Goal: Book appointment/travel/reservation

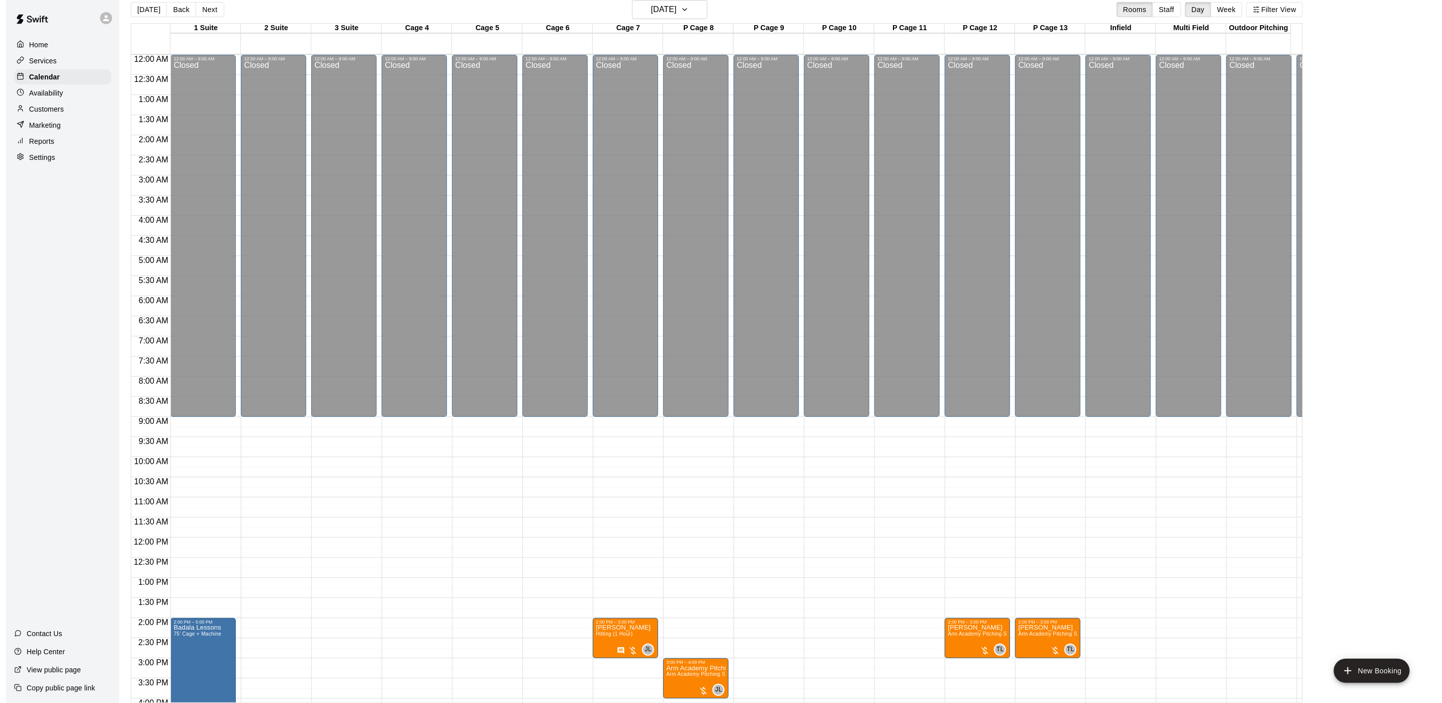
scroll to position [329, 0]
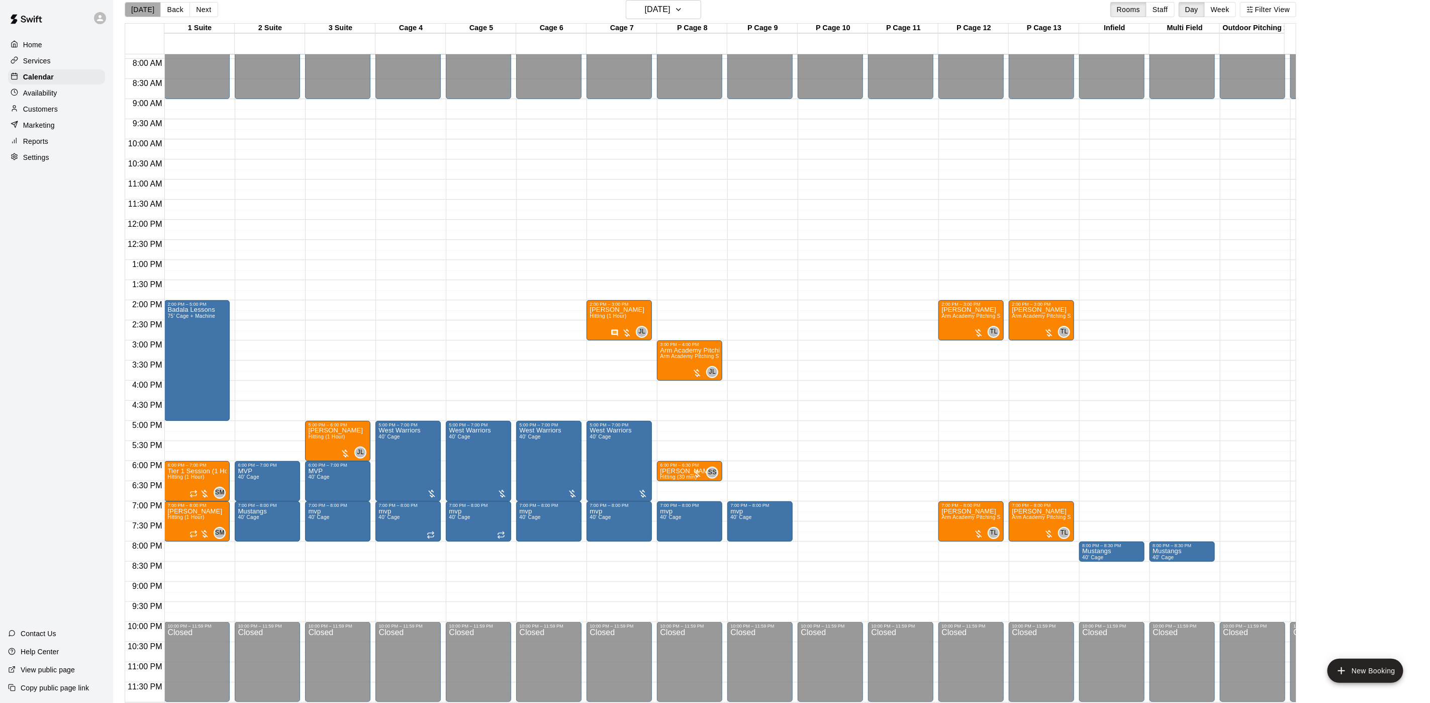
click at [146, 9] on button "[DATE]" at bounding box center [143, 9] width 36 height 15
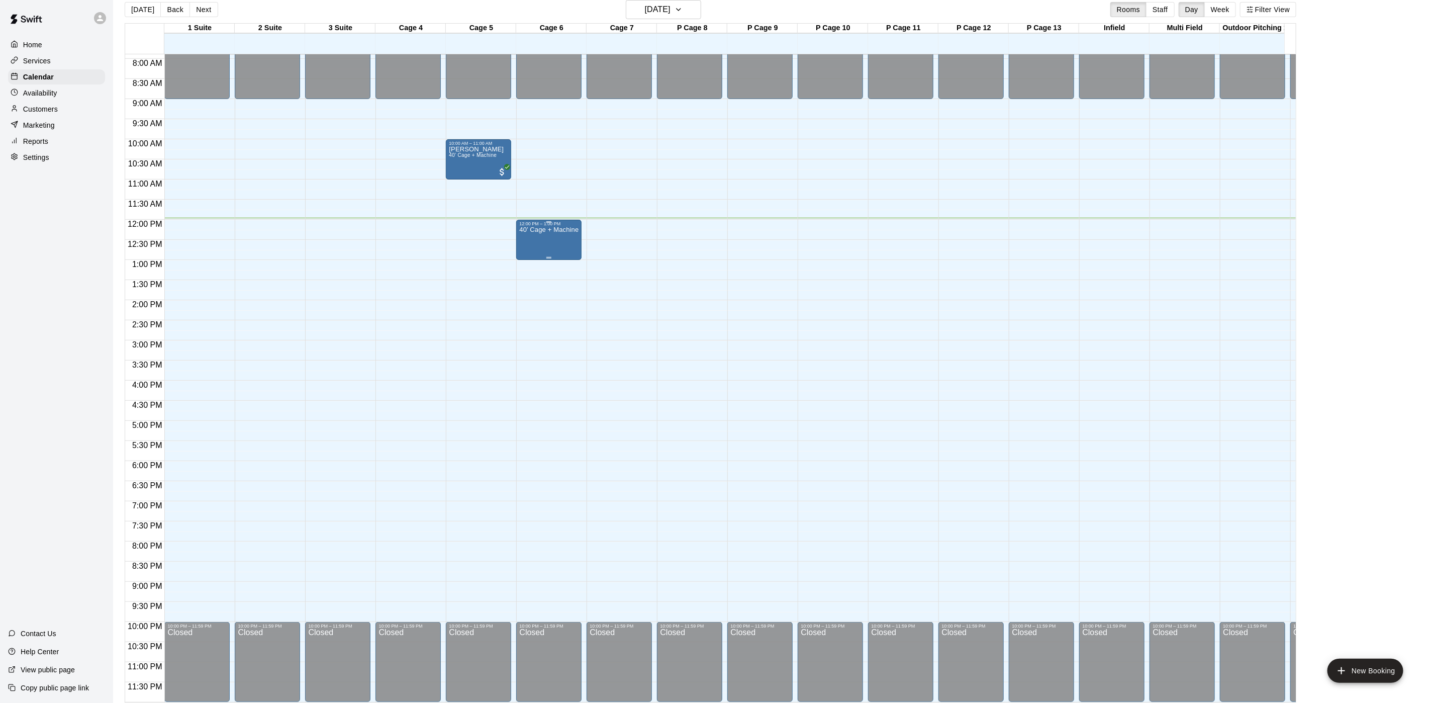
click at [541, 230] on p "40’ Cage + Machine" at bounding box center [548, 230] width 59 height 0
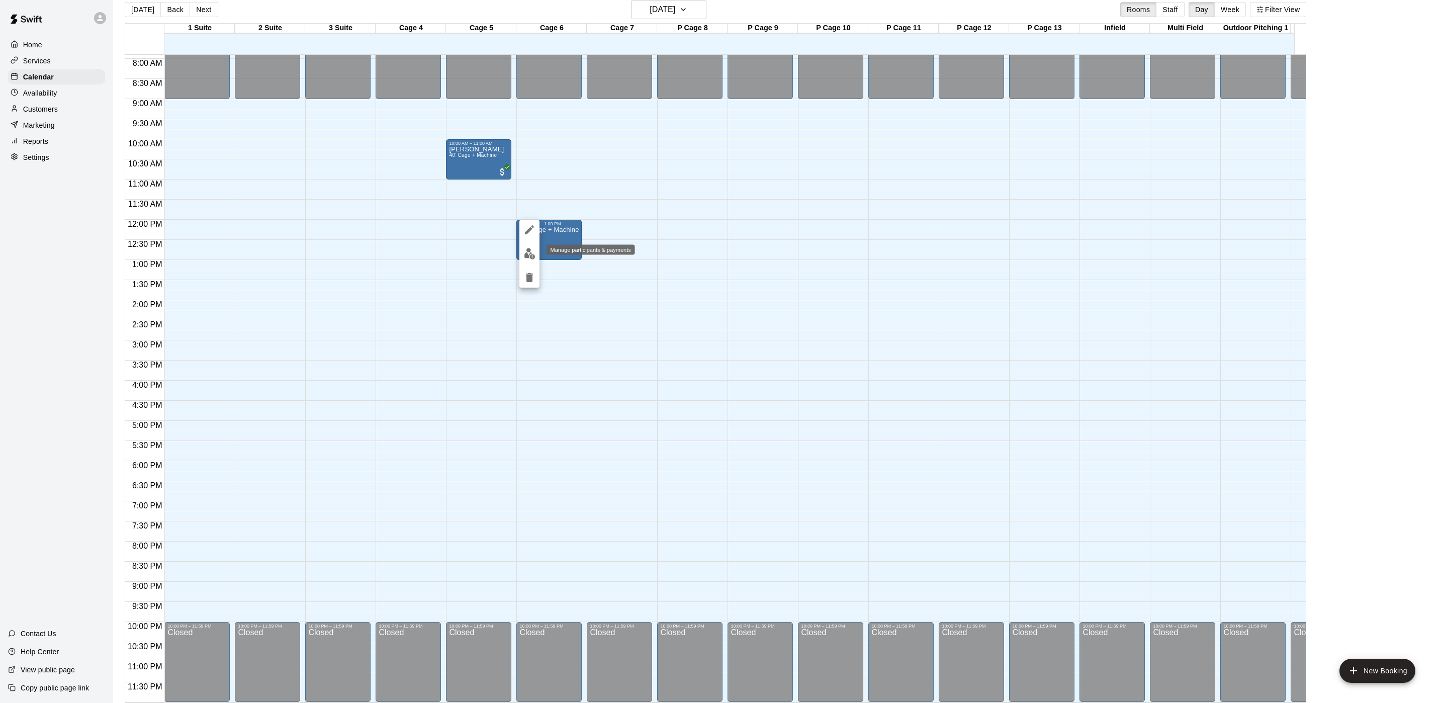
click at [531, 259] on button "edit" at bounding box center [529, 254] width 20 height 20
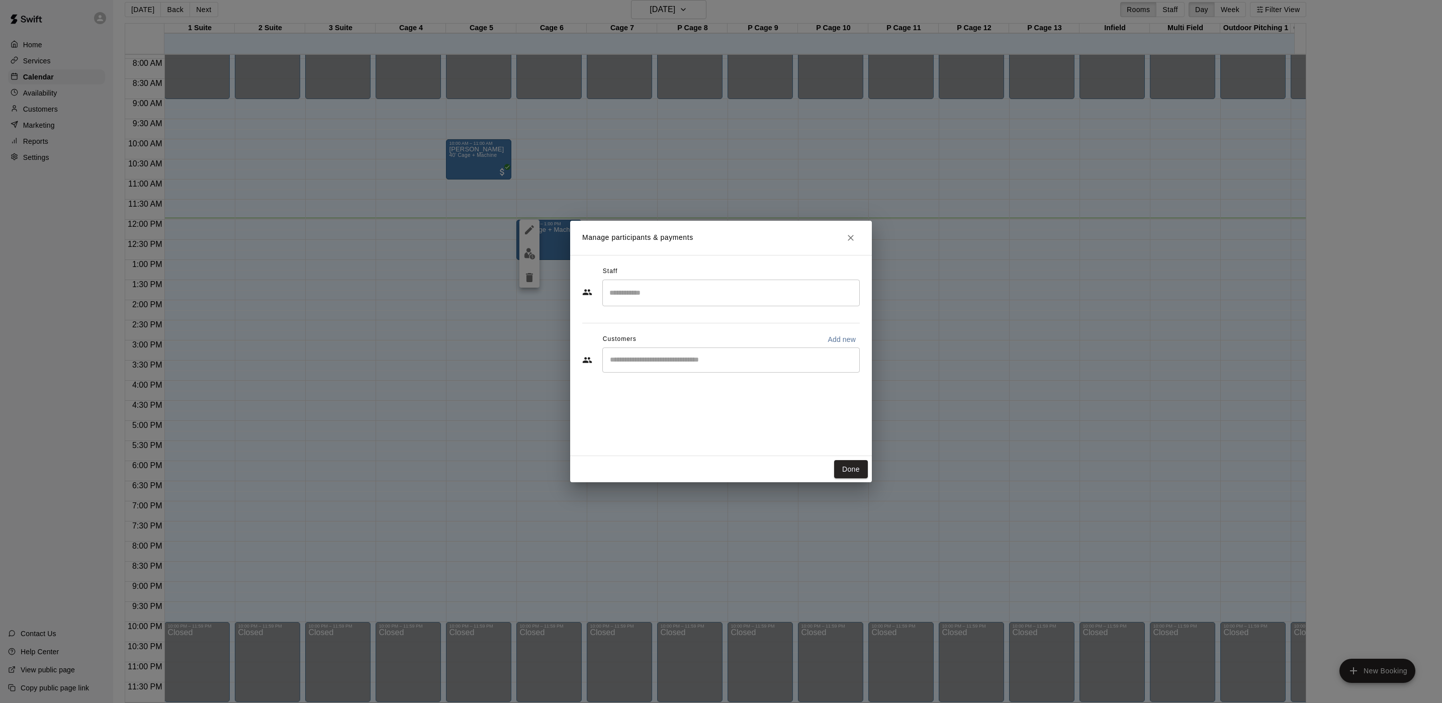
click at [842, 334] on p "Add new" at bounding box center [842, 339] width 28 height 10
select select "**"
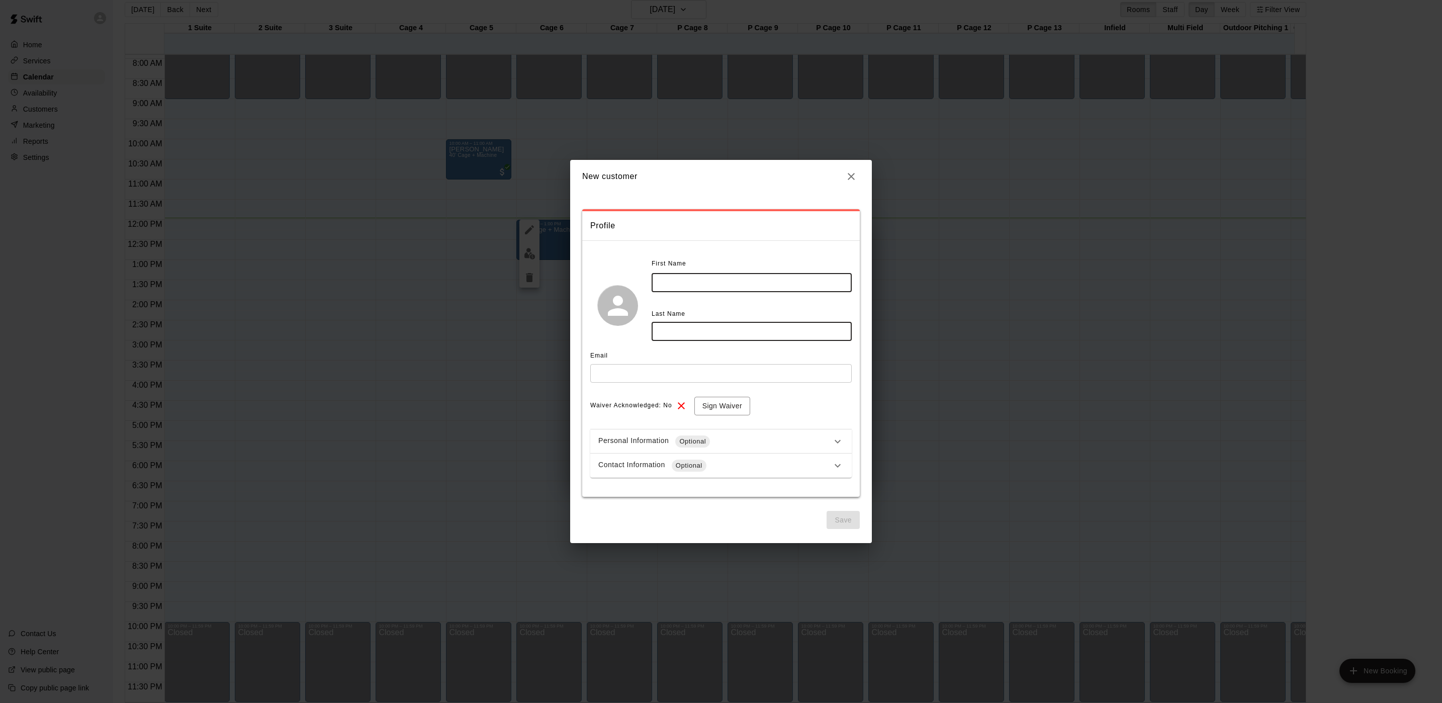
click at [708, 278] on input "text" at bounding box center [752, 282] width 200 height 19
type input "***"
type input "*********"
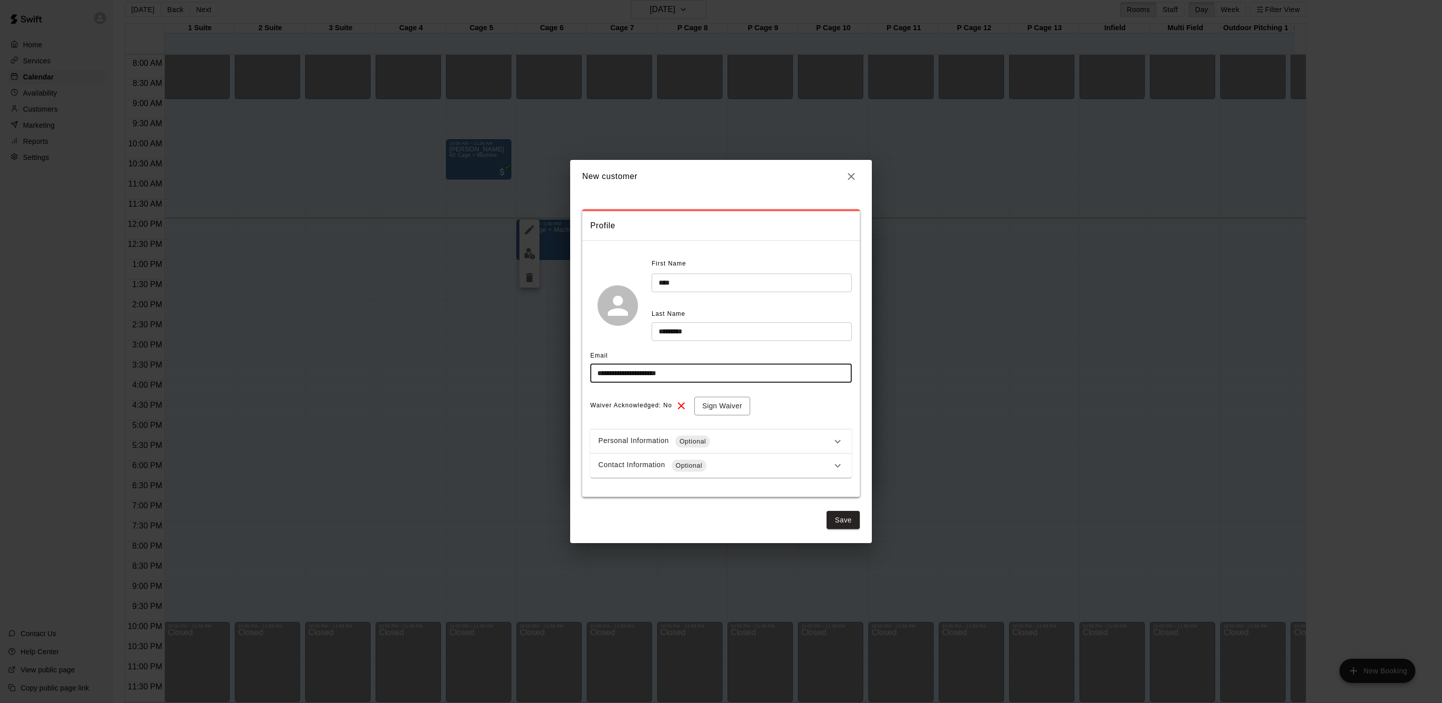
type input "**********"
click at [628, 475] on div "Contact Information Optional" at bounding box center [720, 465] width 261 height 24
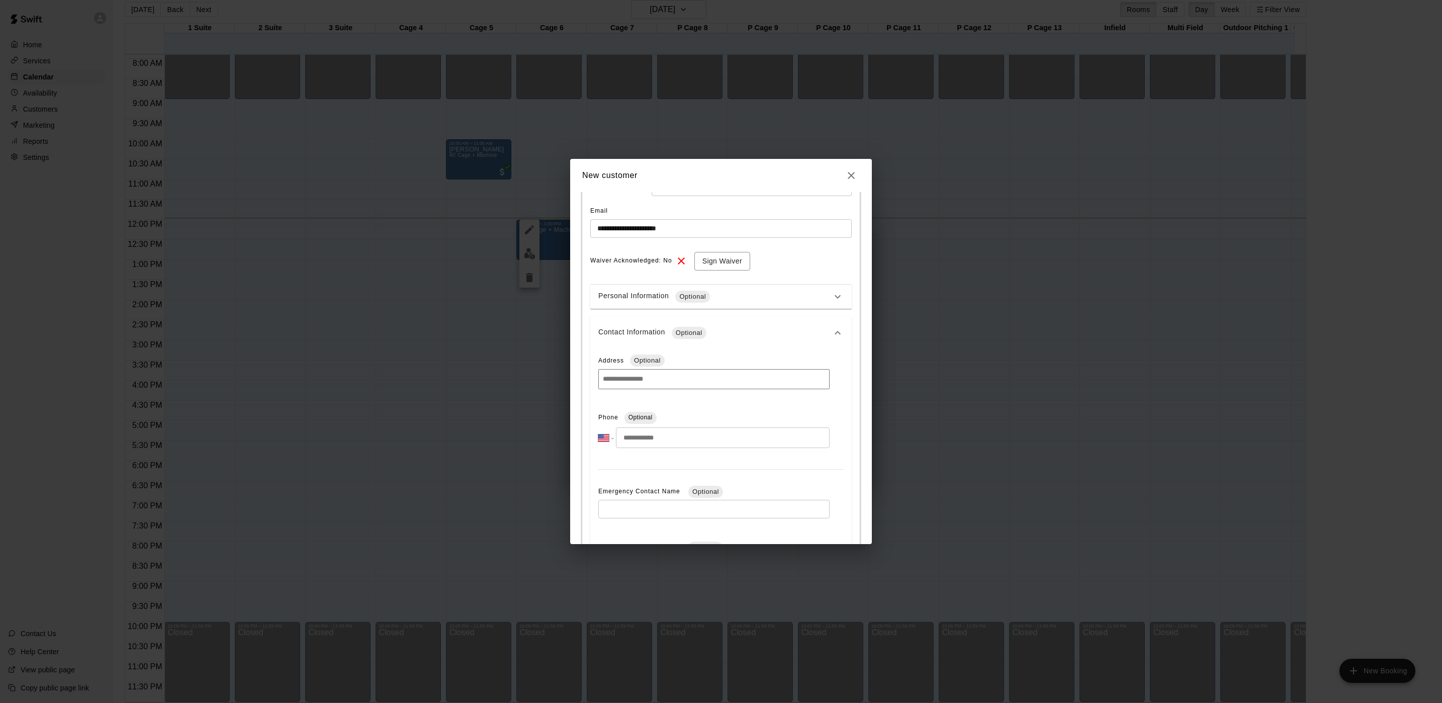
scroll to position [151, 0]
click at [672, 438] on input "tel" at bounding box center [723, 430] width 214 height 21
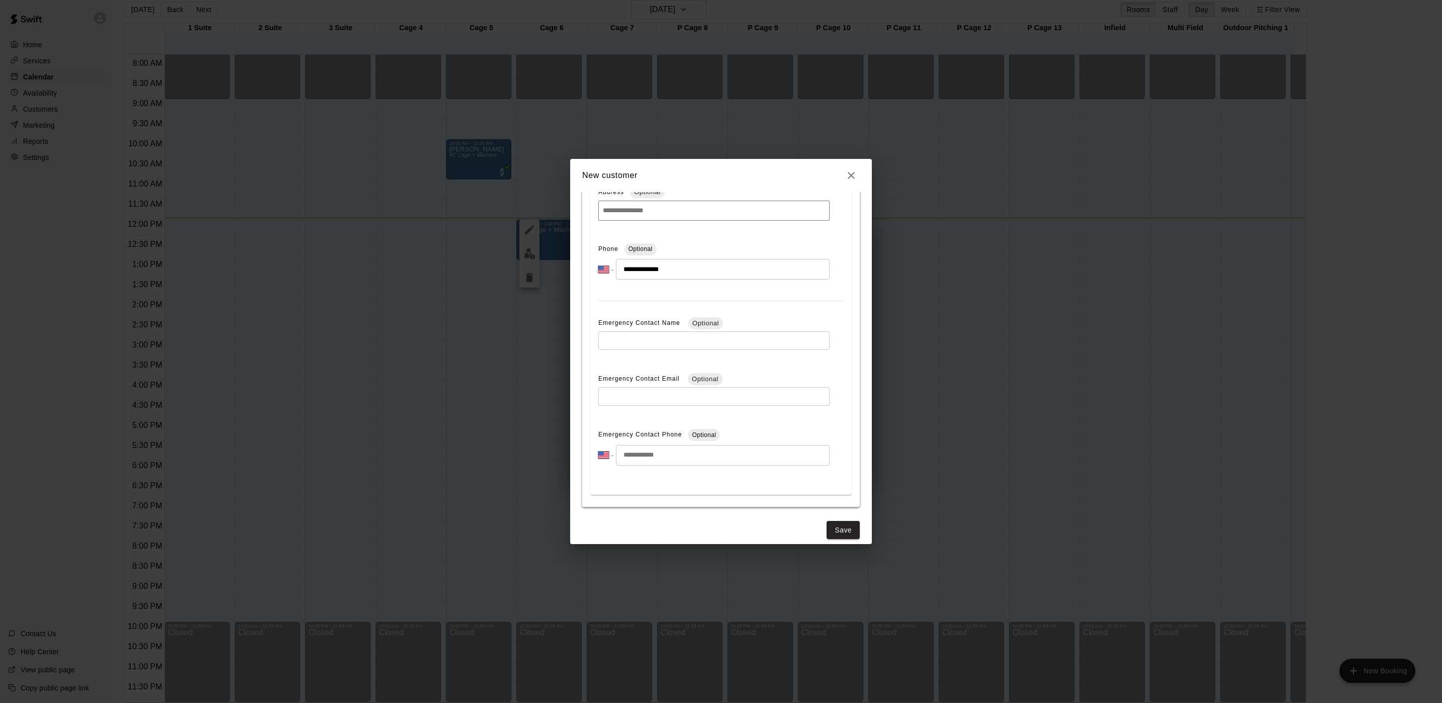
scroll to position [323, 0]
type input "**********"
click at [836, 510] on div "**********" at bounding box center [721, 200] width 278 height 659
click at [833, 525] on button "Save" at bounding box center [843, 521] width 33 height 19
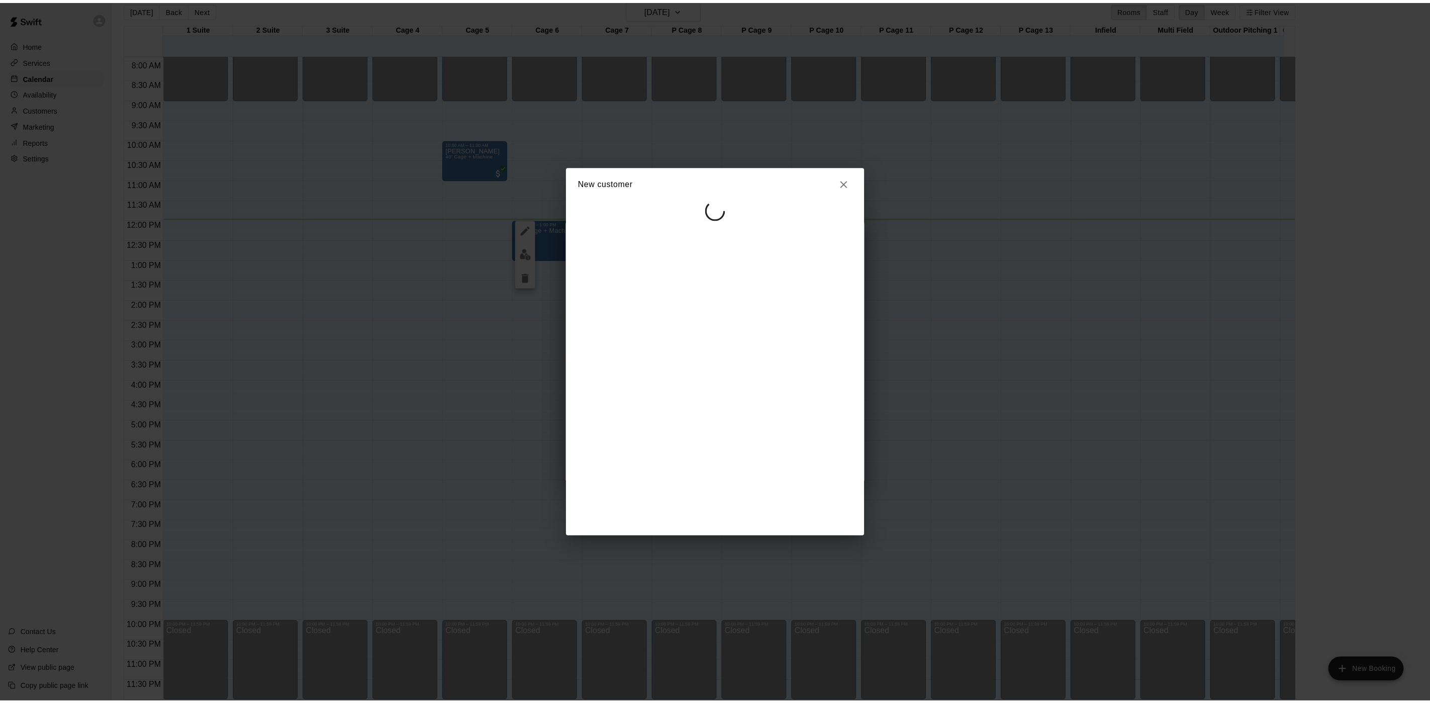
scroll to position [0, 0]
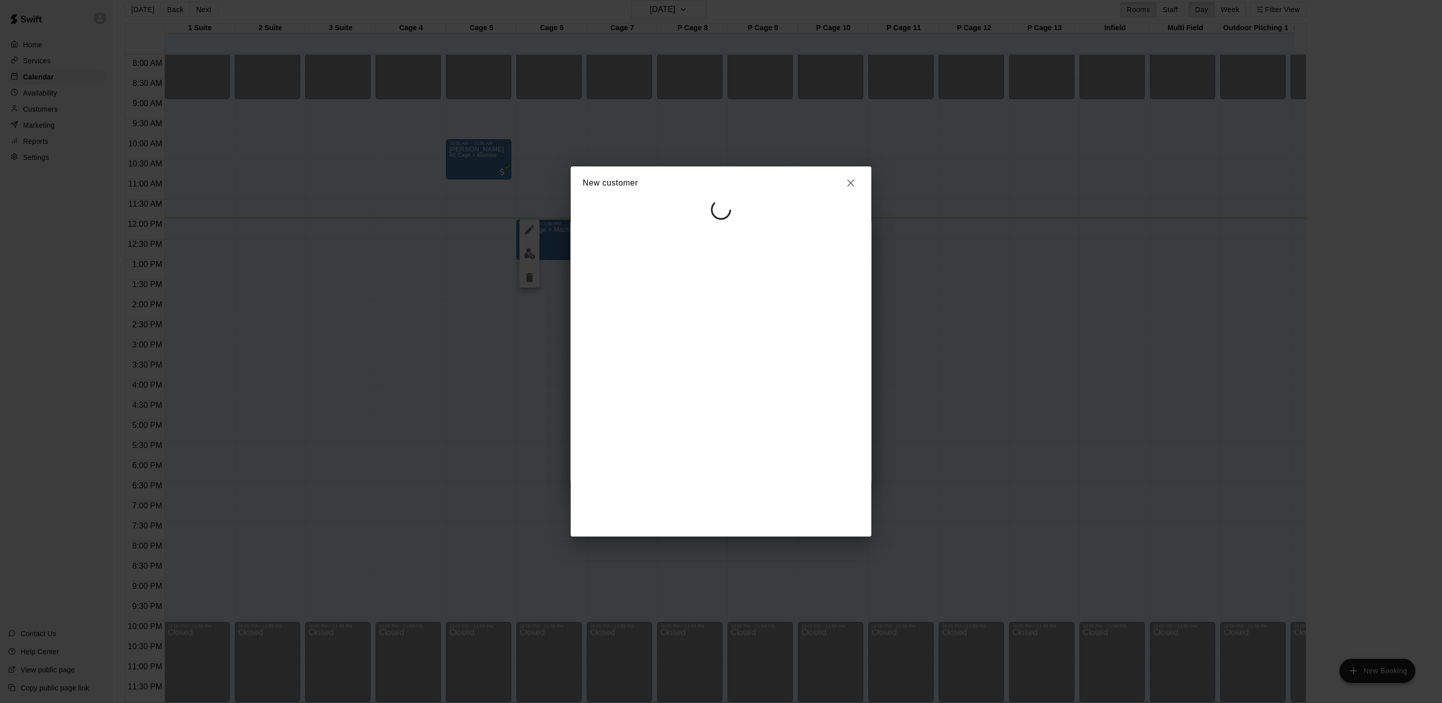
select select "**"
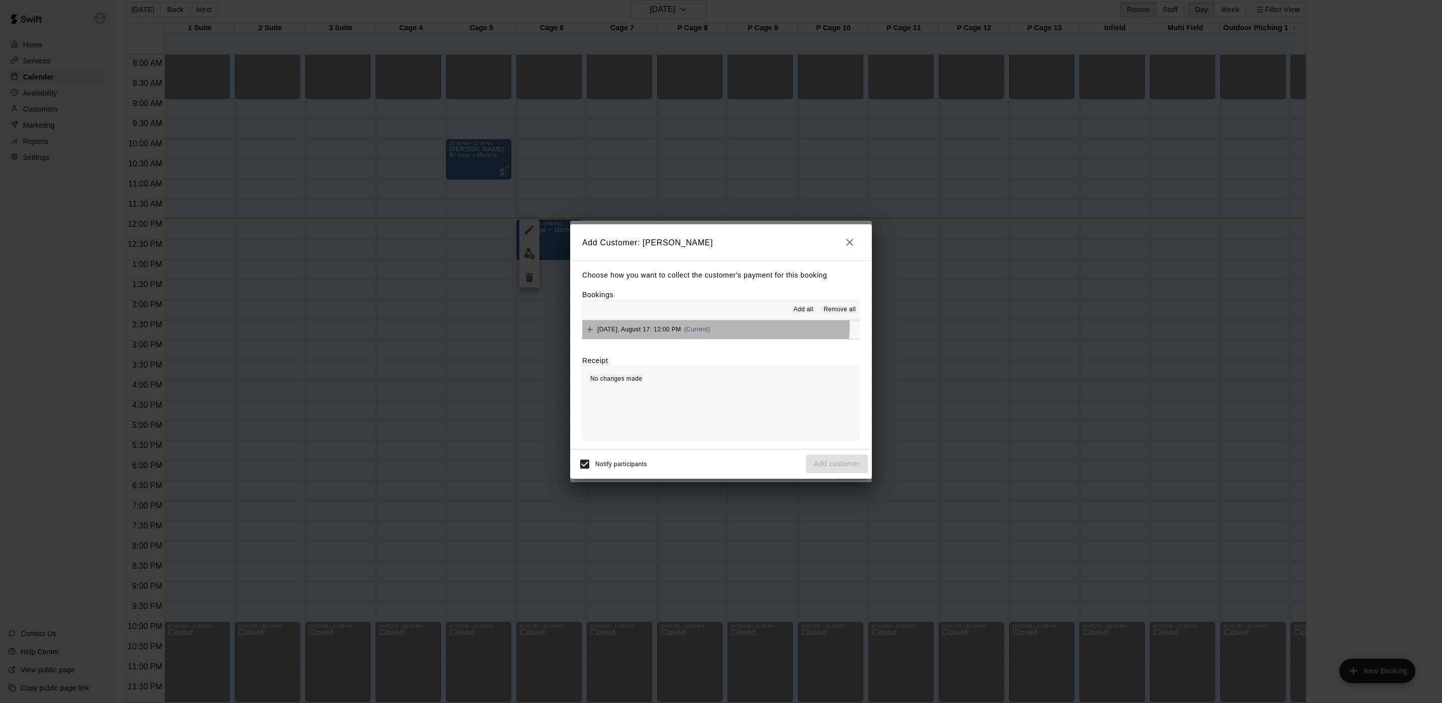
click at [691, 326] on span "(Current)" at bounding box center [697, 329] width 26 height 7
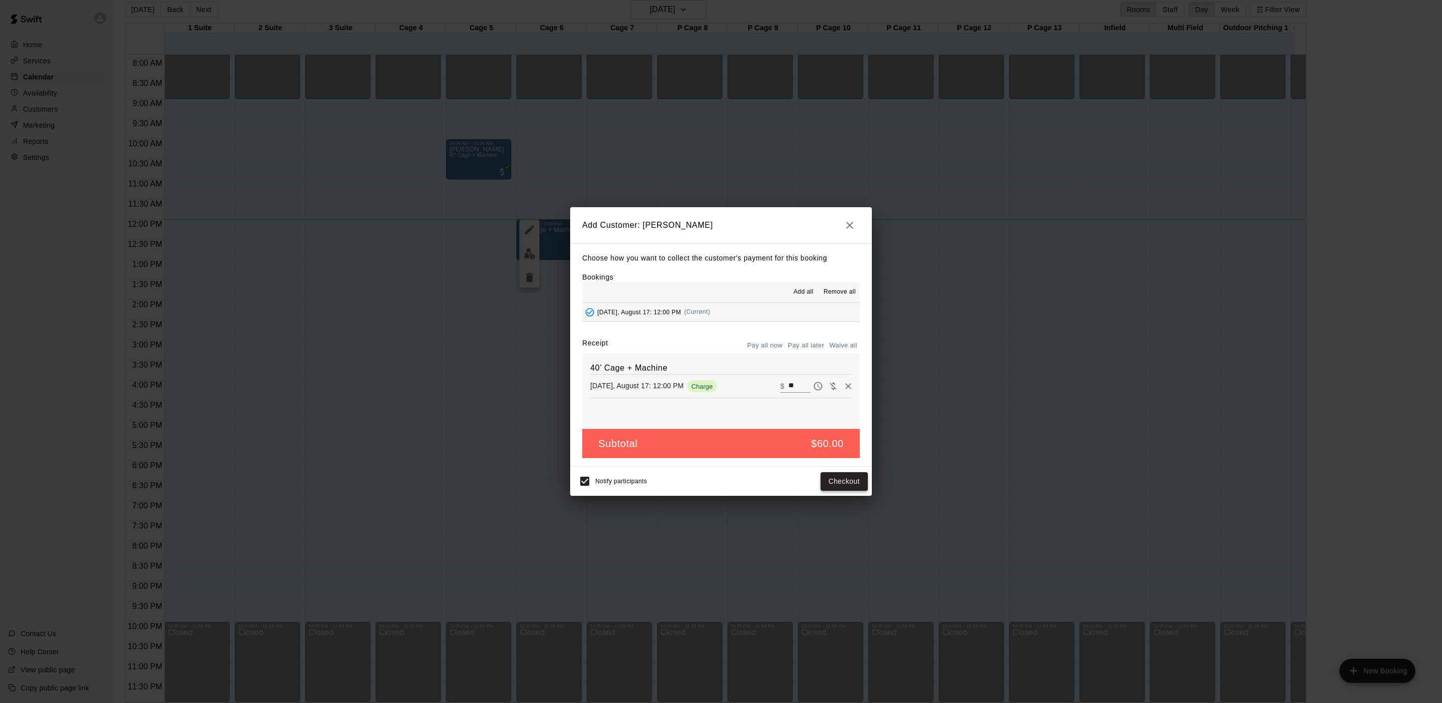
click at [840, 483] on button "Checkout" at bounding box center [843, 481] width 47 height 19
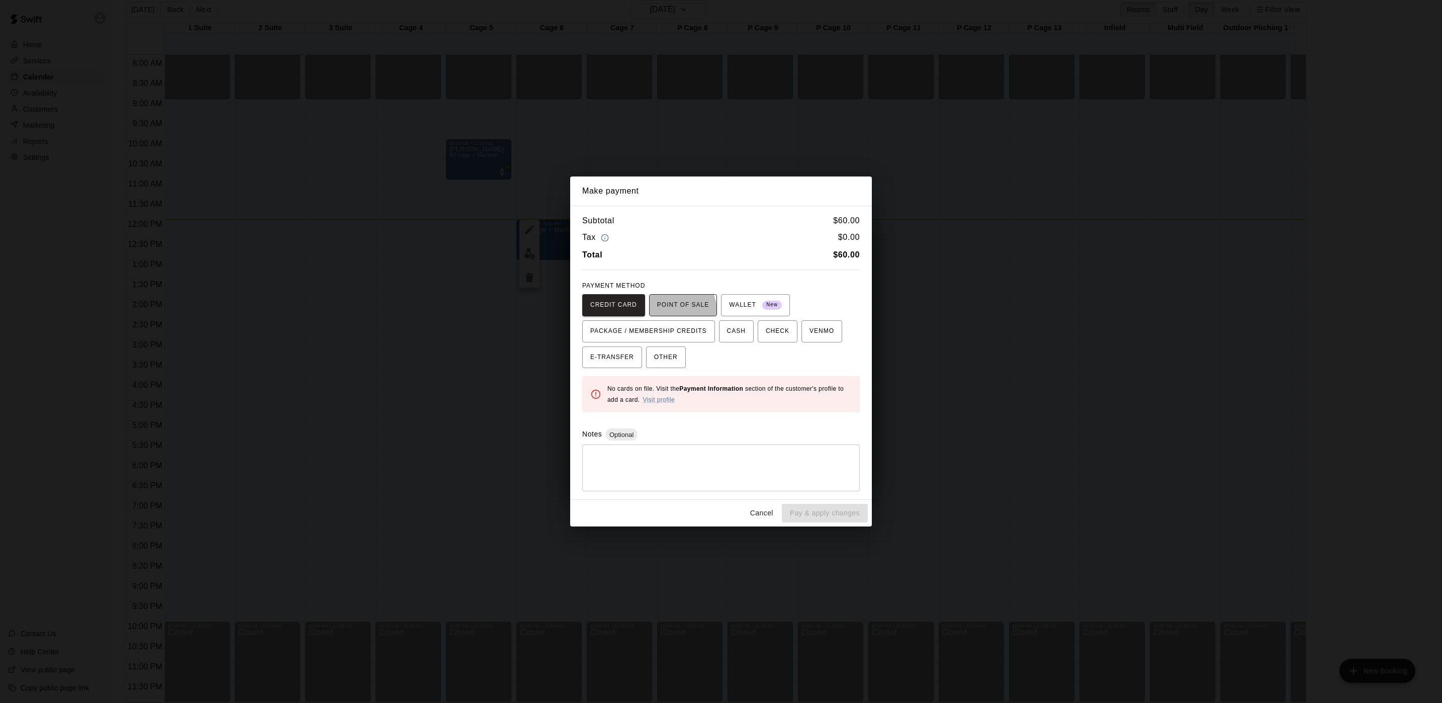
click at [660, 314] on button "POINT OF SALE" at bounding box center [683, 305] width 68 height 22
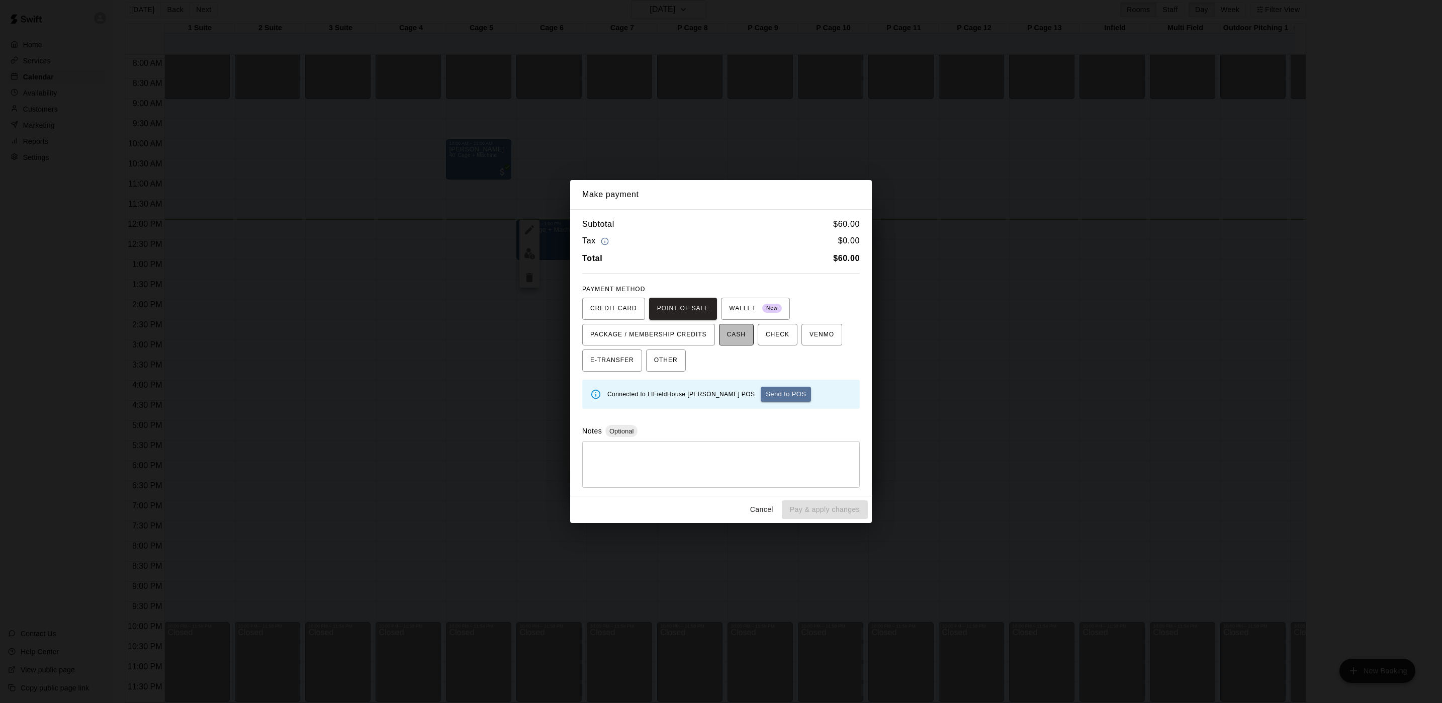
click at [727, 335] on span "CASH" at bounding box center [736, 335] width 19 height 16
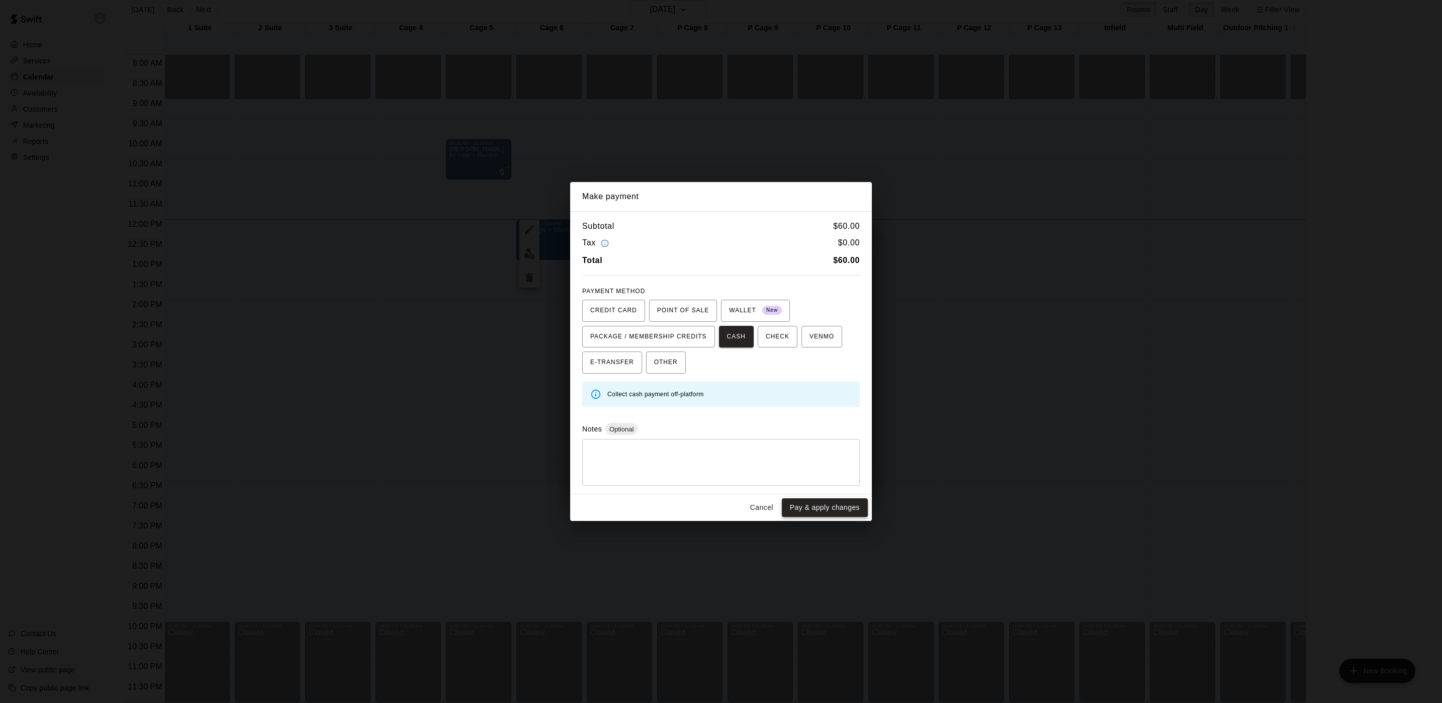
click at [839, 504] on button "Pay & apply changes" at bounding box center [825, 507] width 86 height 19
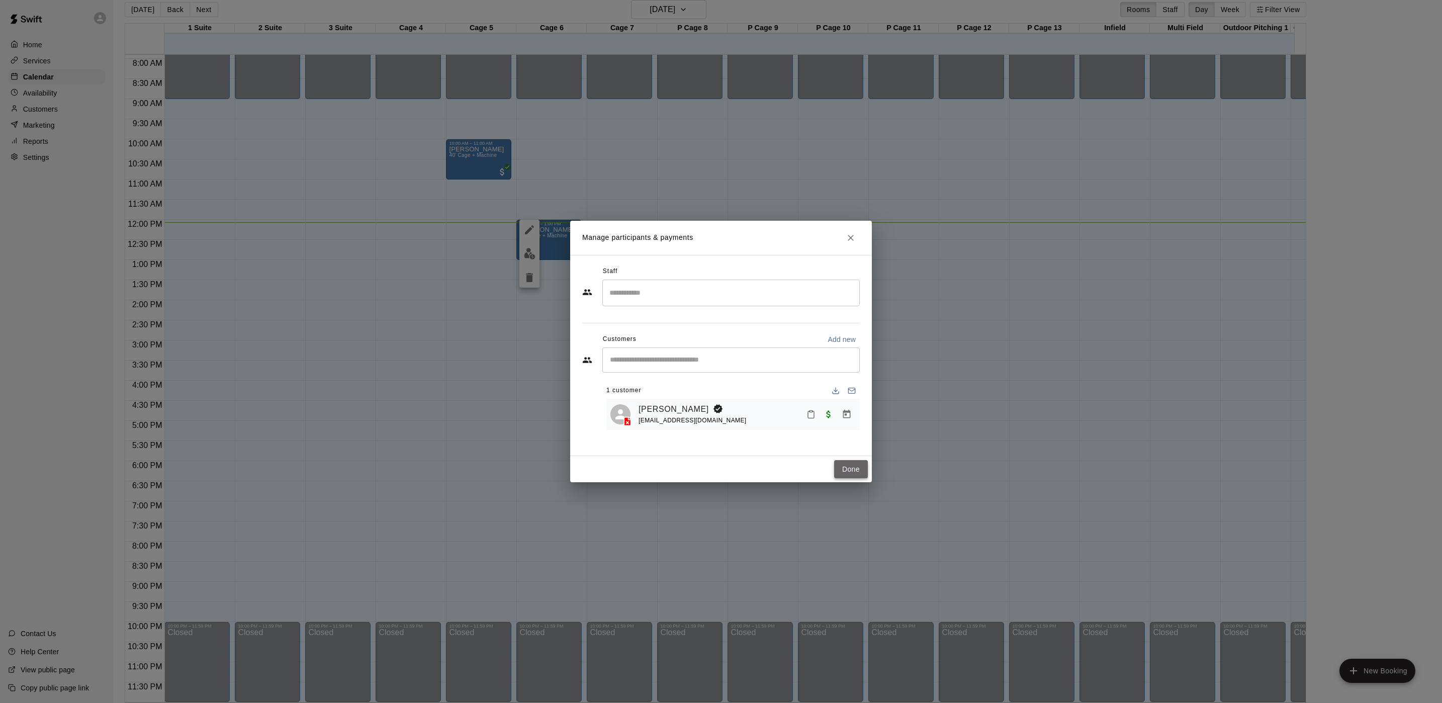
click at [854, 461] on button "Done" at bounding box center [851, 469] width 34 height 19
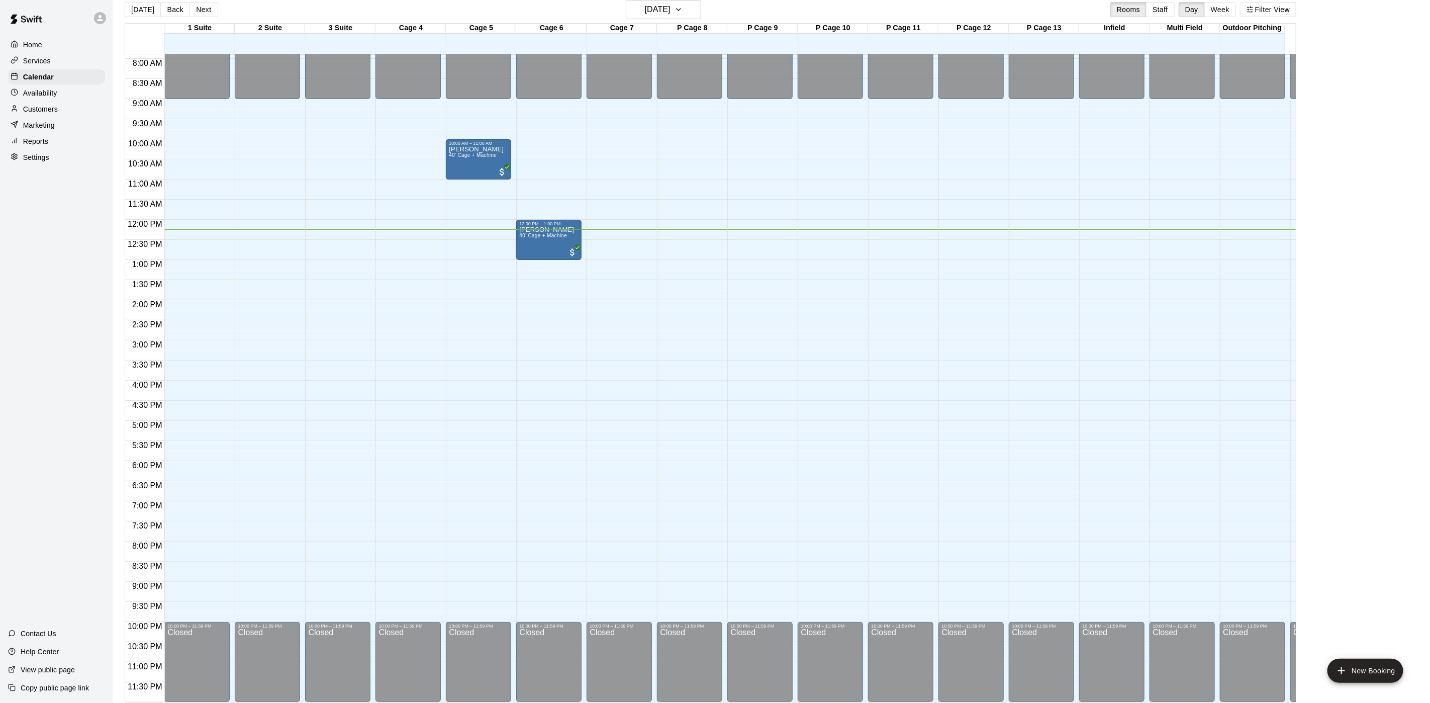
click at [199, 16] on button "Next" at bounding box center [204, 9] width 28 height 15
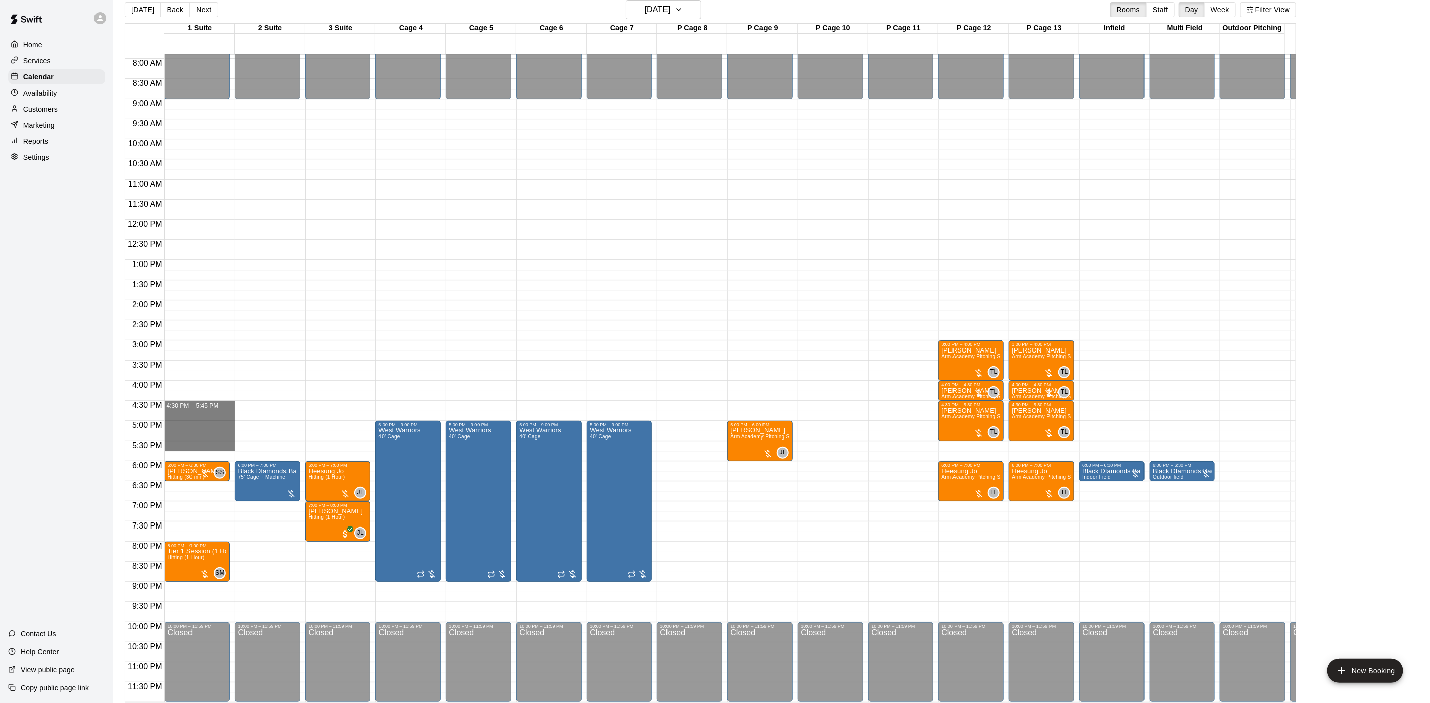
drag, startPoint x: 189, startPoint y: 391, endPoint x: 184, endPoint y: 430, distance: 40.0
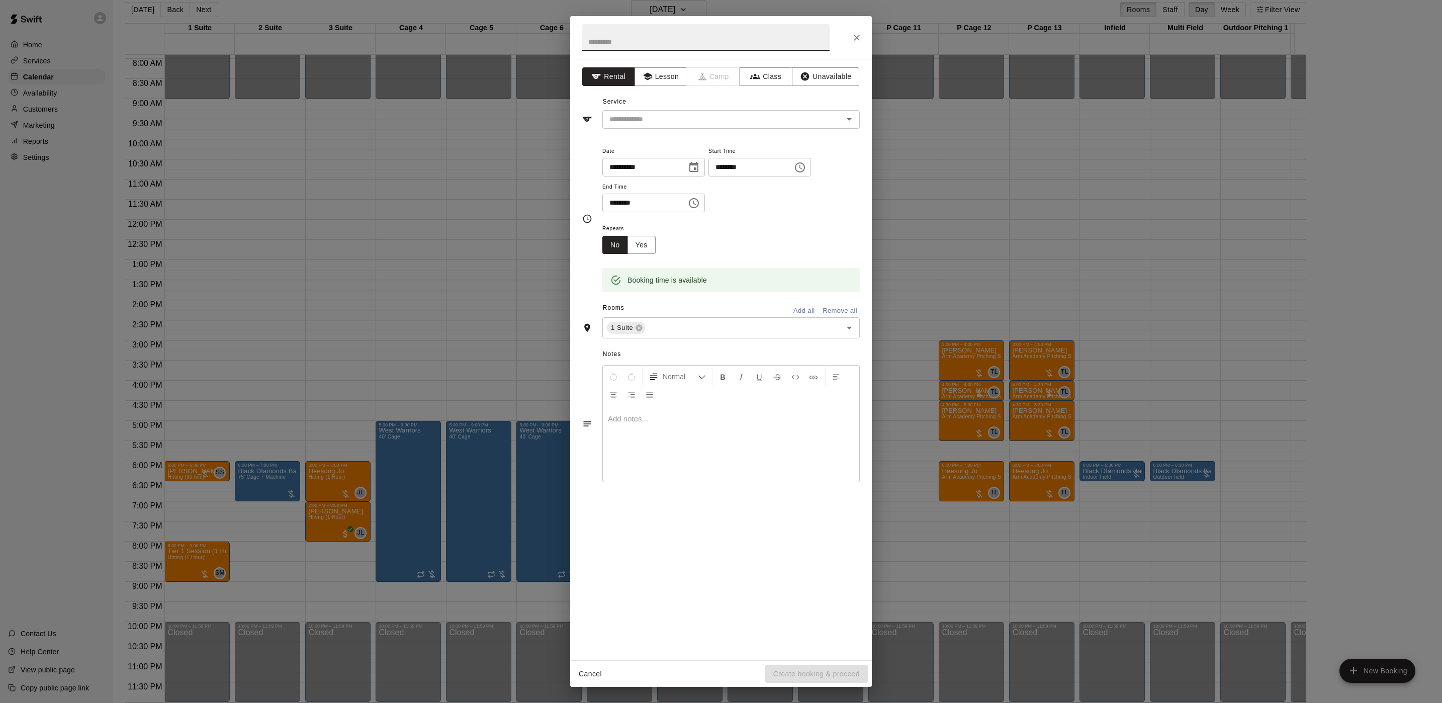
click at [623, 203] on input "********" at bounding box center [640, 203] width 77 height 19
type input "********"
click at [662, 81] on button "Lesson" at bounding box center [660, 76] width 53 height 19
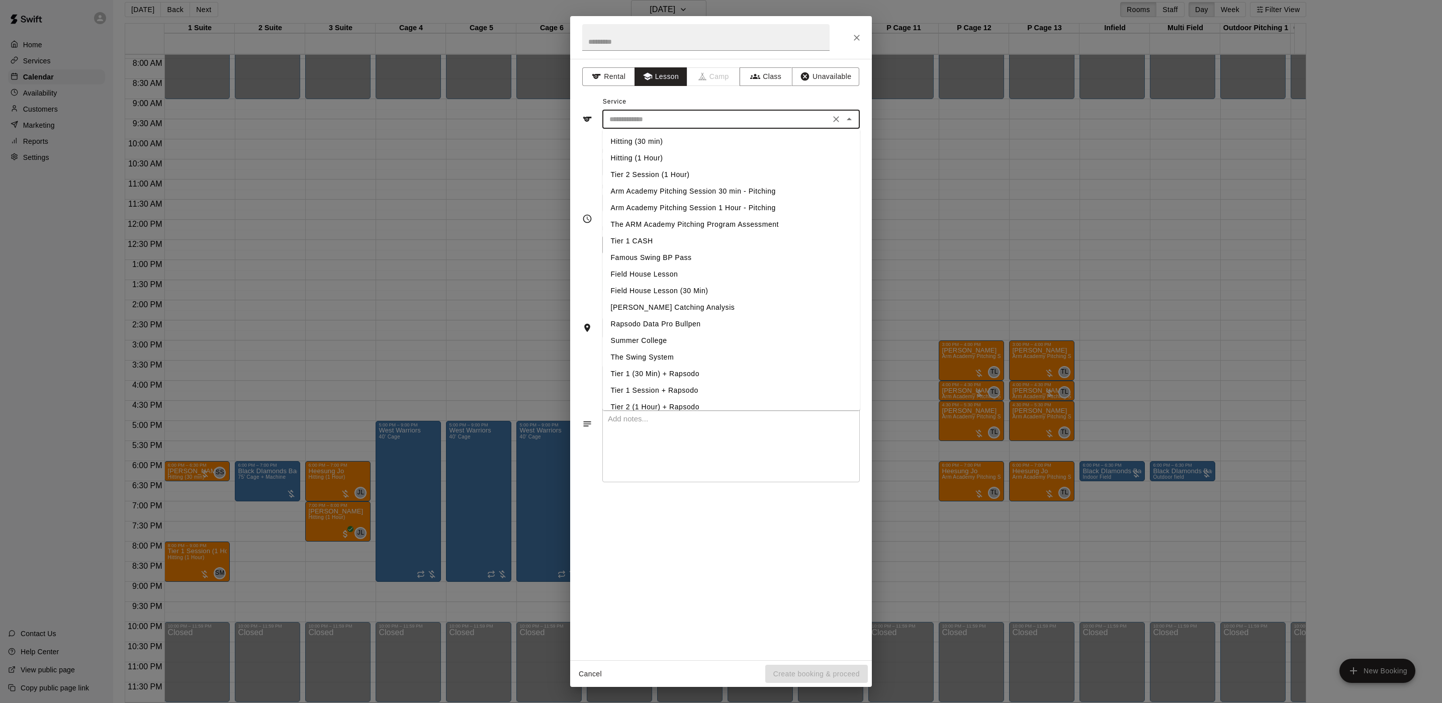
click at [643, 122] on input "text" at bounding box center [716, 119] width 222 height 13
click at [643, 158] on li "Hitting (1 Hour)" at bounding box center [731, 158] width 257 height 17
type input "**********"
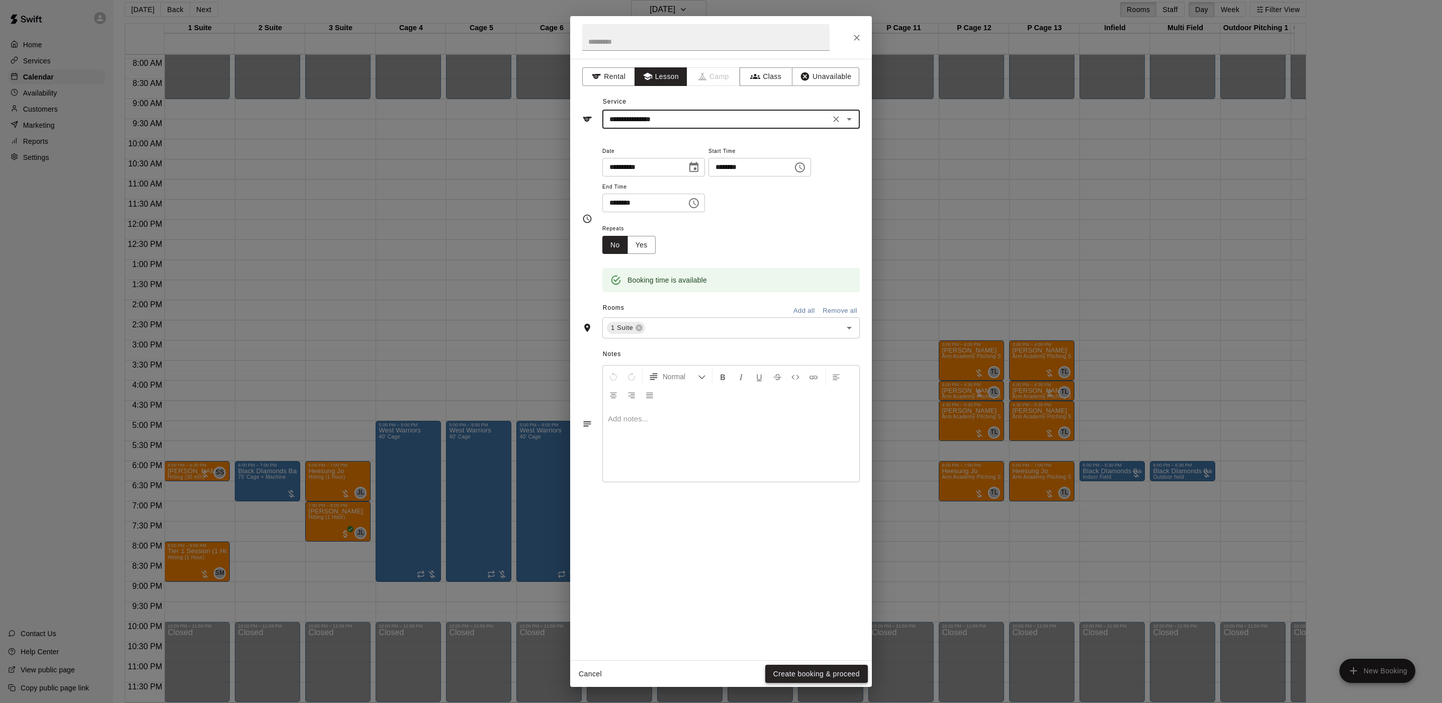
click at [810, 673] on button "Create booking & proceed" at bounding box center [816, 674] width 103 height 19
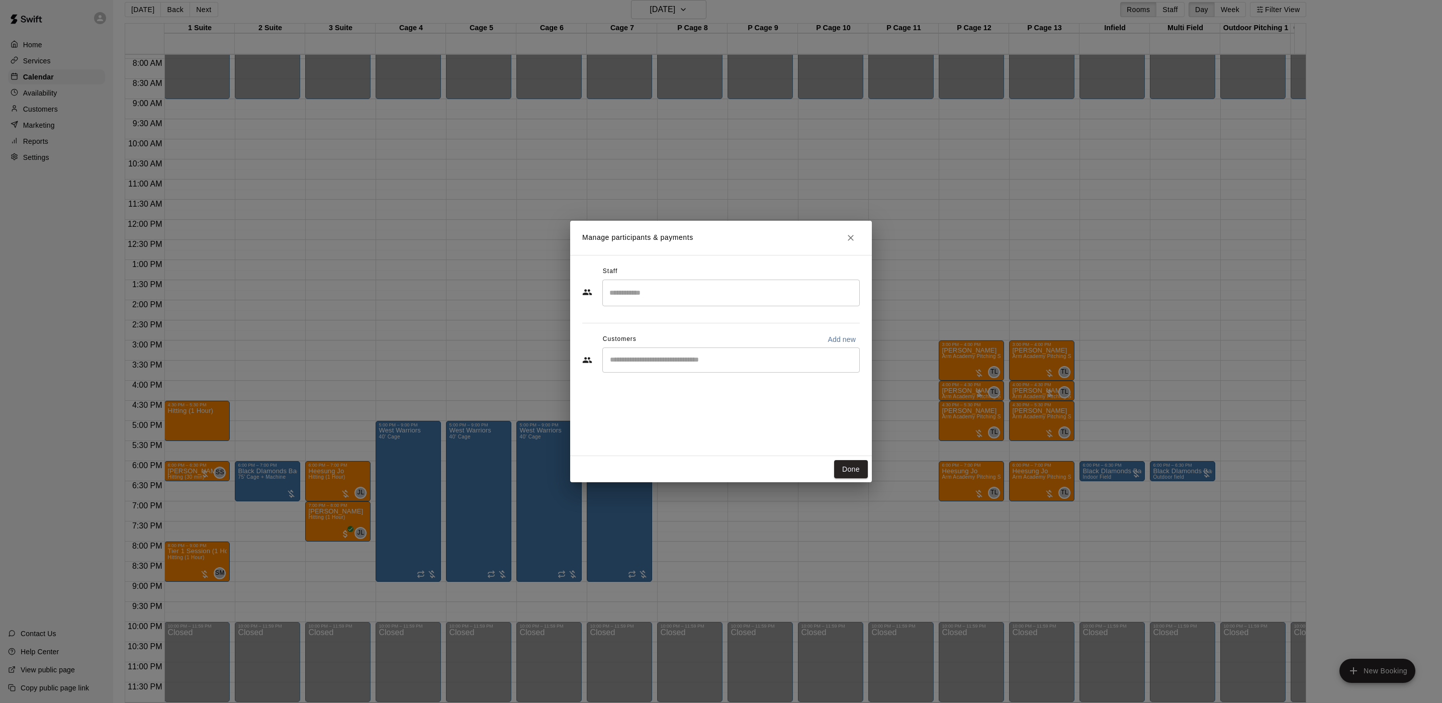
click at [636, 297] on input "Search staff" at bounding box center [731, 293] width 248 height 18
click at [649, 311] on li "[PERSON_NAME] Instructor" at bounding box center [731, 323] width 257 height 34
type input "*****"
click at [687, 373] on div "​" at bounding box center [721, 360] width 278 height 27
click at [699, 341] on div "Customers Add new" at bounding box center [721, 339] width 278 height 16
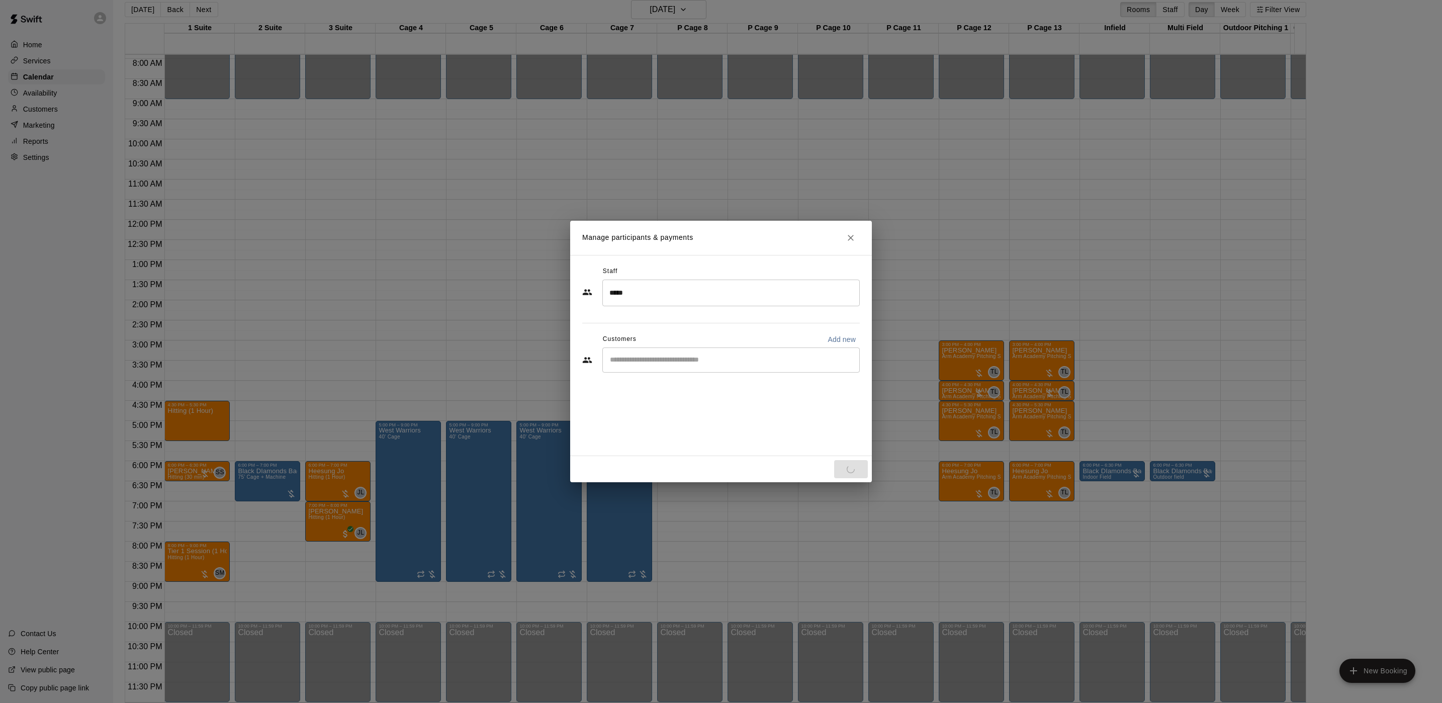
click at [700, 362] on input "Start typing to search customers..." at bounding box center [731, 360] width 248 height 10
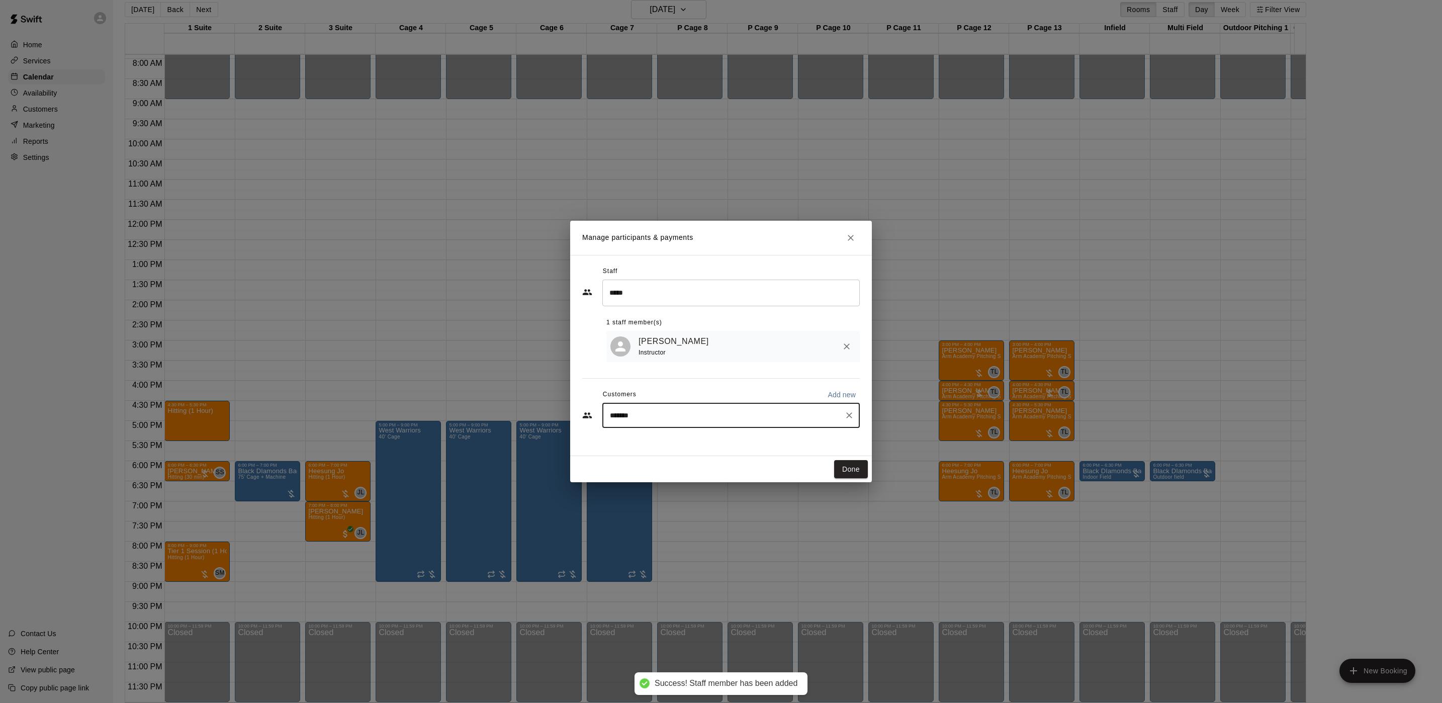
type input "********"
click at [676, 448] on span "[EMAIL_ADDRESS][DOMAIN_NAME]" at bounding box center [685, 451] width 108 height 7
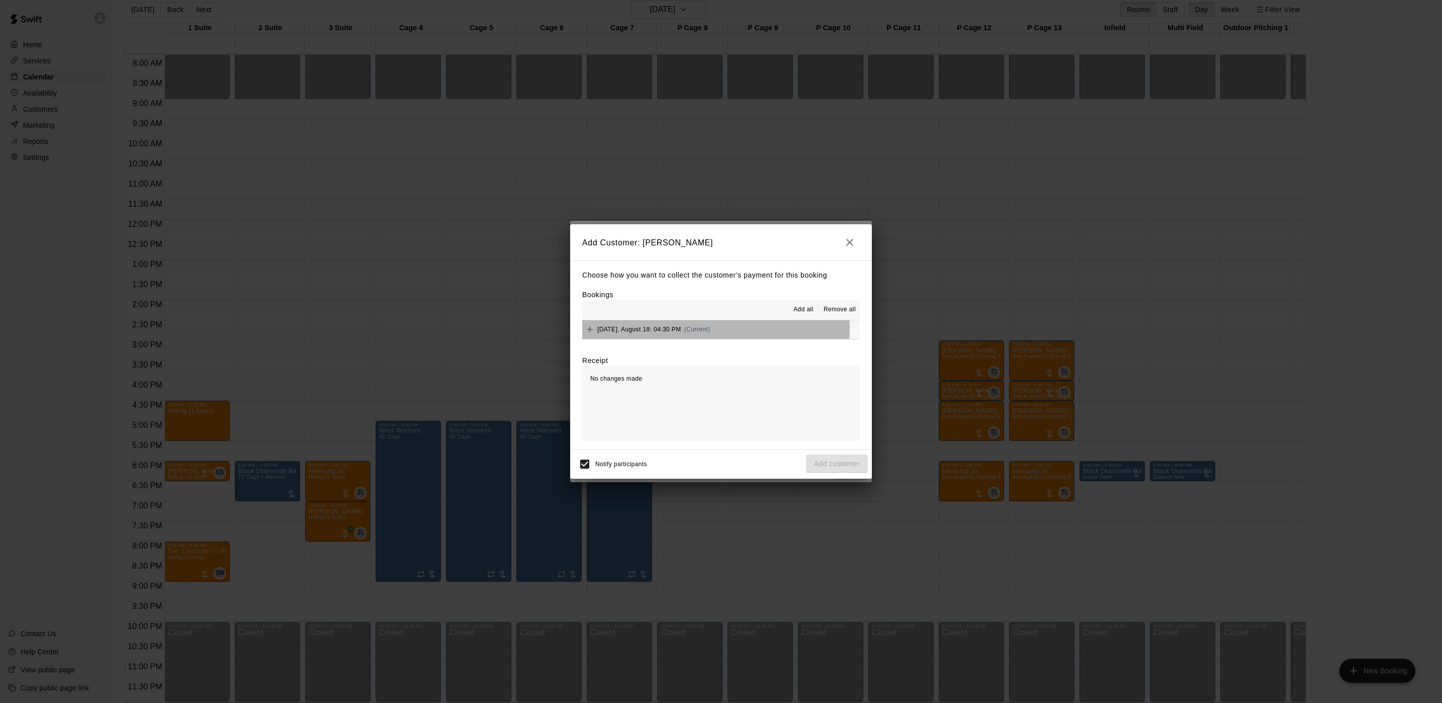
click at [710, 330] on span "(Current)" at bounding box center [697, 329] width 26 height 7
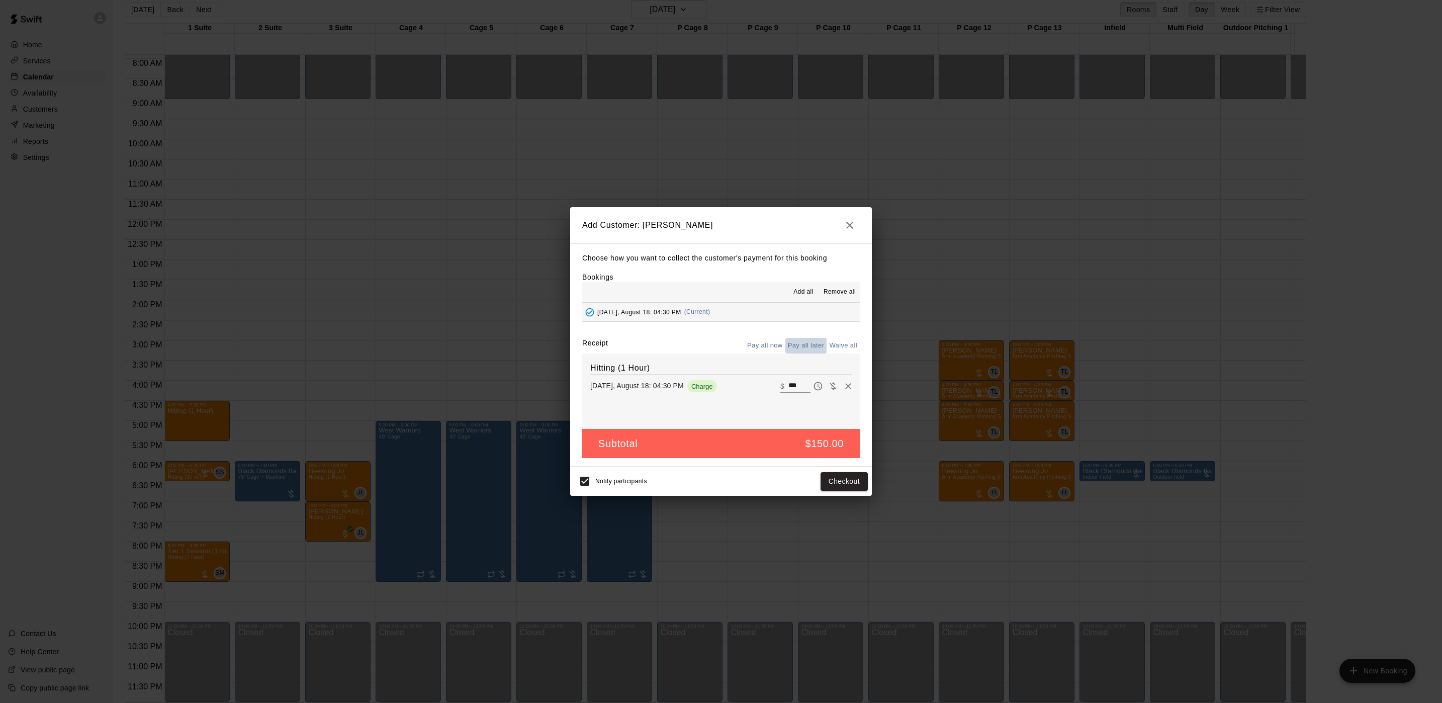
click at [799, 350] on button "Pay all later" at bounding box center [806, 346] width 42 height 16
click at [860, 484] on button "Add customer" at bounding box center [837, 481] width 62 height 19
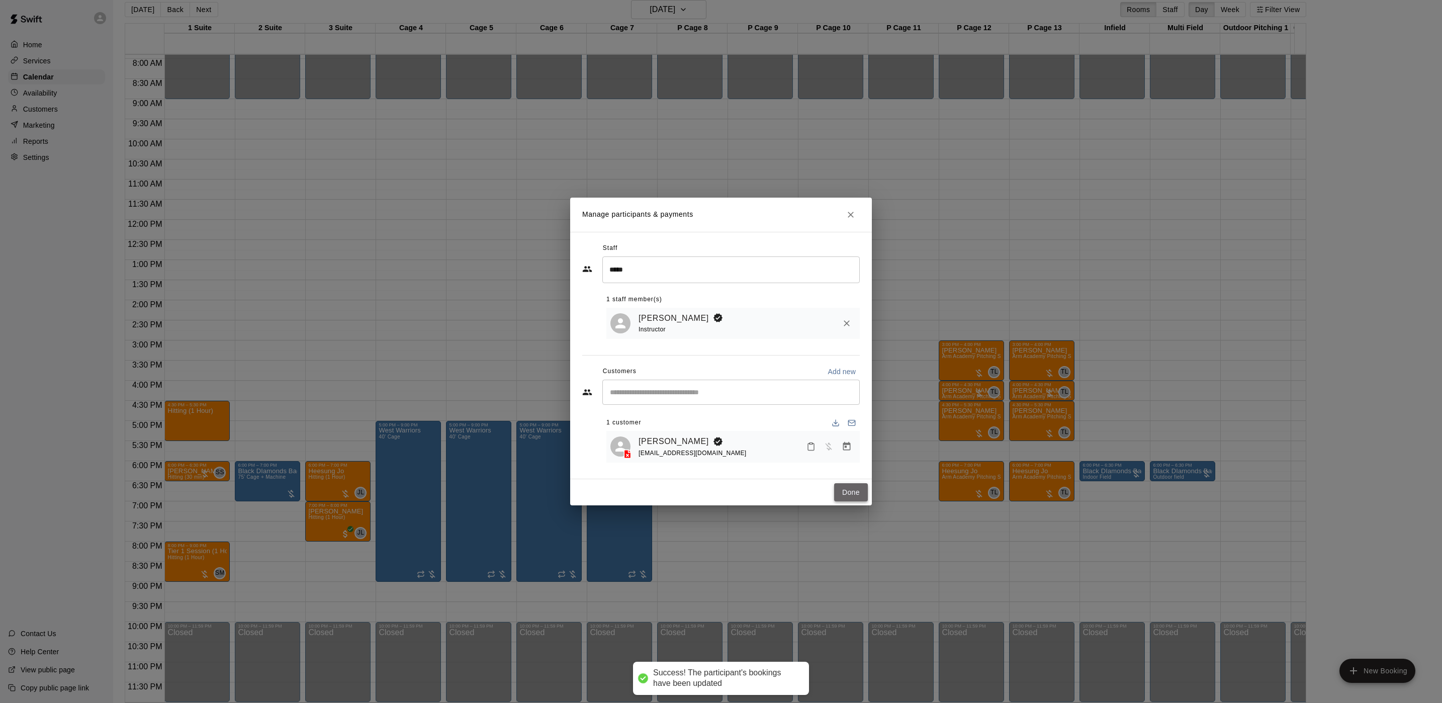
click at [839, 492] on button "Done" at bounding box center [851, 492] width 34 height 19
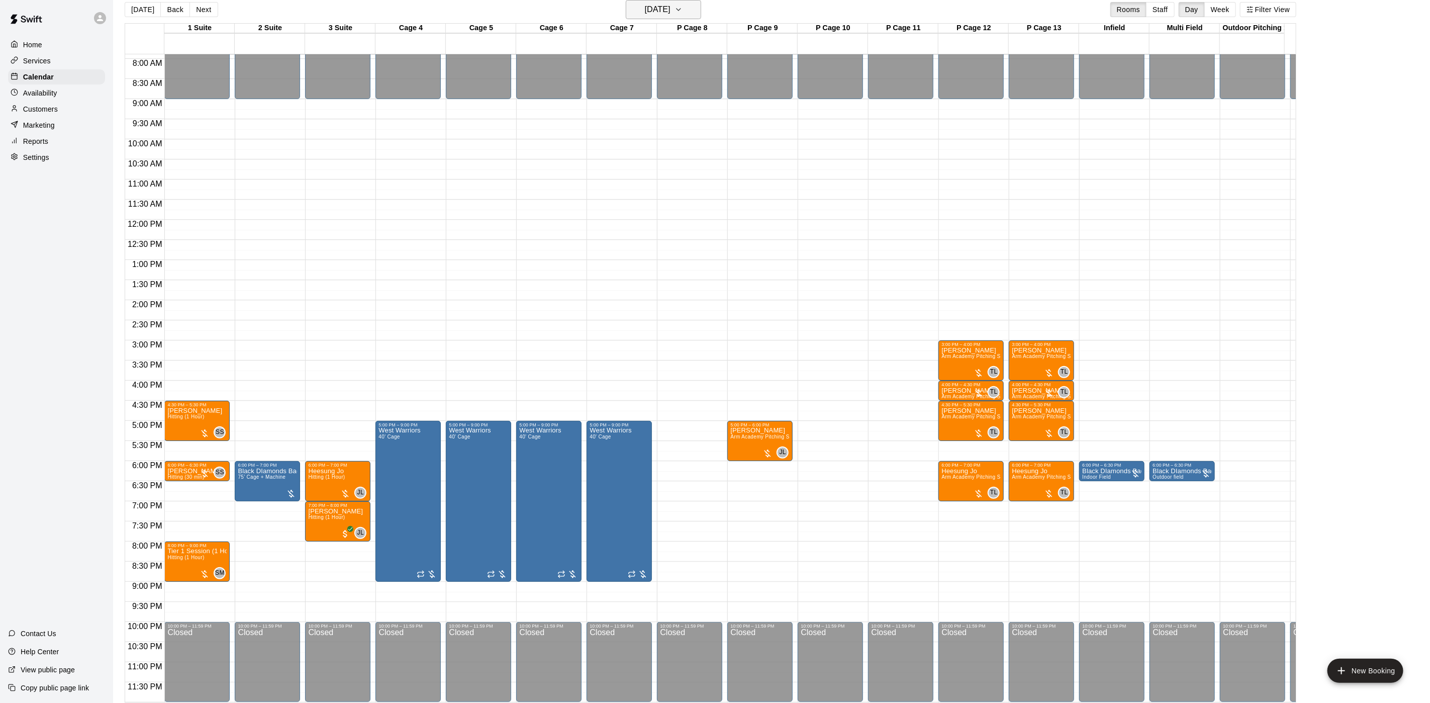
click at [664, 14] on h6 "[DATE]" at bounding box center [658, 10] width 26 height 14
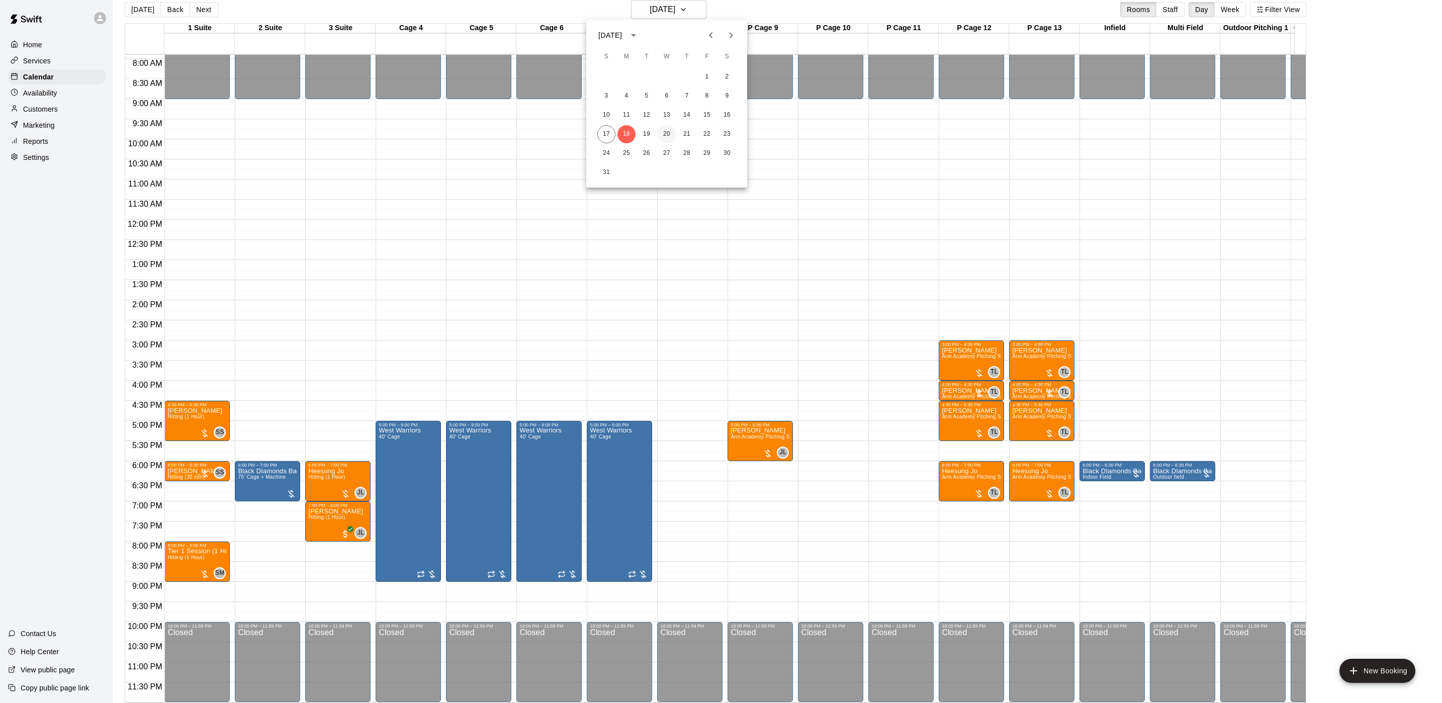
click at [664, 133] on button "20" at bounding box center [667, 134] width 18 height 18
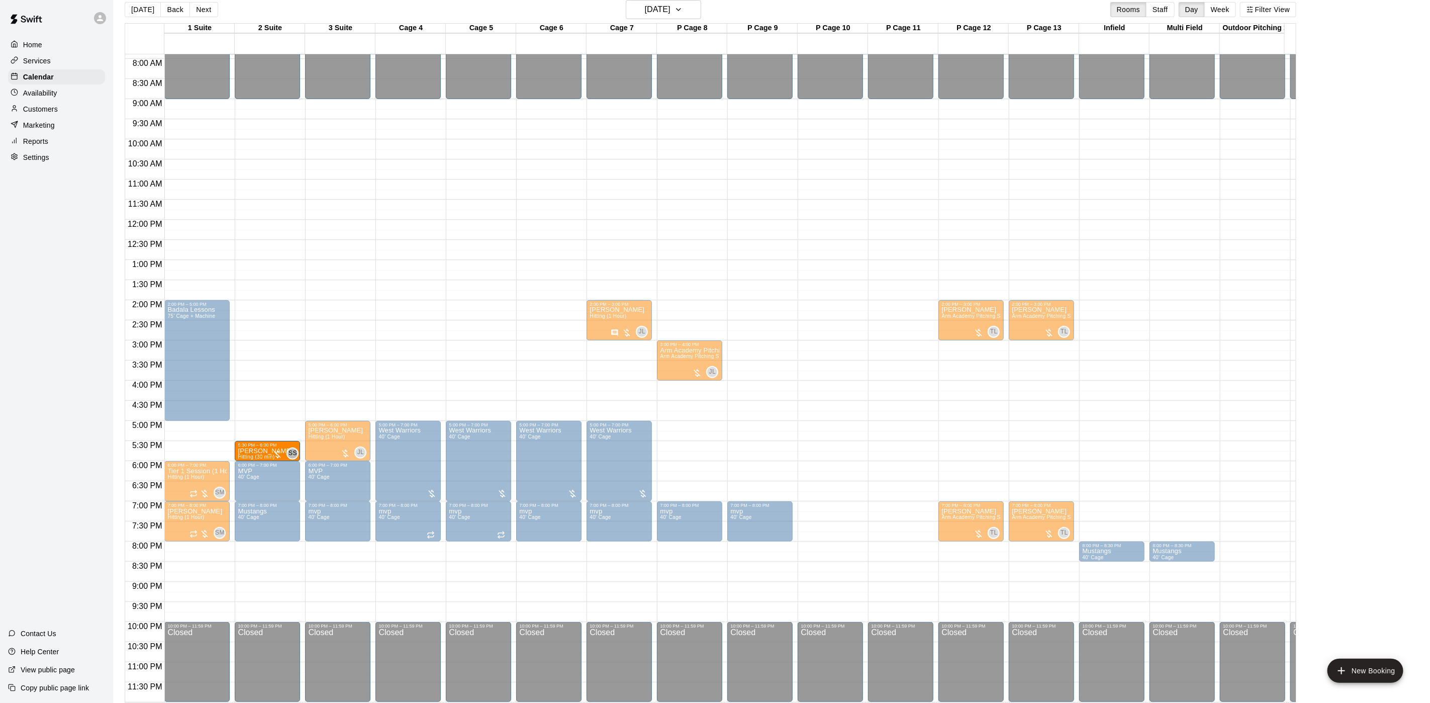
drag, startPoint x: 686, startPoint y: 457, endPoint x: 257, endPoint y: 442, distance: 429.6
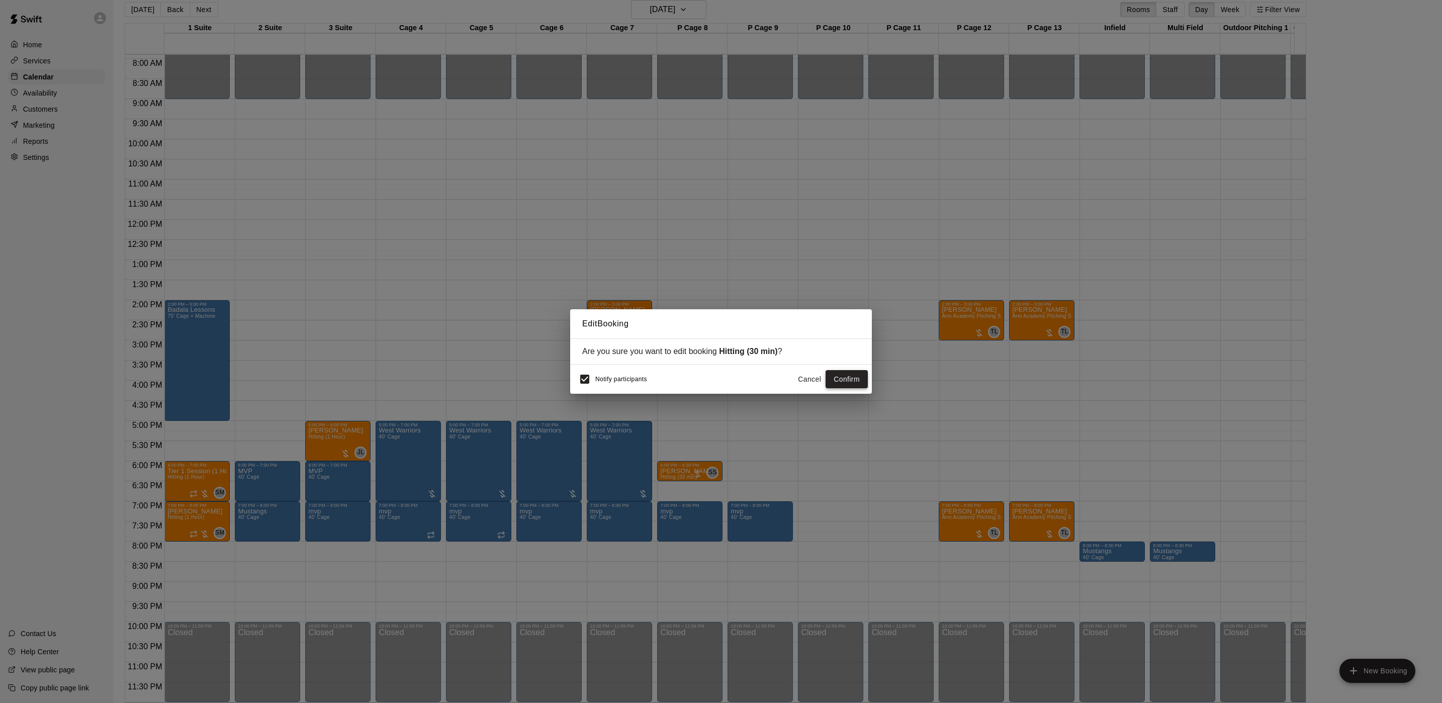
click at [857, 376] on button "Confirm" at bounding box center [846, 379] width 42 height 19
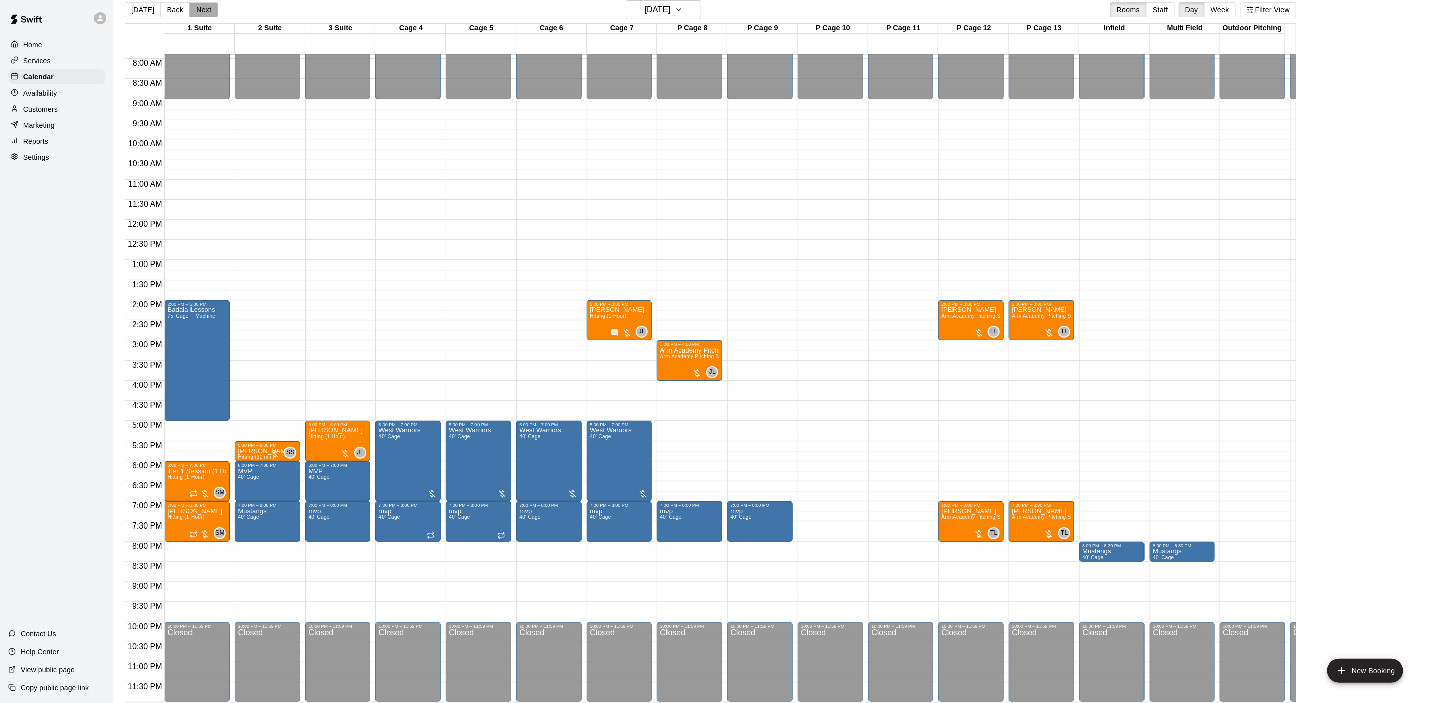
click at [203, 5] on button "Next" at bounding box center [204, 9] width 28 height 15
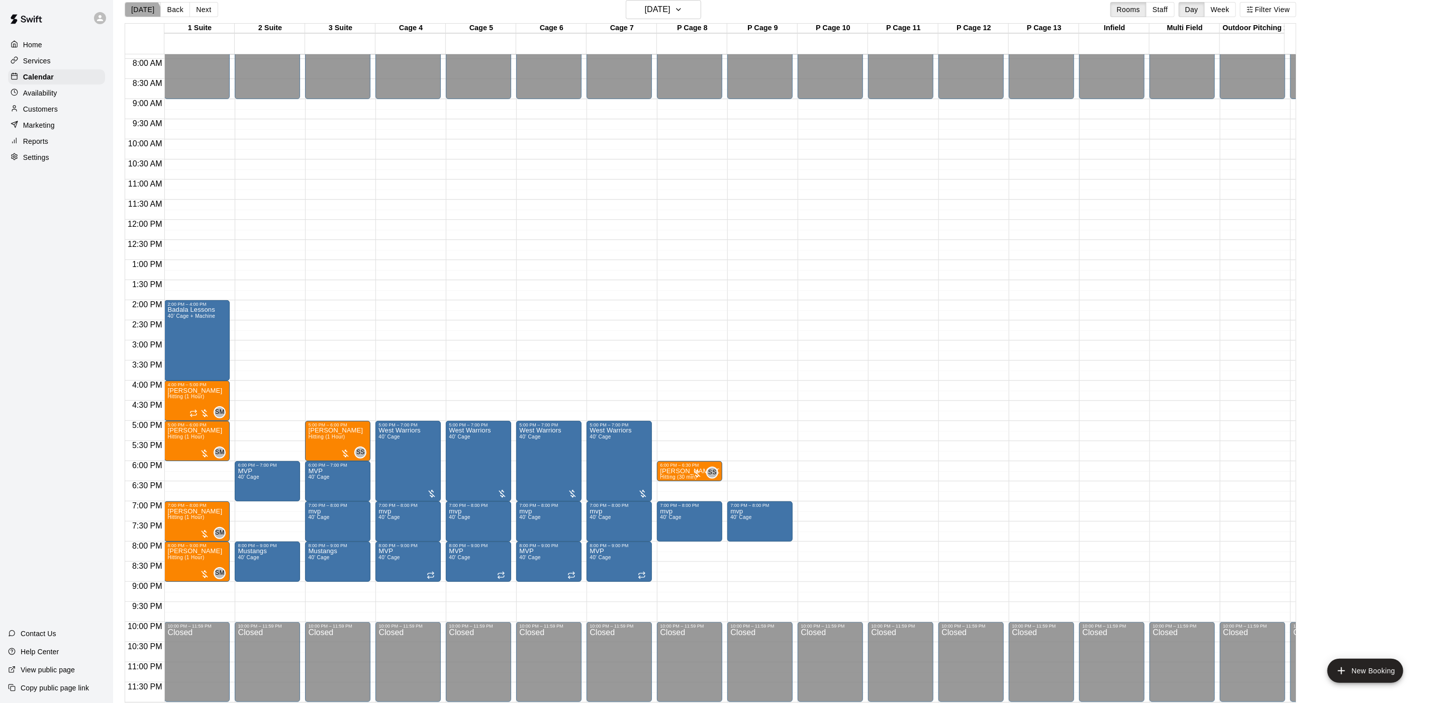
click at [137, 17] on button "[DATE]" at bounding box center [143, 9] width 36 height 15
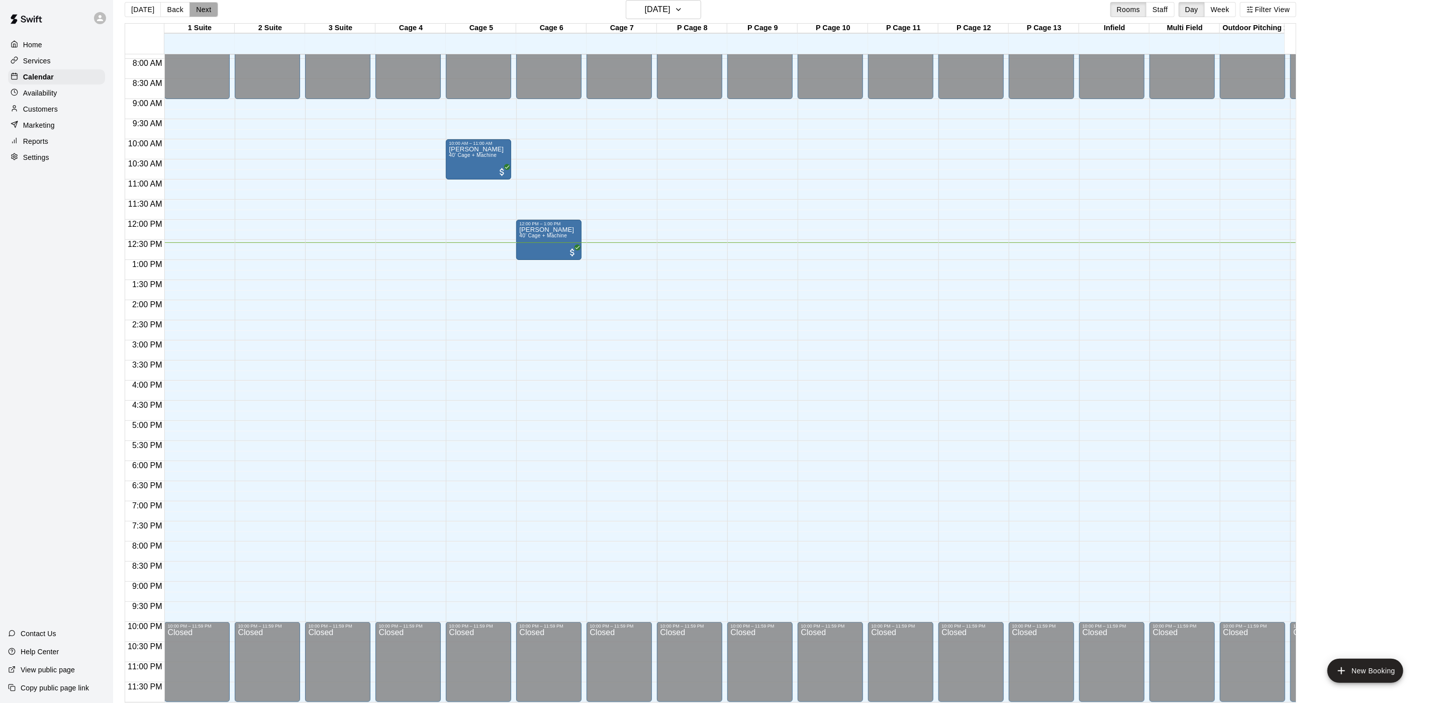
click at [204, 14] on button "Next" at bounding box center [204, 9] width 28 height 15
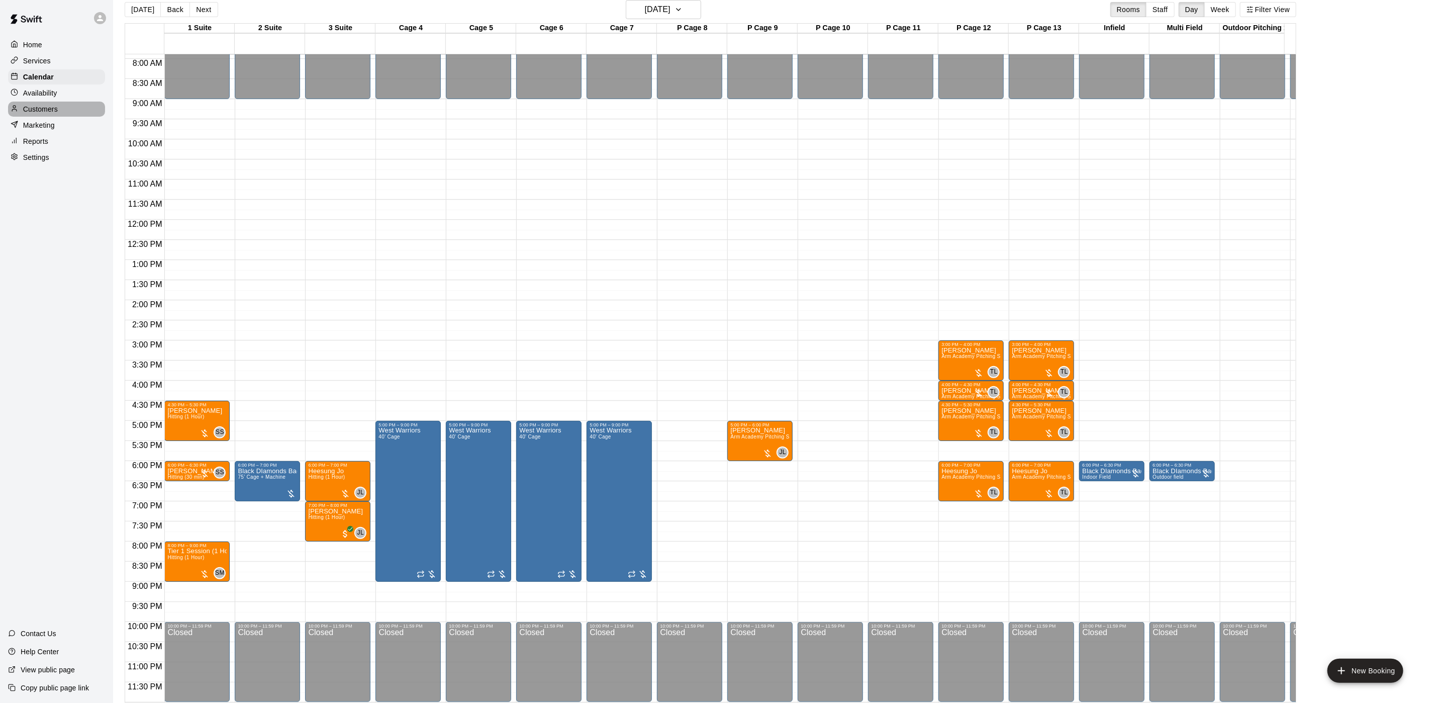
click at [53, 114] on p "Customers" at bounding box center [40, 109] width 35 height 10
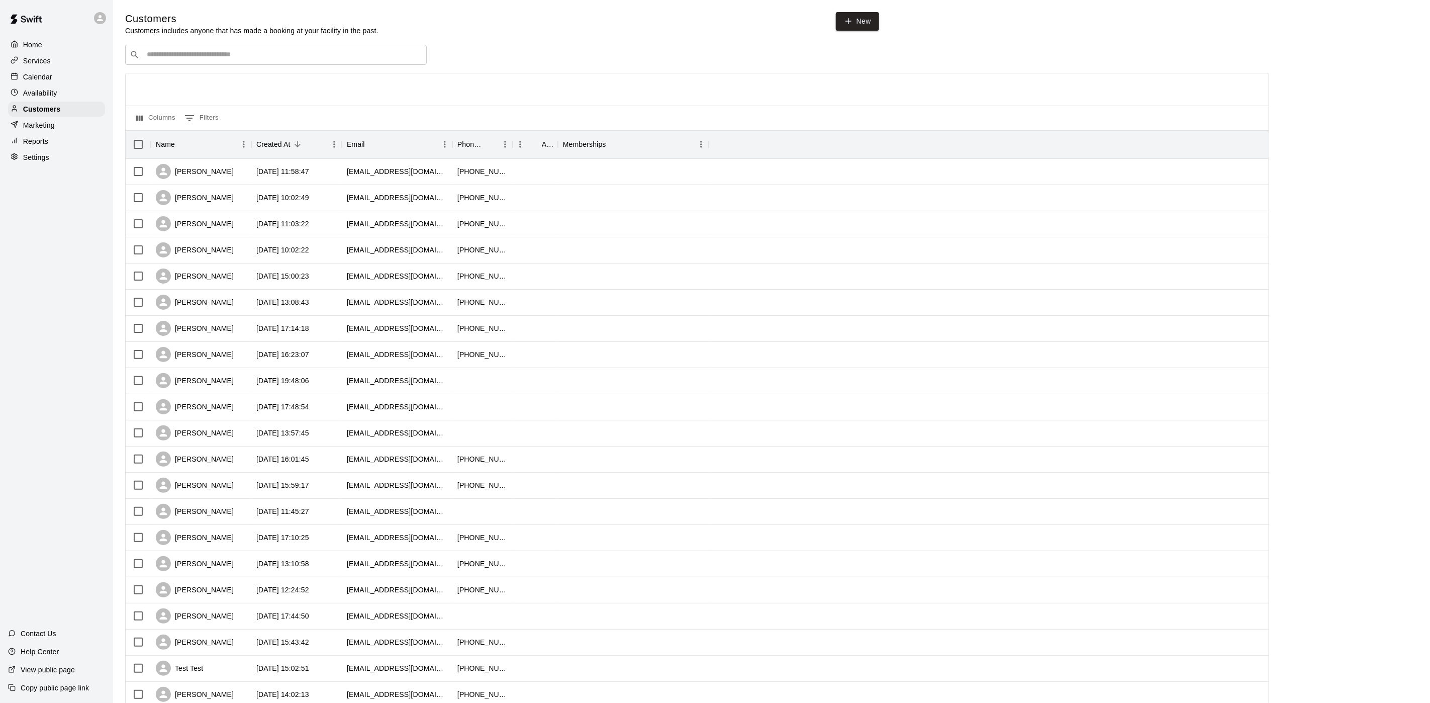
click at [161, 56] on input "Search customers by name or email" at bounding box center [283, 55] width 279 height 10
click at [96, 75] on div "Home Services Calendar Availability Customers Marketing Reports Settings Contac…" at bounding box center [715, 434] width 1430 height 868
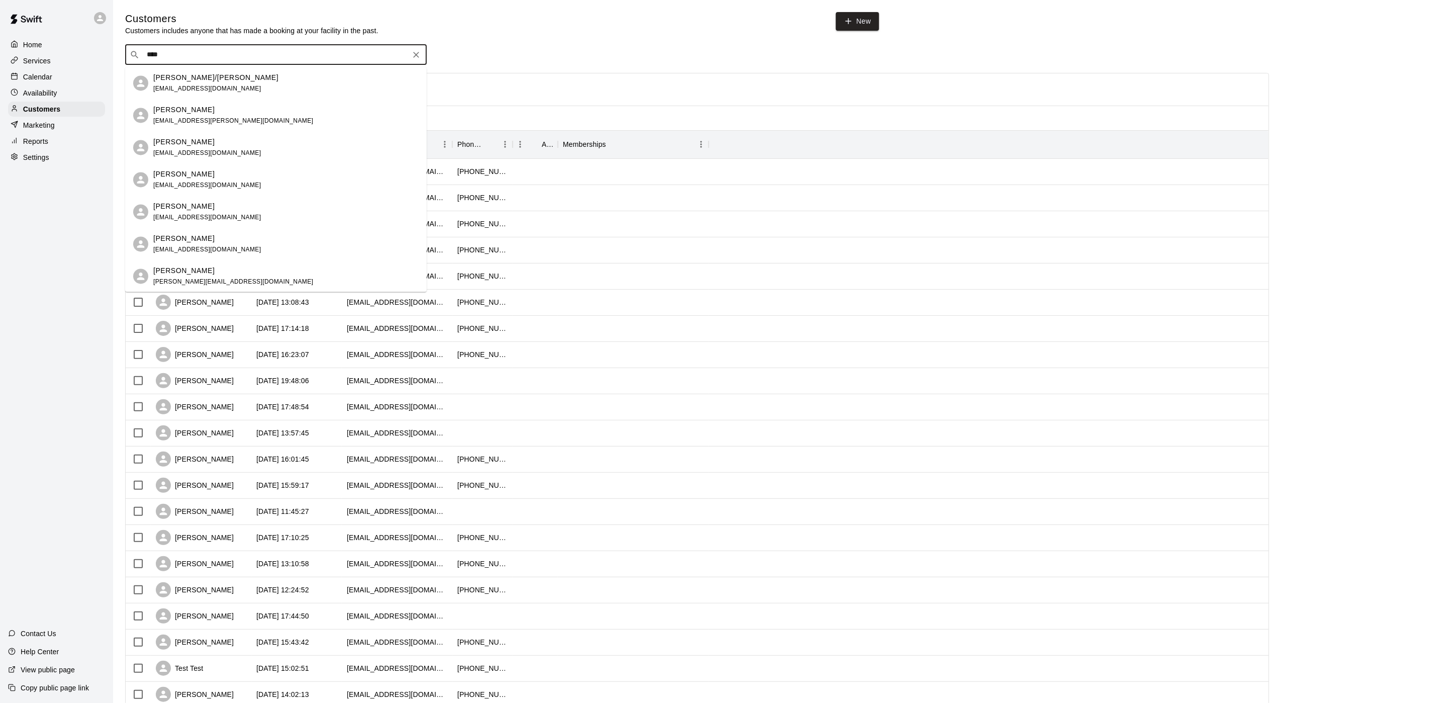
type input "*****"
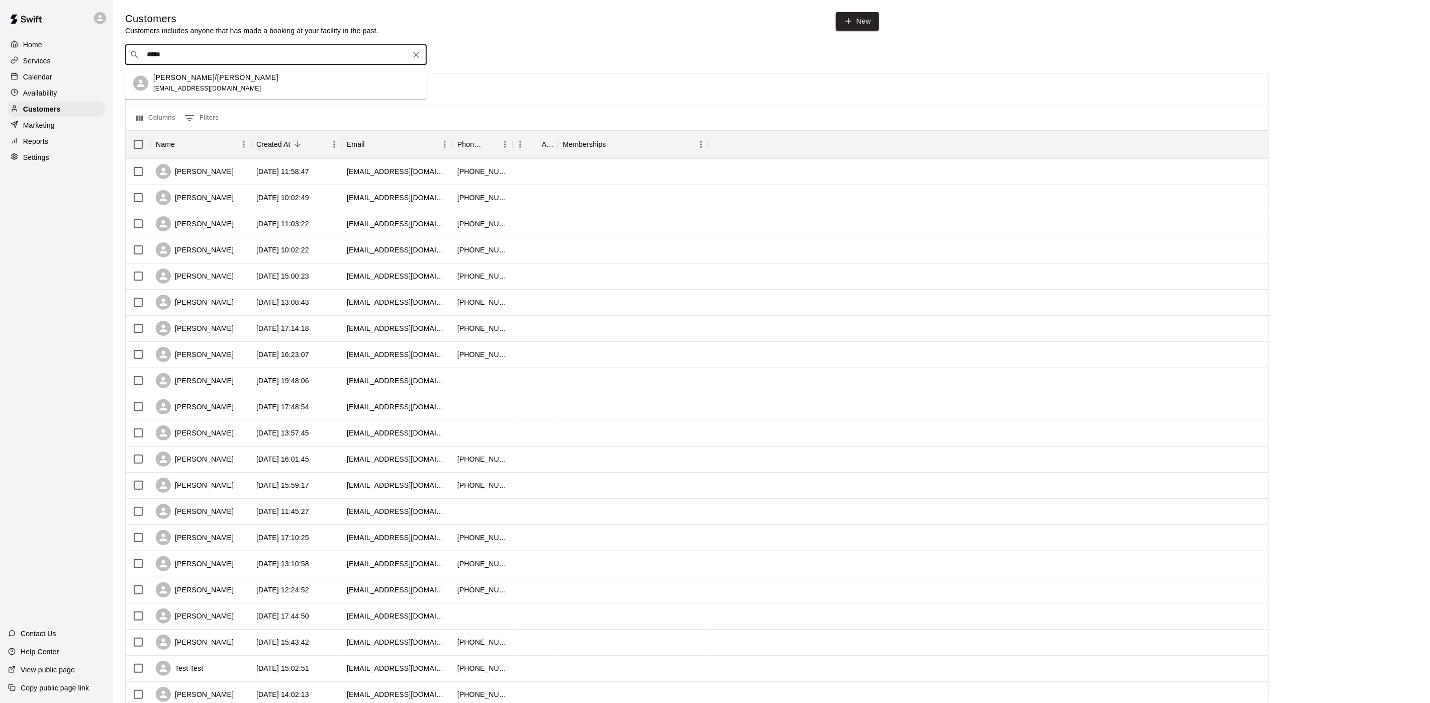
click at [205, 74] on p "[PERSON_NAME]/[PERSON_NAME]" at bounding box center [215, 77] width 125 height 11
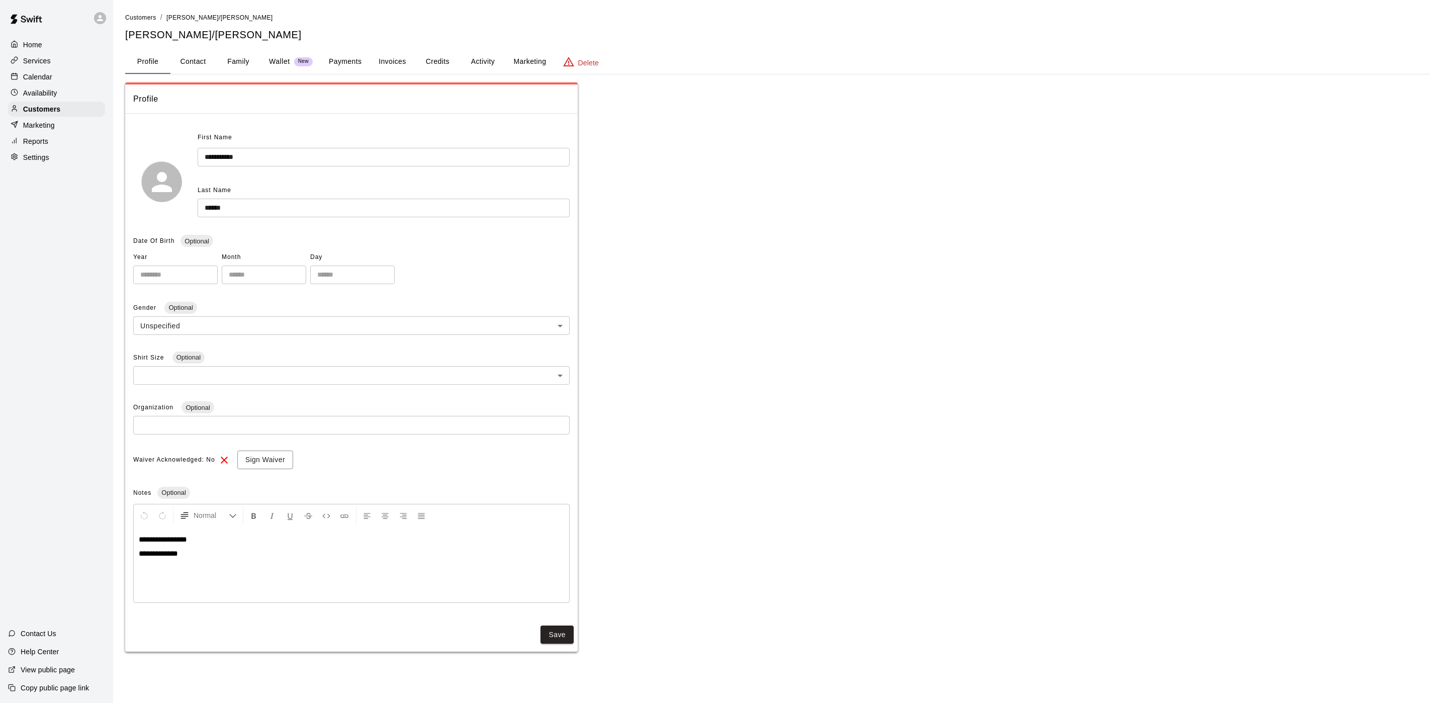
click at [471, 56] on button "Activity" at bounding box center [482, 62] width 45 height 24
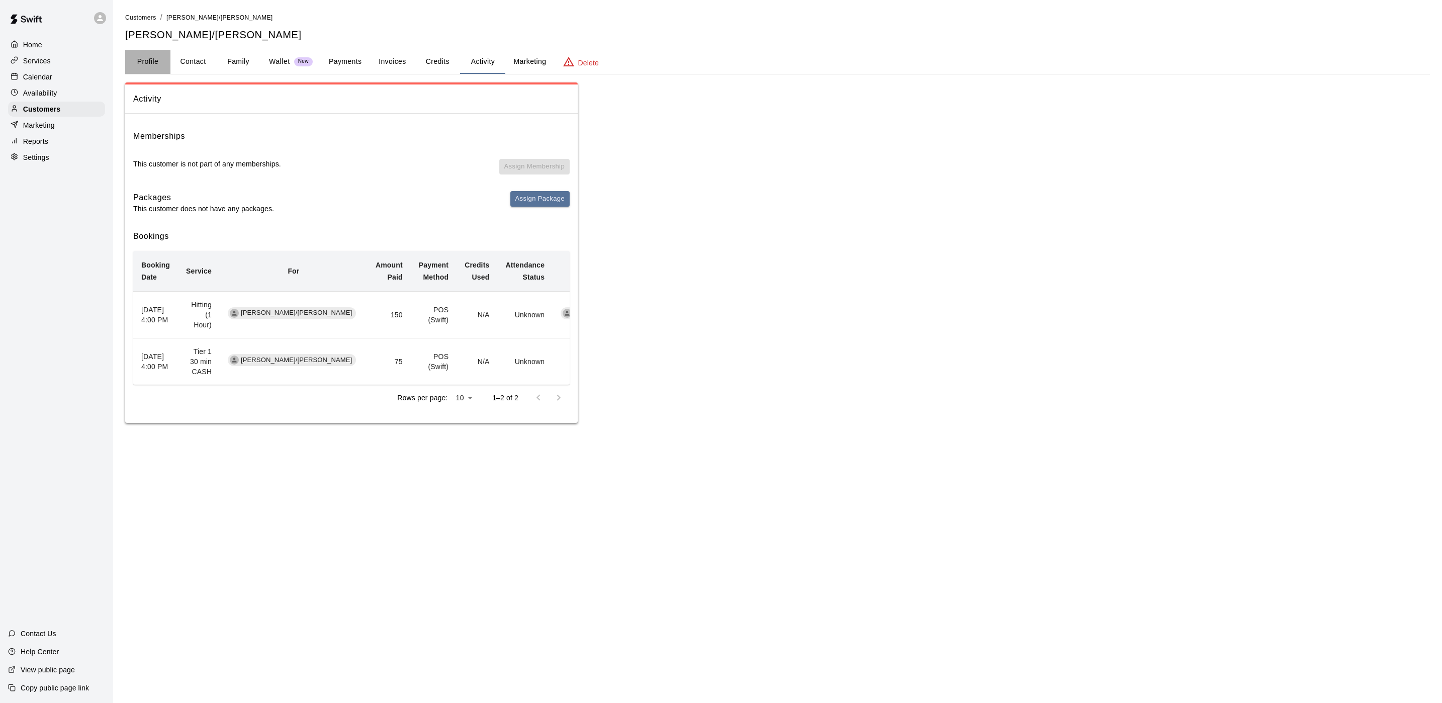
click at [147, 62] on button "Profile" at bounding box center [147, 62] width 45 height 24
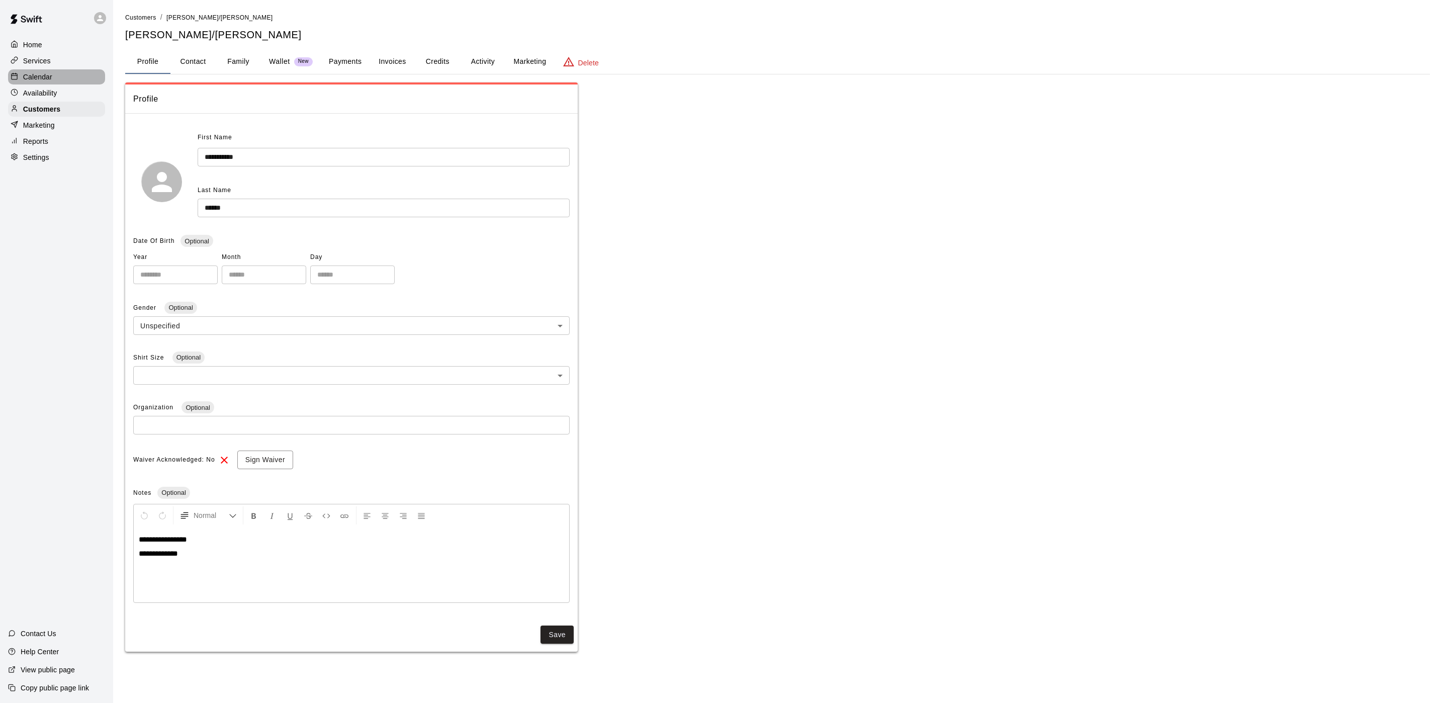
click at [50, 75] on p "Calendar" at bounding box center [37, 77] width 29 height 10
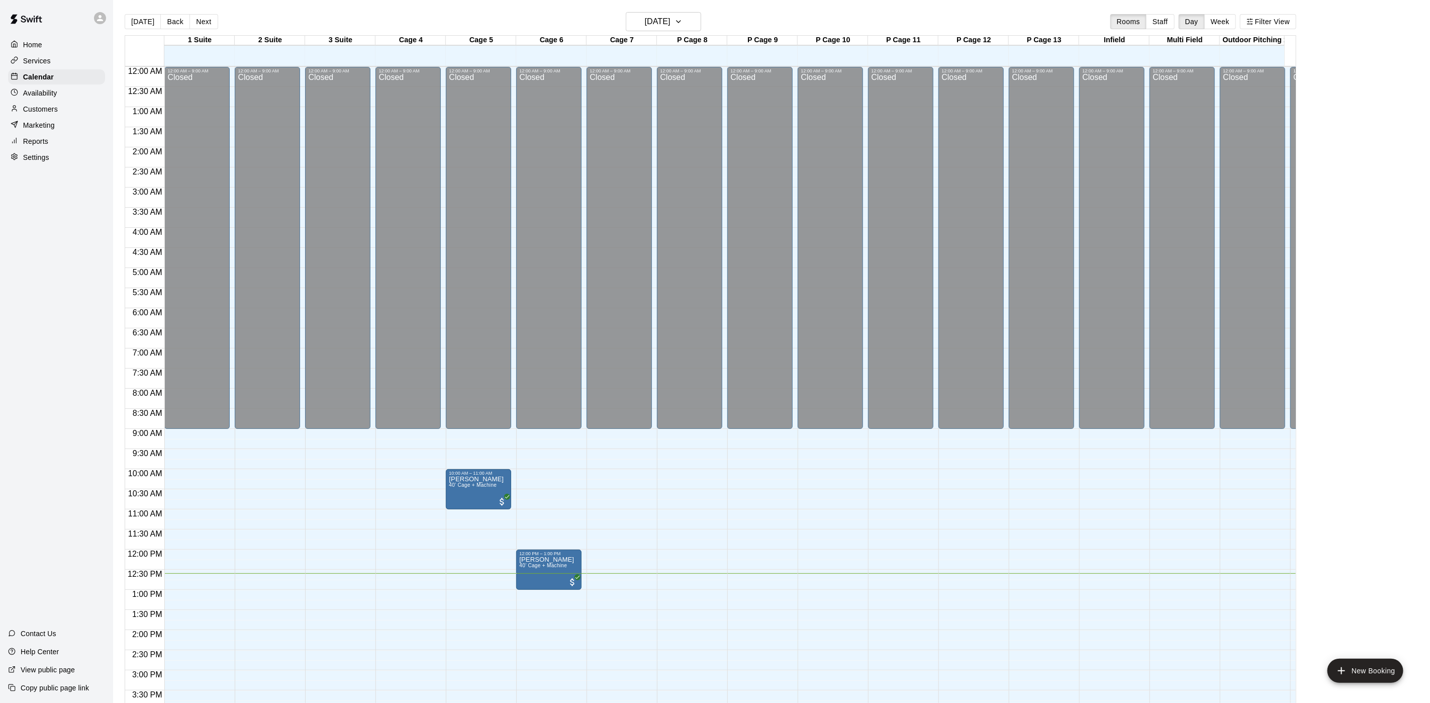
scroll to position [288, 0]
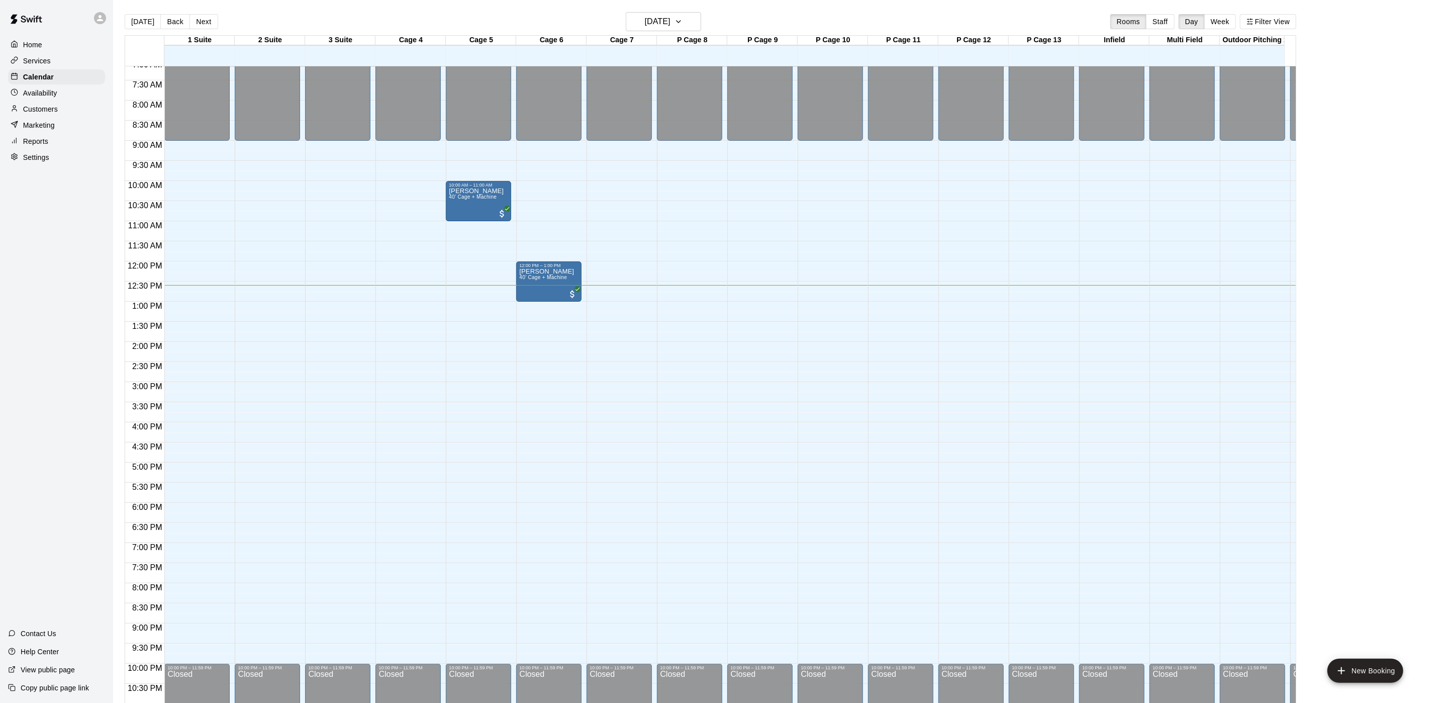
click at [679, 8] on main "[DATE] Back [DATE][DATE] Rooms Staff Day Week Filter View 1 Suite 17 Sun 2 Suit…" at bounding box center [771, 359] width 1317 height 719
click at [671, 22] on h6 "[DATE]" at bounding box center [658, 22] width 26 height 14
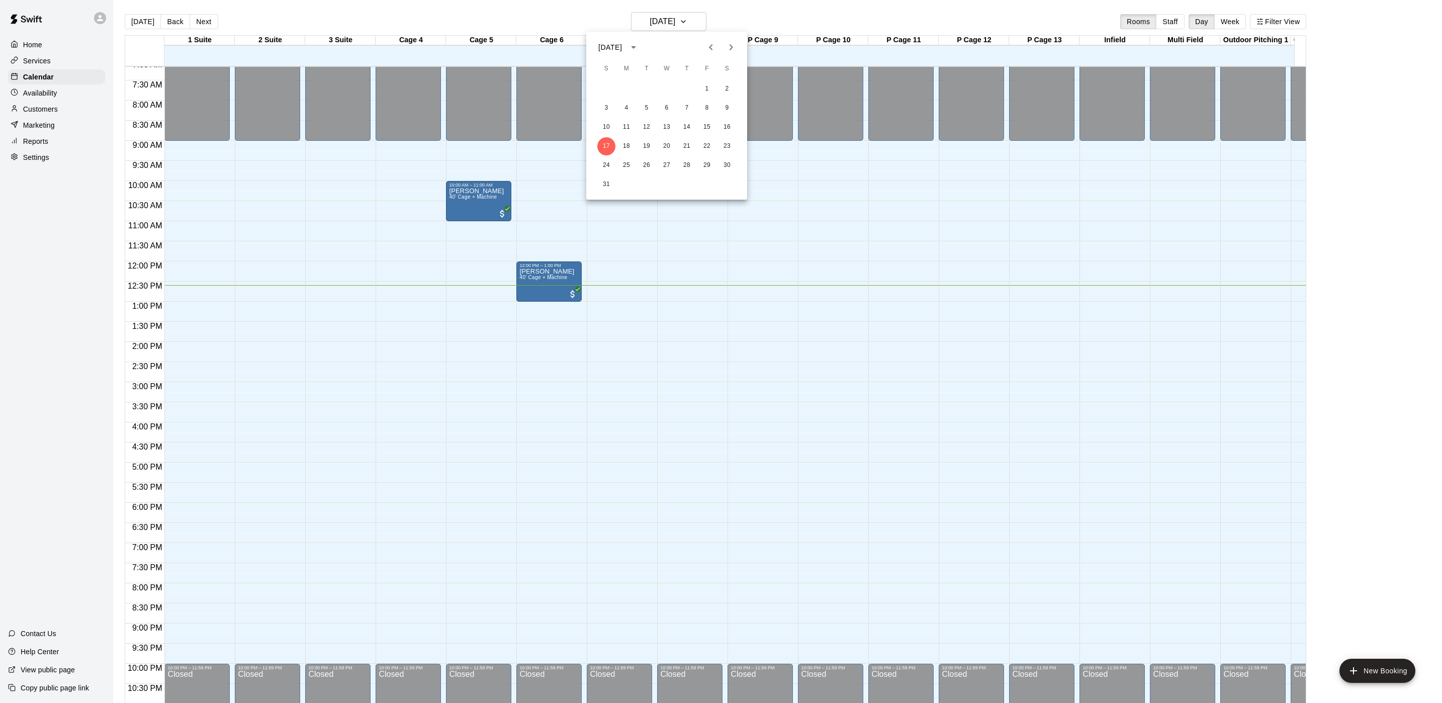
click at [728, 48] on icon "Next month" at bounding box center [731, 47] width 12 height 12
click at [706, 47] on icon "Previous month" at bounding box center [711, 47] width 12 height 12
click at [629, 147] on button "18" at bounding box center [626, 146] width 18 height 18
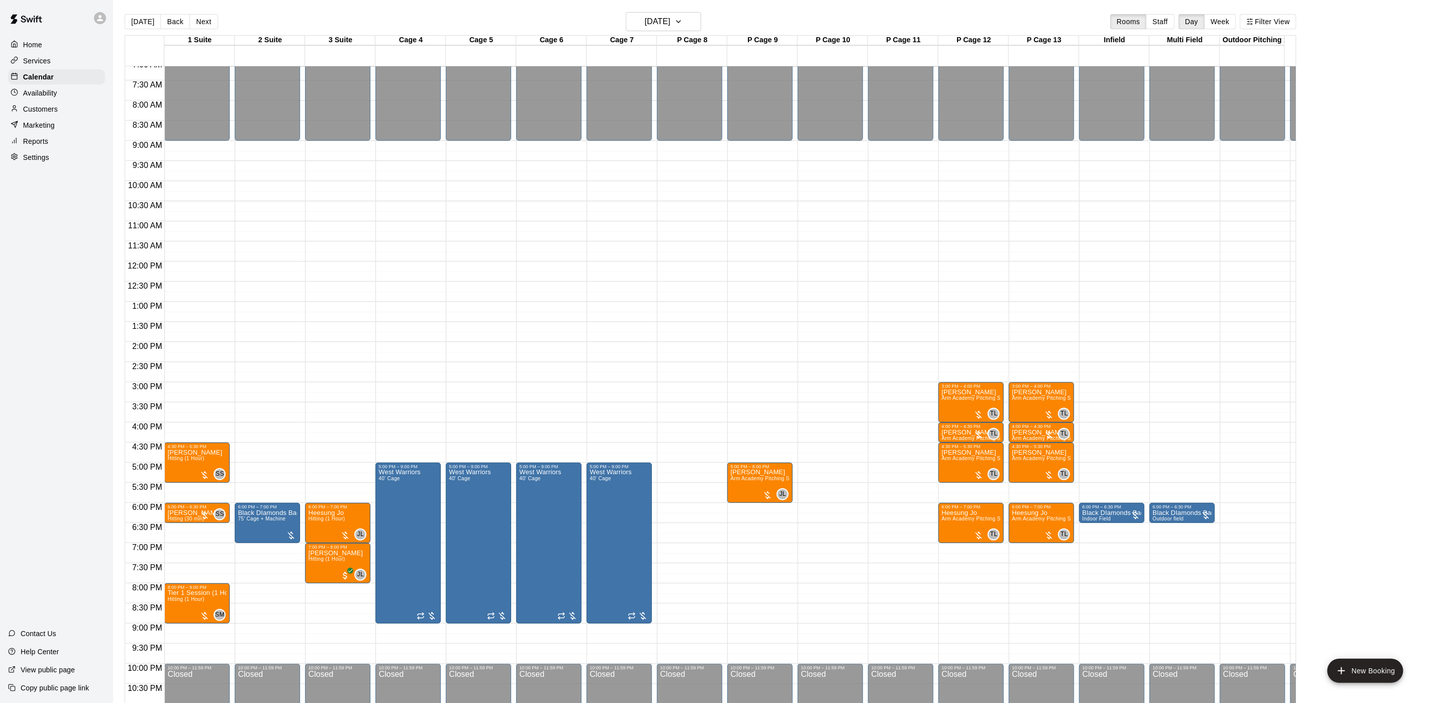
drag, startPoint x: 197, startPoint y: 17, endPoint x: 209, endPoint y: 38, distance: 23.9
click at [197, 18] on button "Next" at bounding box center [204, 21] width 28 height 15
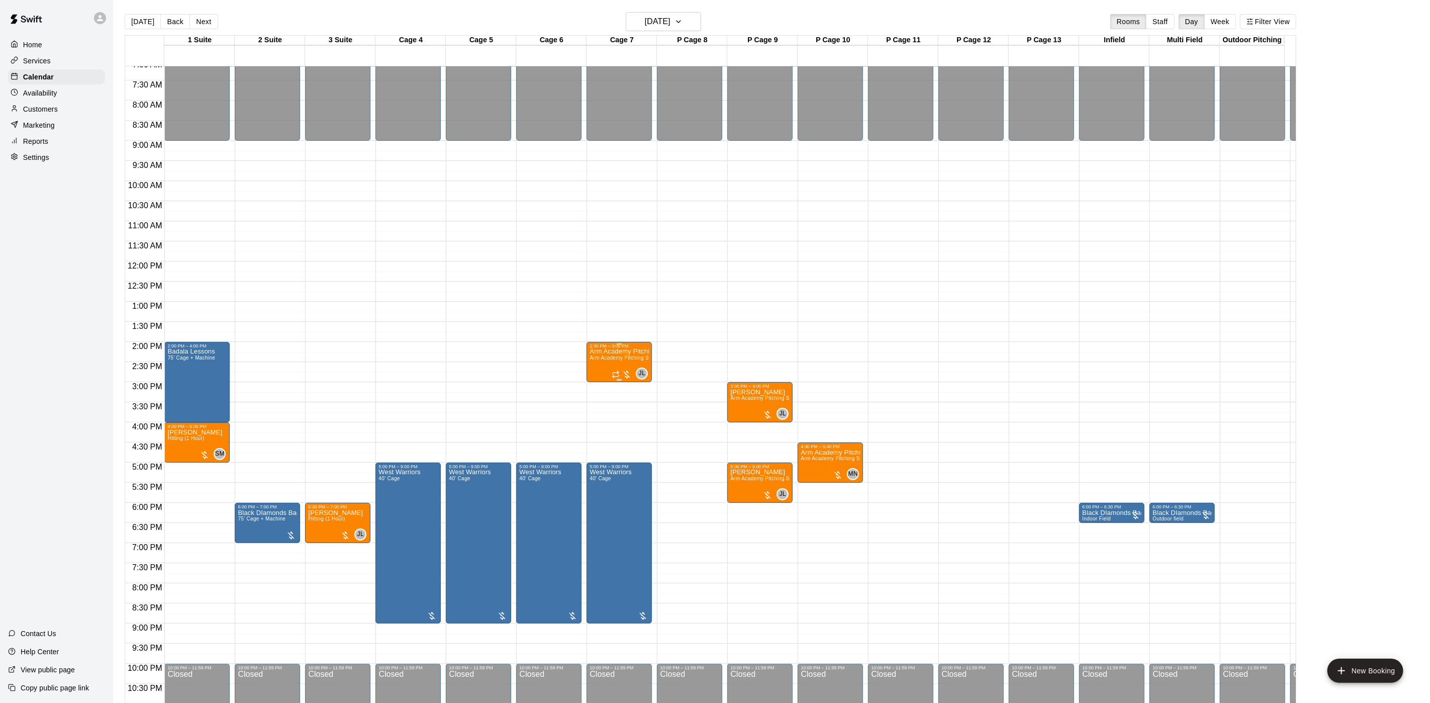
click at [602, 364] on div "Arm Academy Pitching Session 1 Hour Arm Academy Pitching Session 1 Hour - Pitch…" at bounding box center [619, 699] width 59 height 703
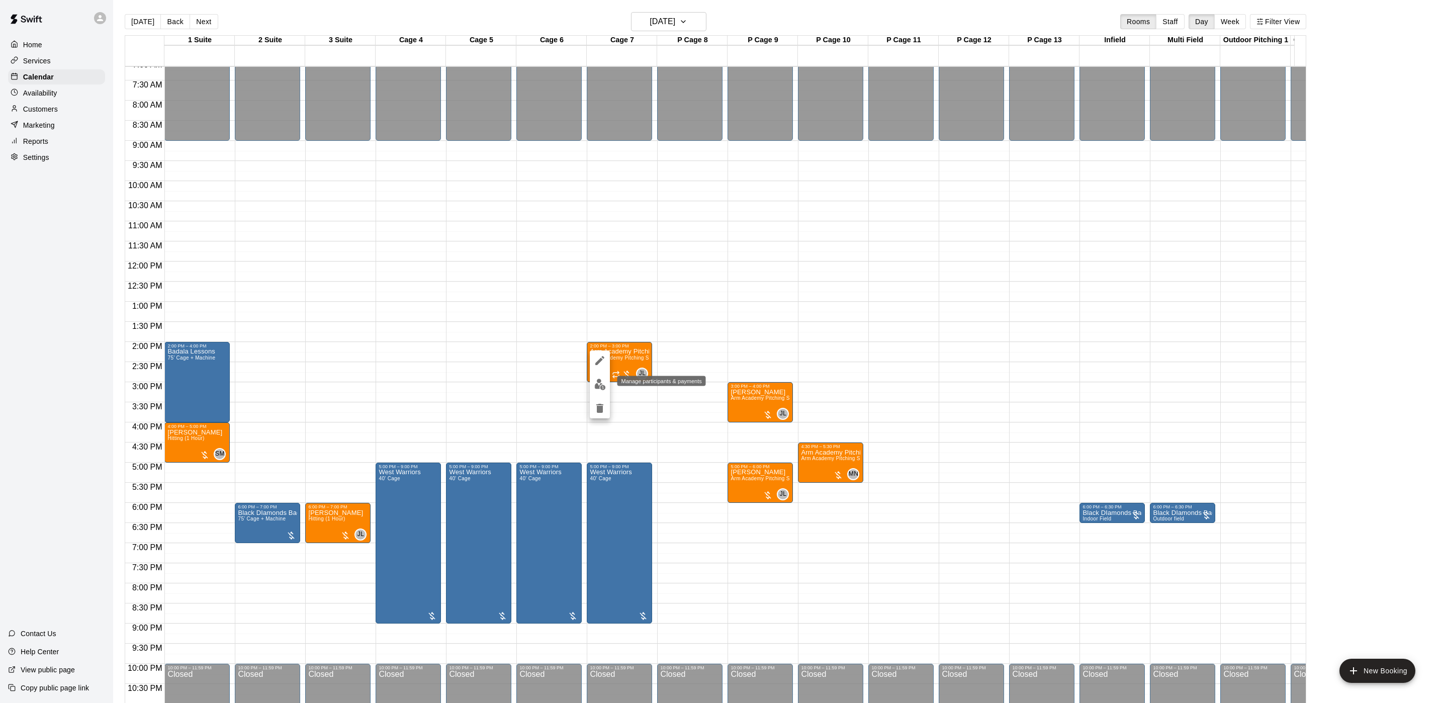
click at [602, 385] on img "edit" at bounding box center [600, 385] width 12 height 12
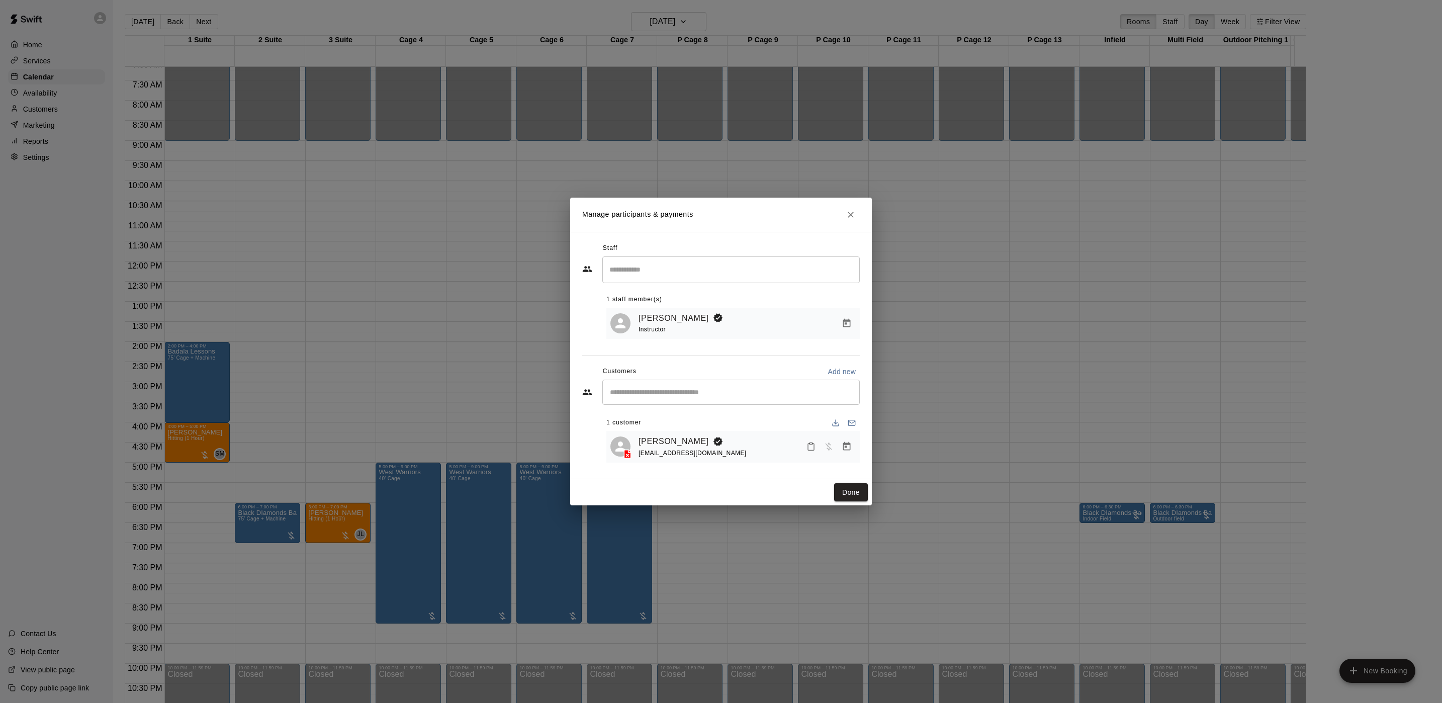
click at [920, 364] on div "Manage participants & payments Staff ​ 1 staff member(s) [PERSON_NAME] Instruct…" at bounding box center [721, 351] width 1442 height 703
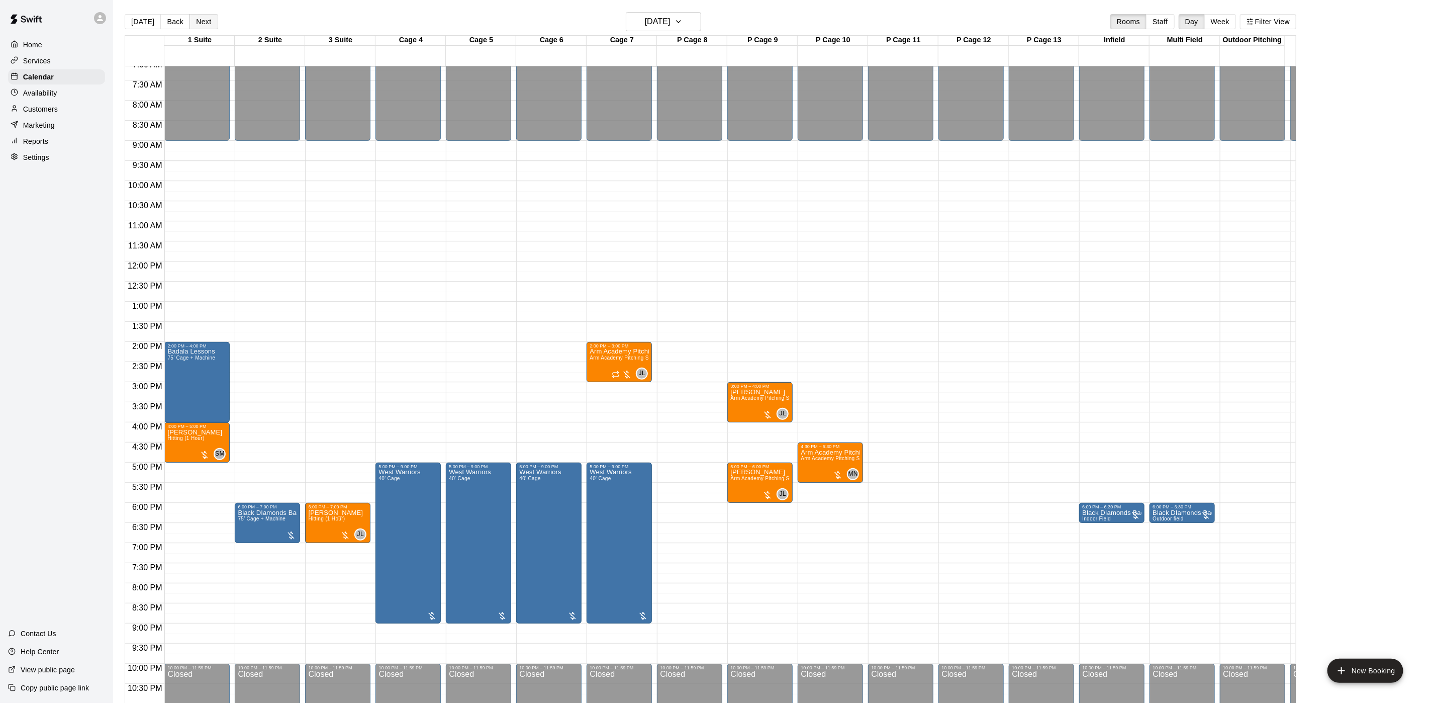
click at [207, 20] on button "Next" at bounding box center [204, 21] width 28 height 15
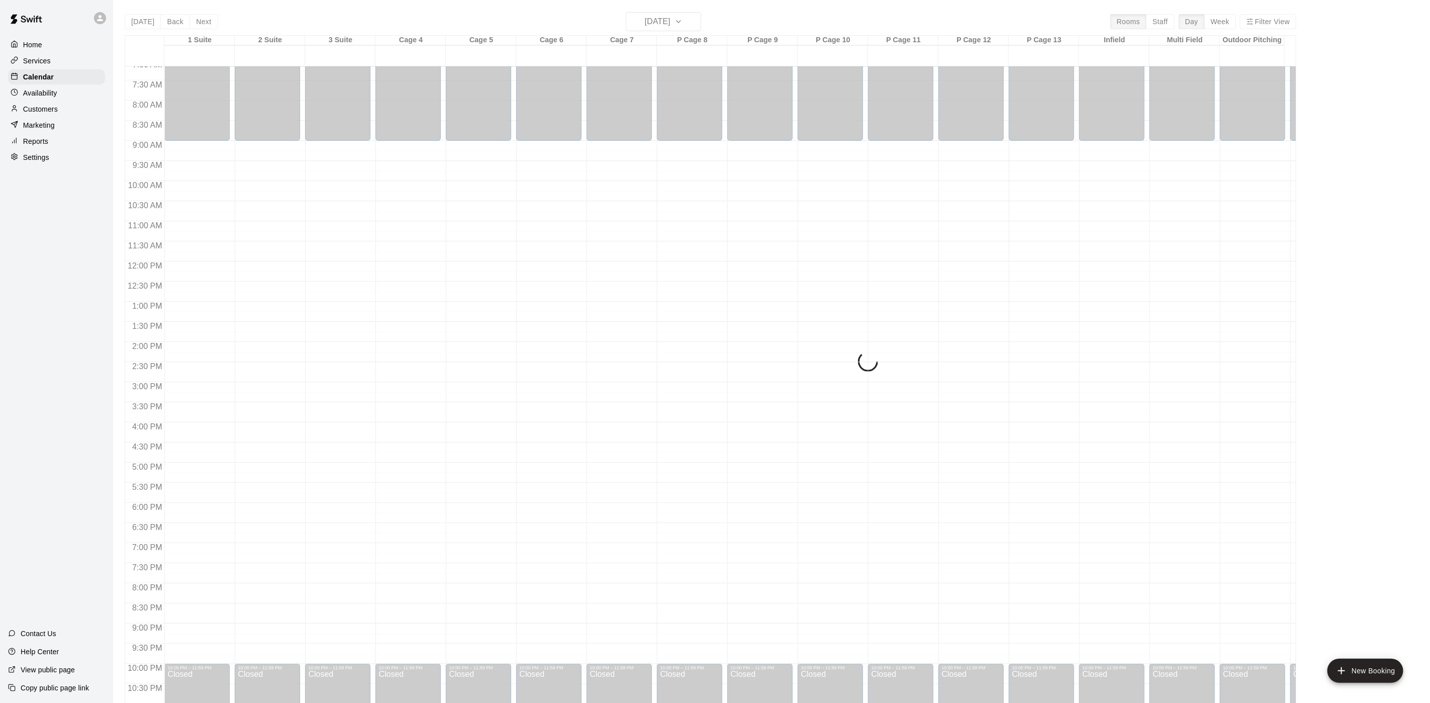
click at [208, 20] on div "[DATE] Back [DATE][DATE] Rooms Staff Day Week Filter View 1 Suite 20 Wed 2 Suit…" at bounding box center [711, 363] width 1172 height 703
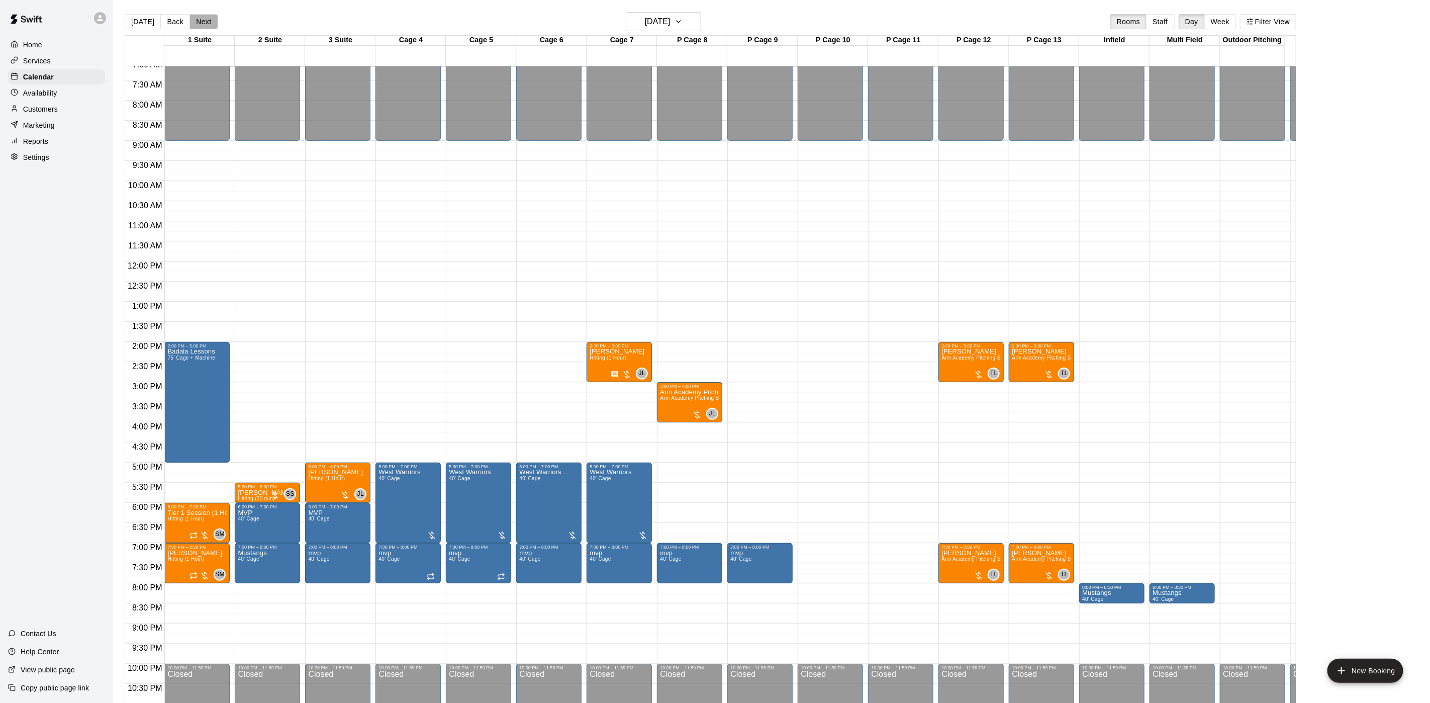
click at [208, 20] on button "Next" at bounding box center [204, 21] width 28 height 15
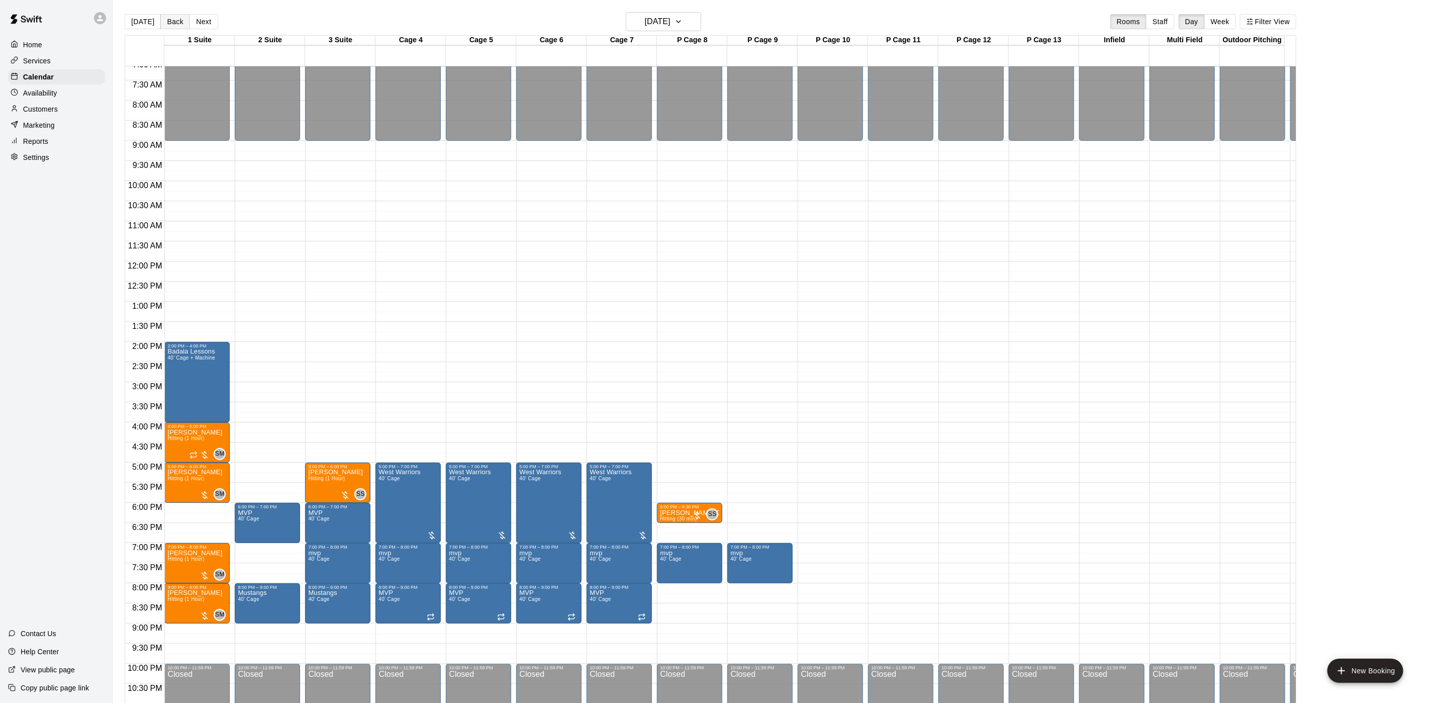
click at [176, 20] on button "Back" at bounding box center [175, 21] width 30 height 15
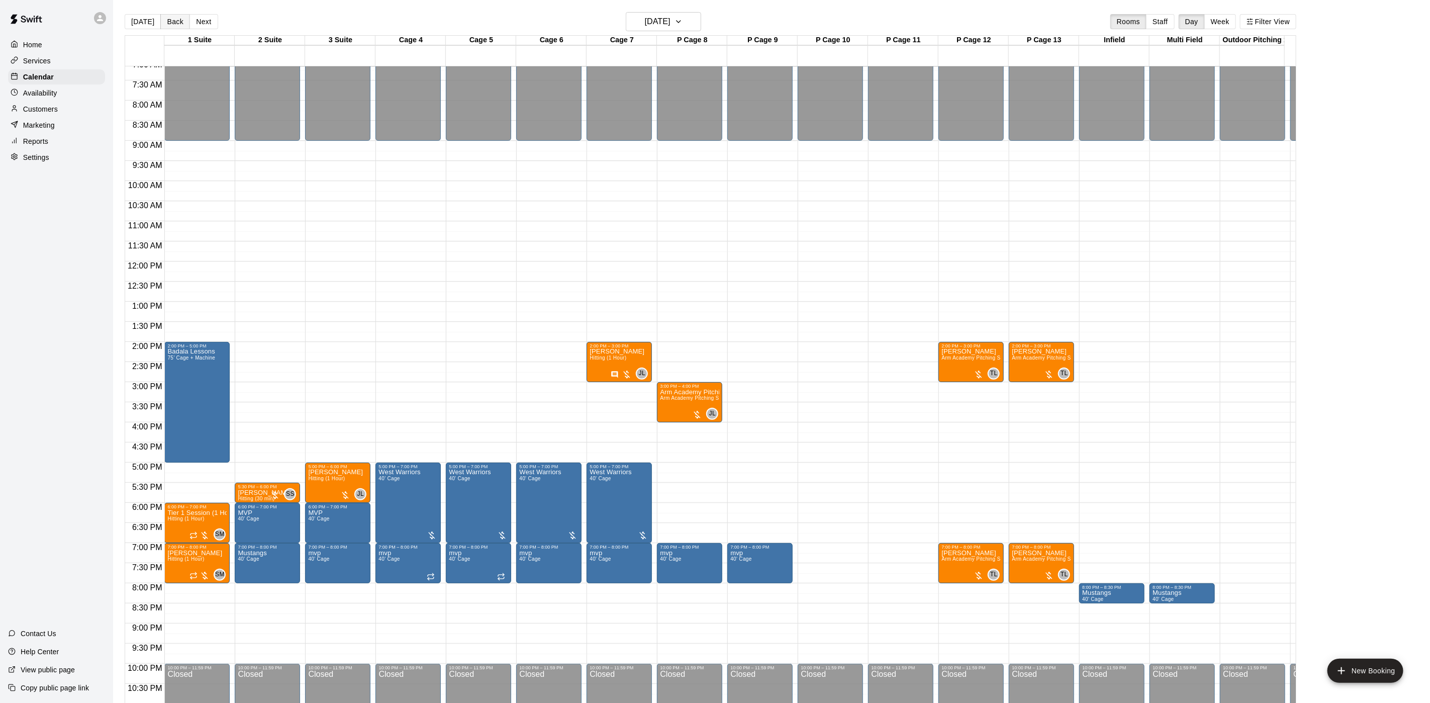
click at [176, 20] on button "Back" at bounding box center [175, 21] width 30 height 15
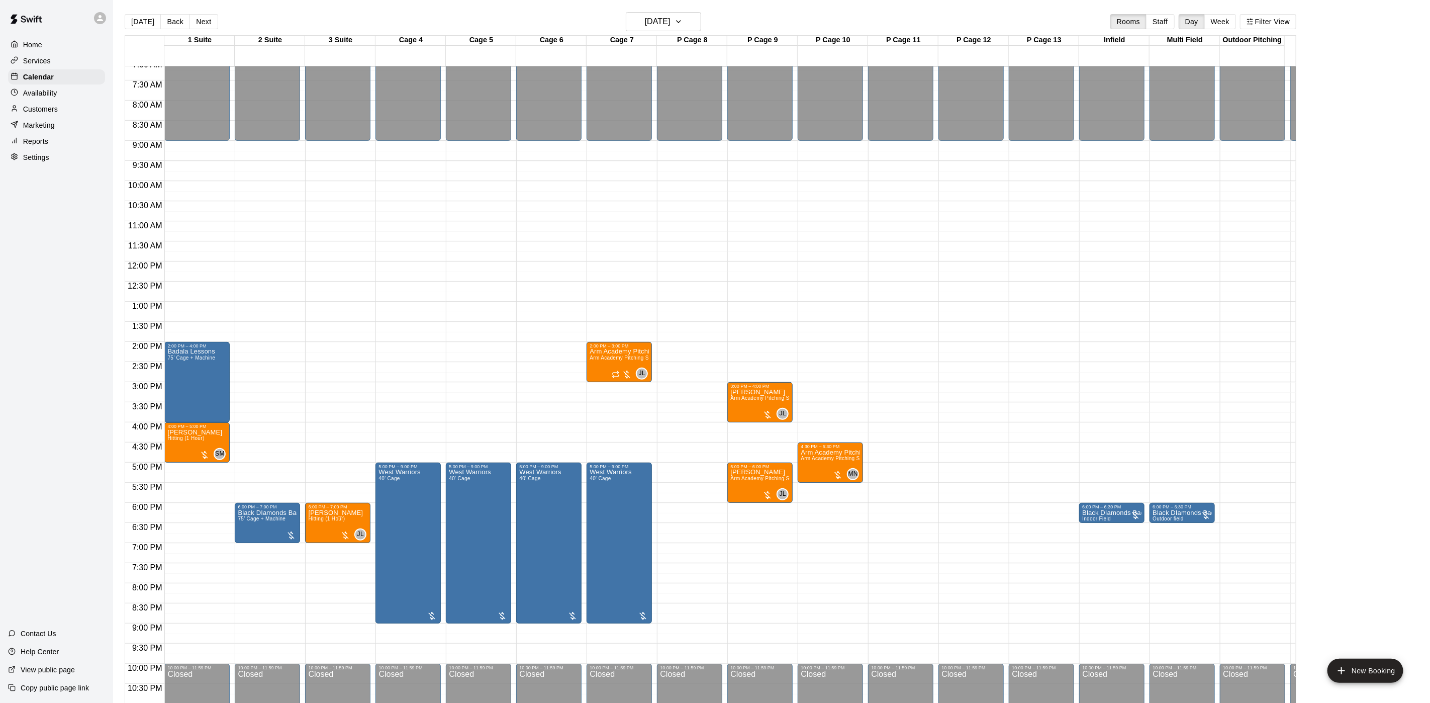
click at [741, 427] on div "12:00 AM – 9:00 AM Closed 3:00 PM – 4:00 PM [PERSON_NAME][GEOGRAPHIC_DATA] Pitc…" at bounding box center [759, 261] width 65 height 965
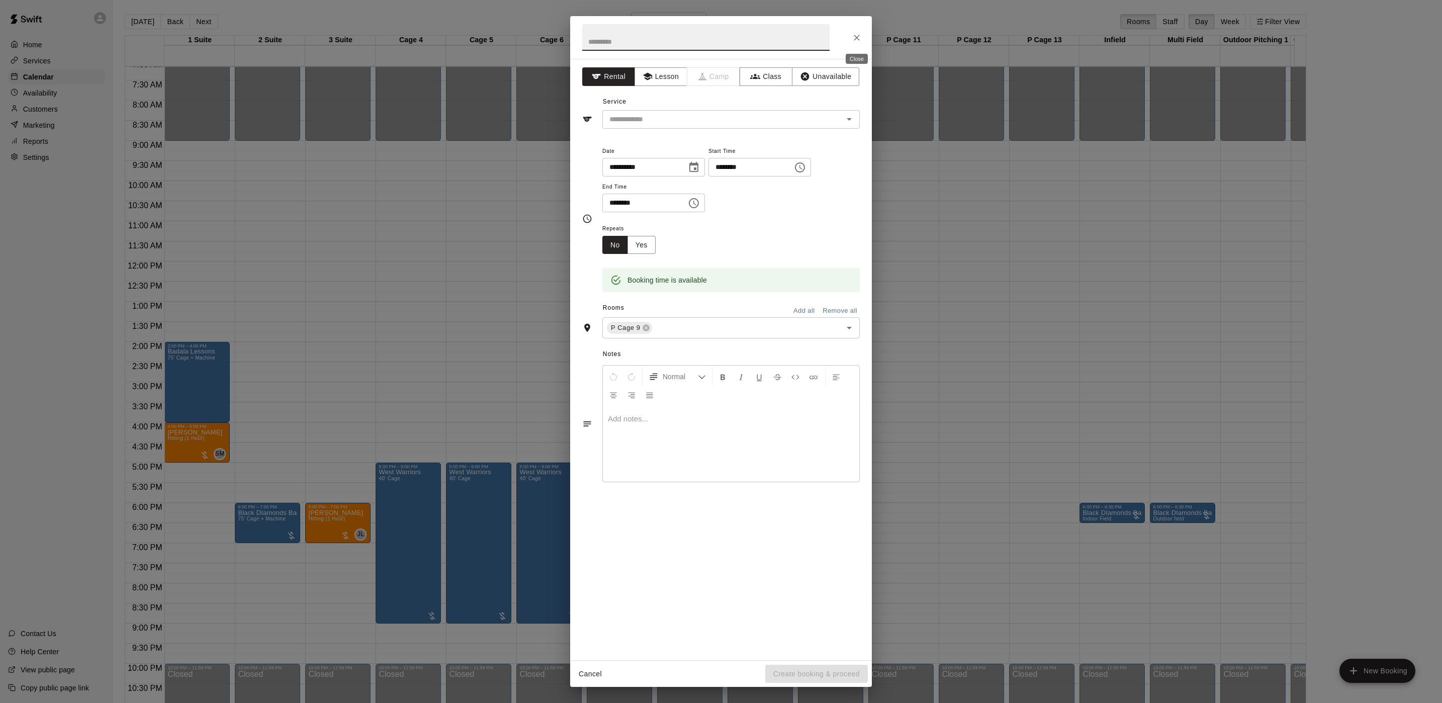
click at [848, 38] on button "Close" at bounding box center [857, 38] width 18 height 18
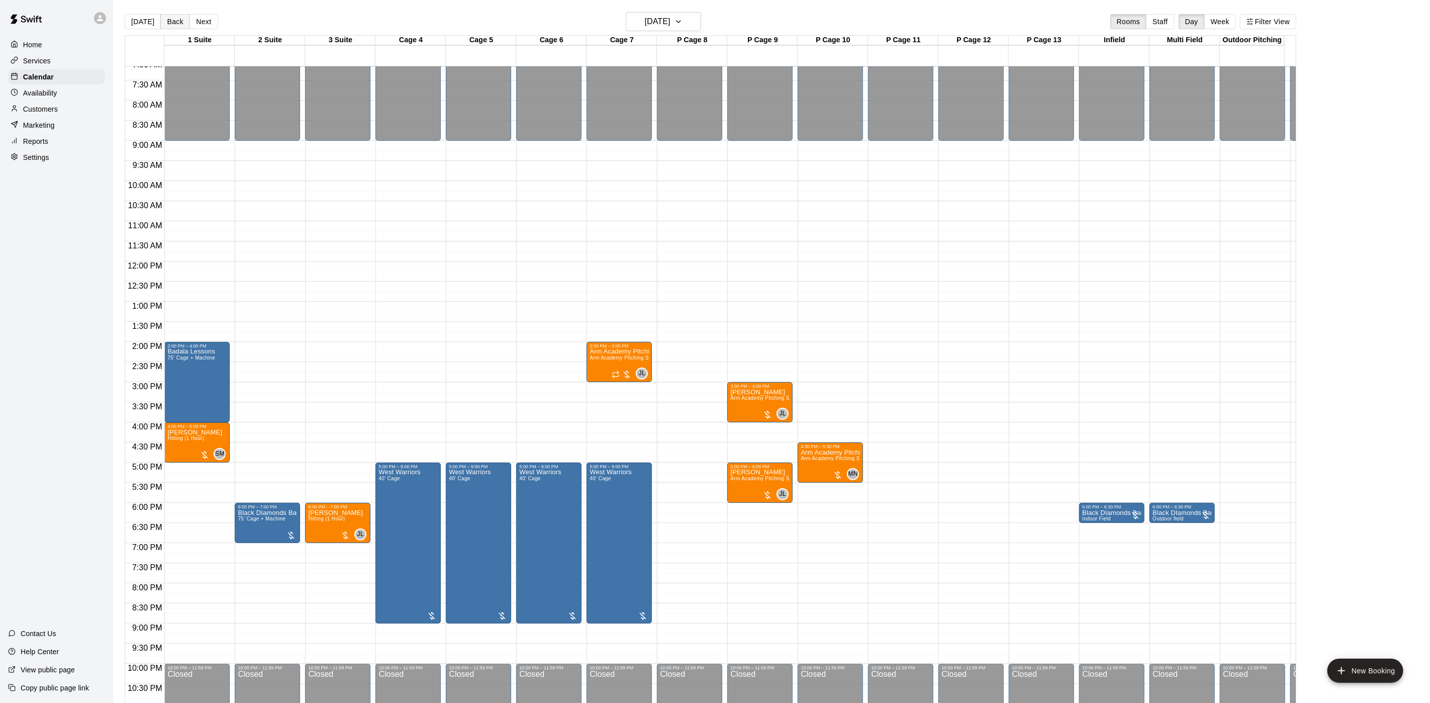
click at [165, 17] on button "Back" at bounding box center [175, 21] width 30 height 15
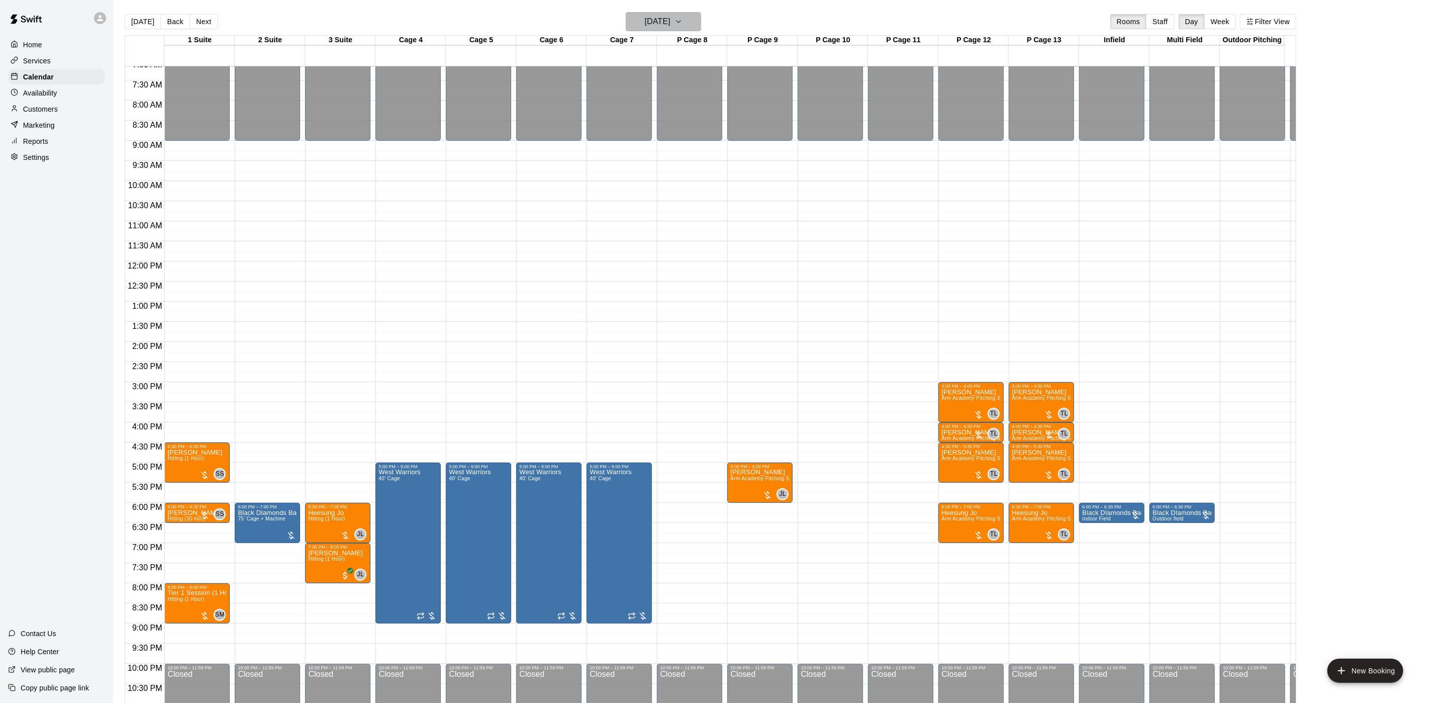
click at [645, 23] on h6 "[DATE]" at bounding box center [658, 22] width 26 height 14
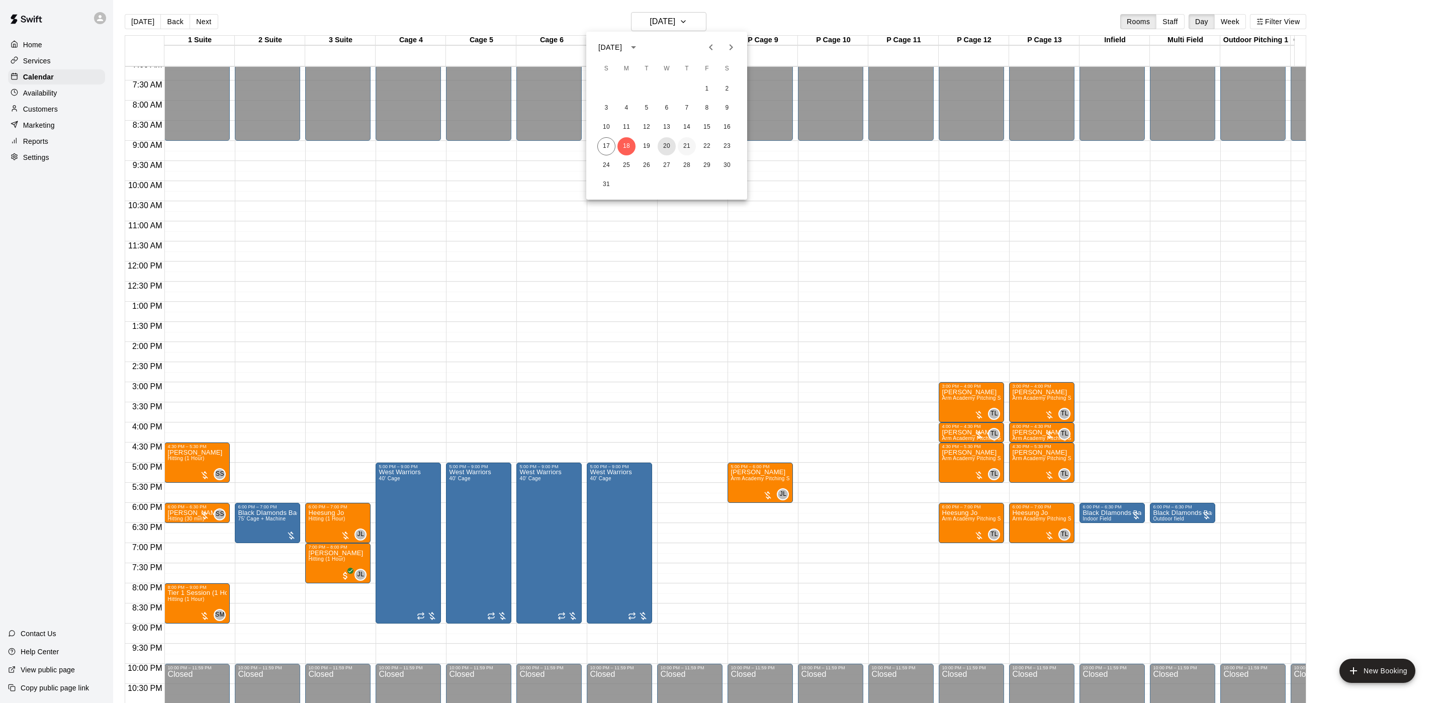
drag, startPoint x: 670, startPoint y: 148, endPoint x: 685, endPoint y: 150, distance: 15.2
click at [685, 150] on div "17 18 19 20 21 22 23" at bounding box center [666, 146] width 161 height 18
click at [685, 150] on button "21" at bounding box center [687, 146] width 18 height 18
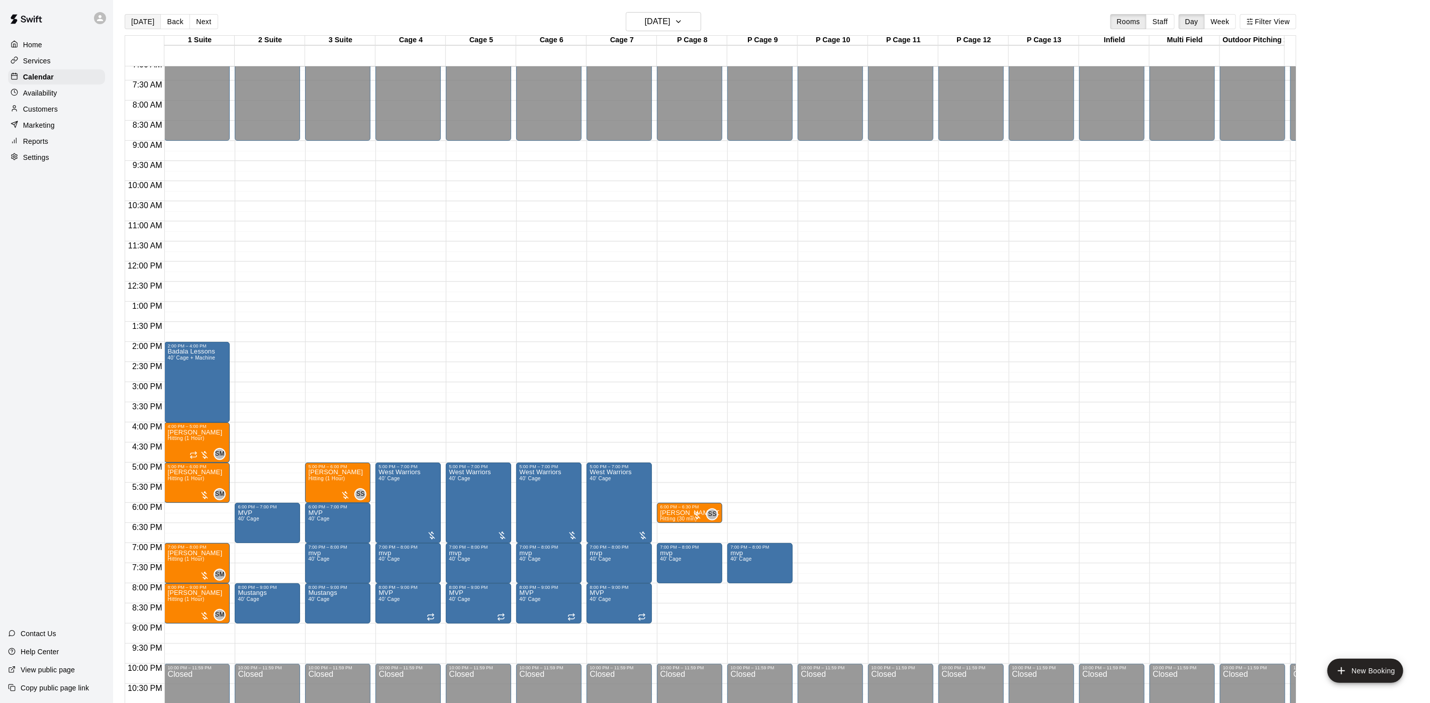
click at [143, 23] on button "[DATE]" at bounding box center [143, 21] width 36 height 15
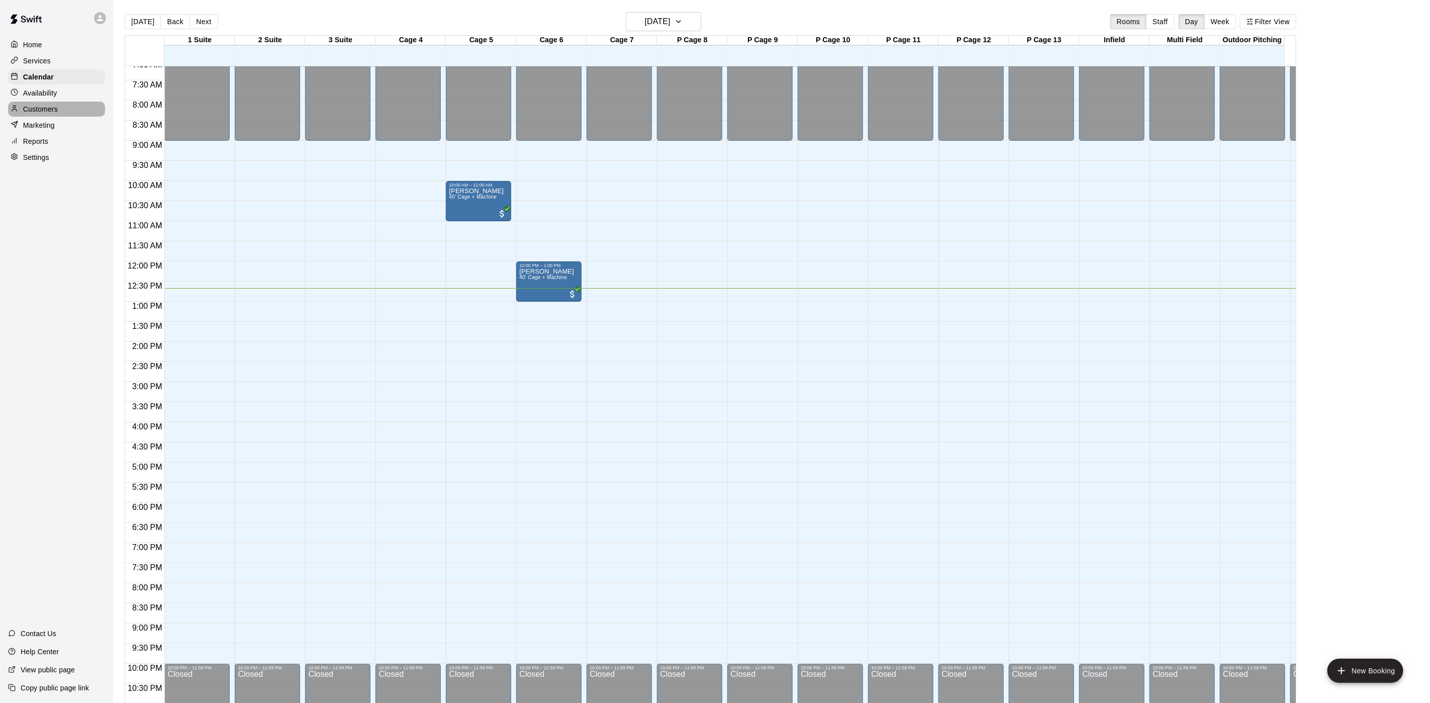
click at [37, 113] on p "Customers" at bounding box center [40, 109] width 35 height 10
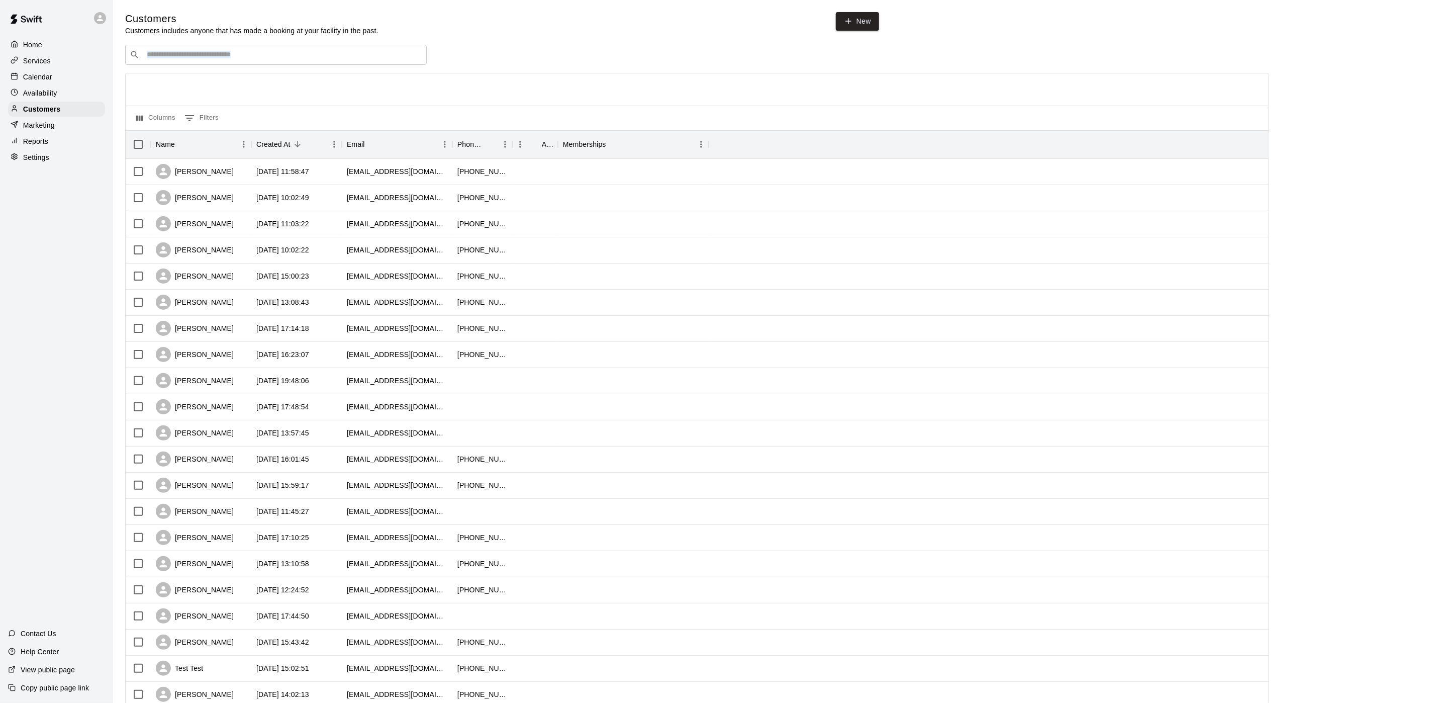
drag, startPoint x: 224, startPoint y: 68, endPoint x: 225, endPoint y: 60, distance: 7.6
click at [225, 64] on div "​ ​ Columns 0 Filters Name Created At Email Phone Number Age Memberships [PERSO…" at bounding box center [697, 442] width 1144 height 795
click at [225, 59] on input "Search customers by name or email" at bounding box center [283, 55] width 279 height 10
type input "*********"
click at [204, 79] on p "[PERSON_NAME]" at bounding box center [183, 77] width 61 height 11
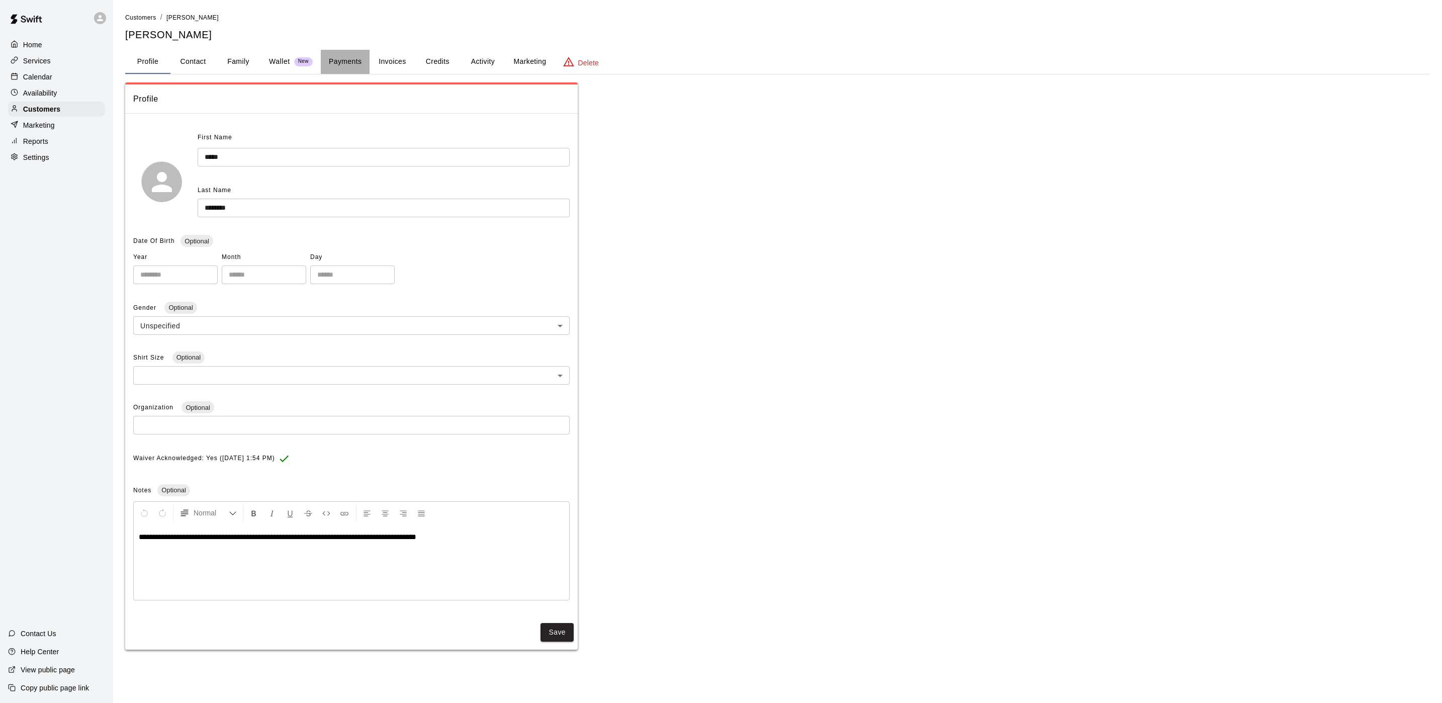
click at [350, 61] on button "Payments" at bounding box center [345, 62] width 49 height 24
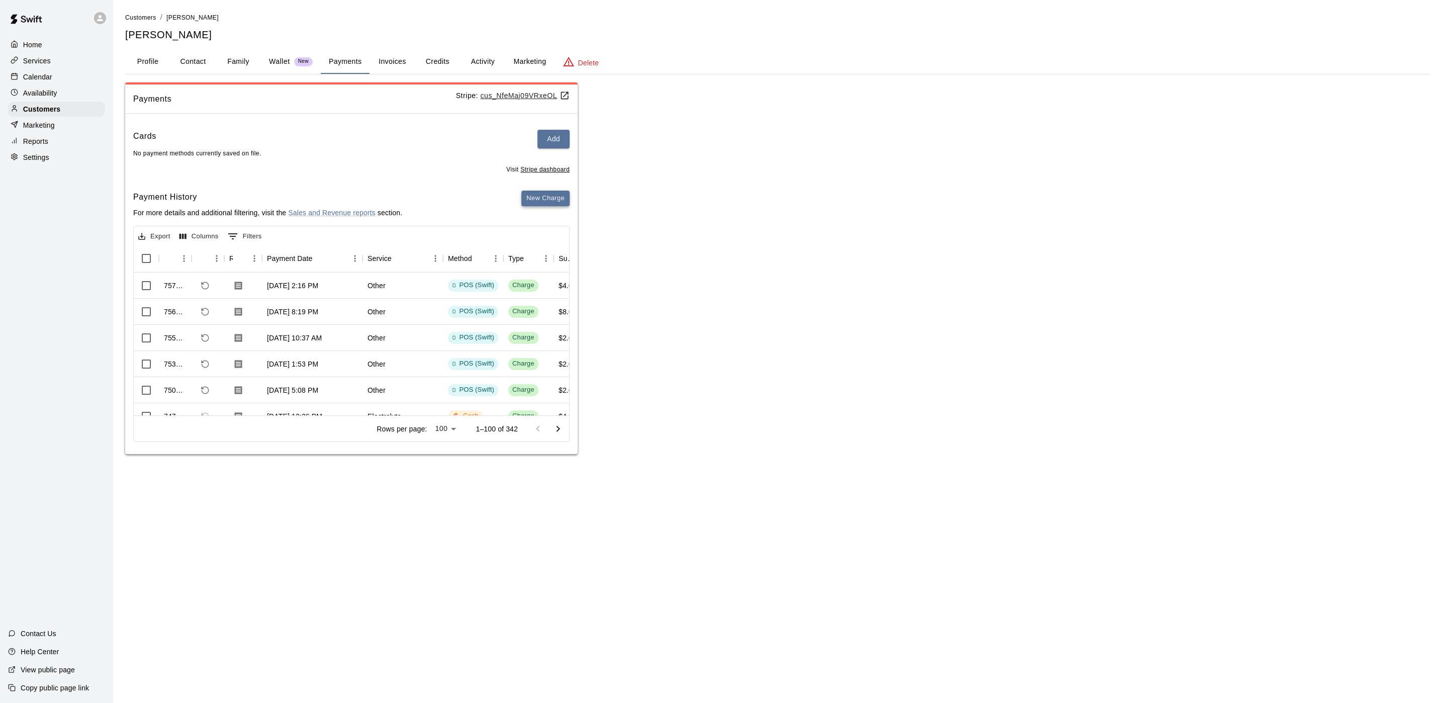
click at [554, 201] on button "New Charge" at bounding box center [545, 199] width 48 height 16
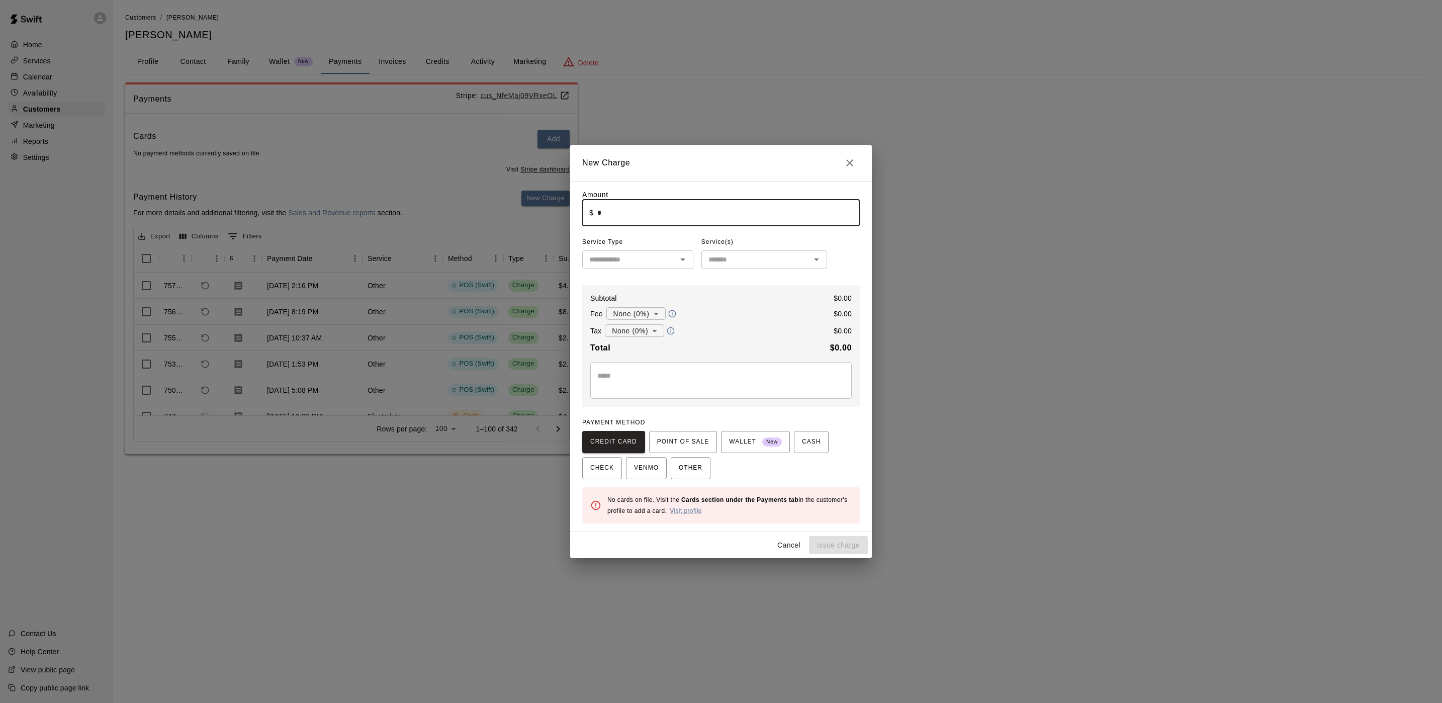
click at [701, 210] on input "*" at bounding box center [728, 213] width 262 height 27
type input "*"
click at [684, 439] on span "POINT OF SALE" at bounding box center [683, 442] width 52 height 16
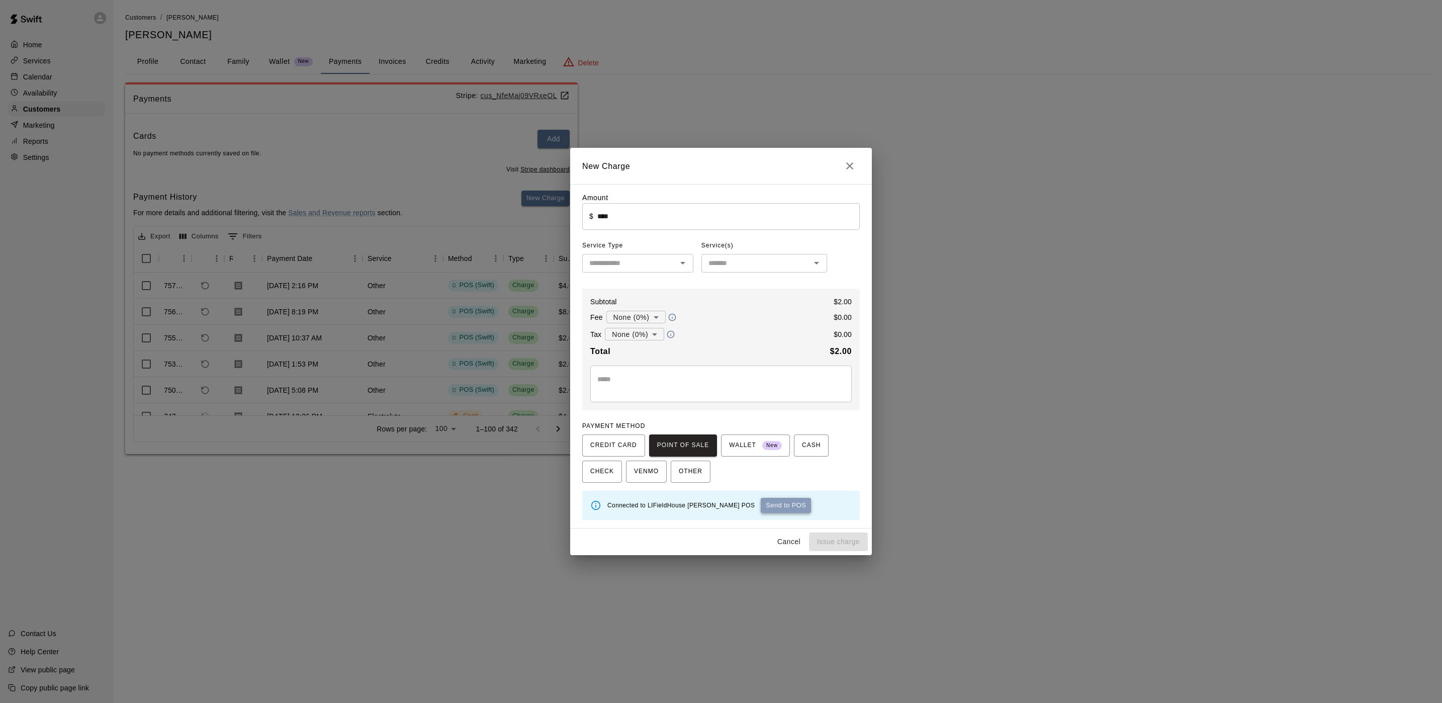
click at [761, 498] on button "Send to POS" at bounding box center [786, 505] width 50 height 15
type input "*"
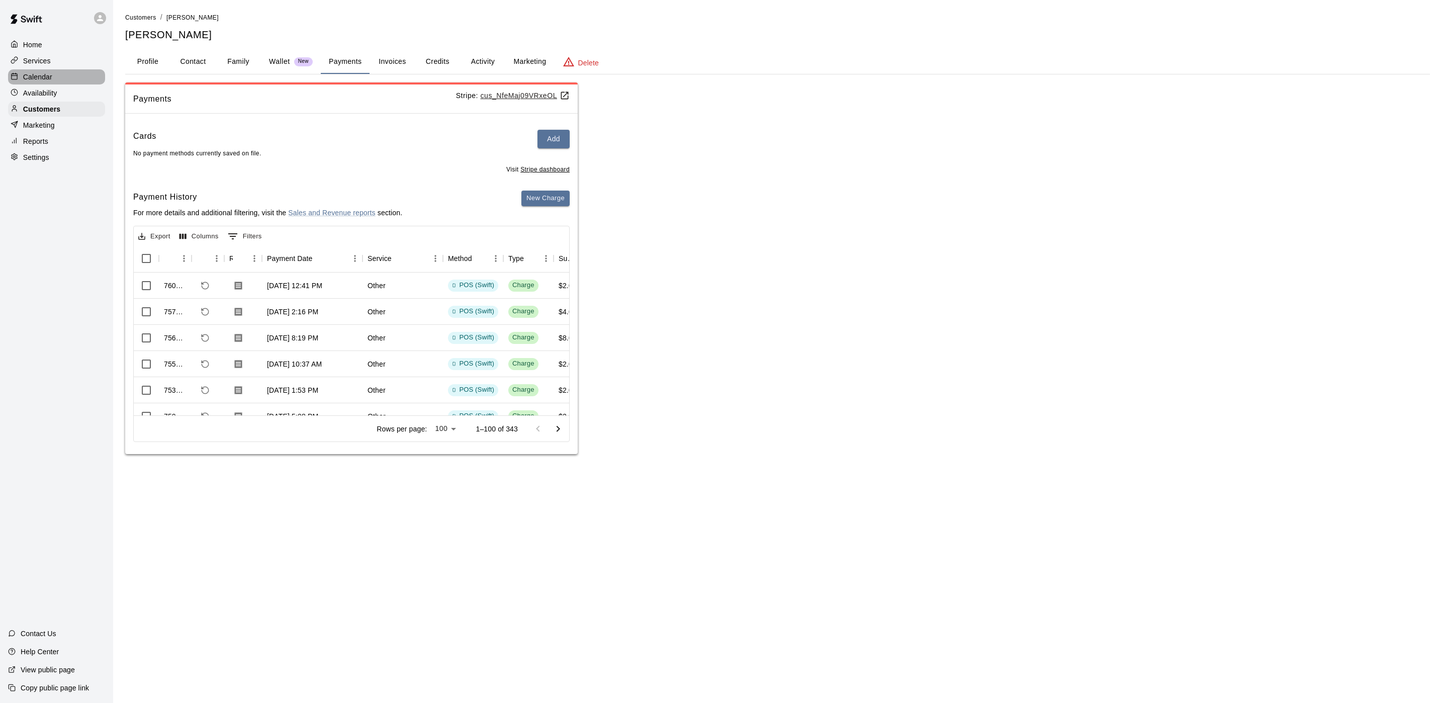
click at [57, 84] on div "Calendar" at bounding box center [56, 76] width 97 height 15
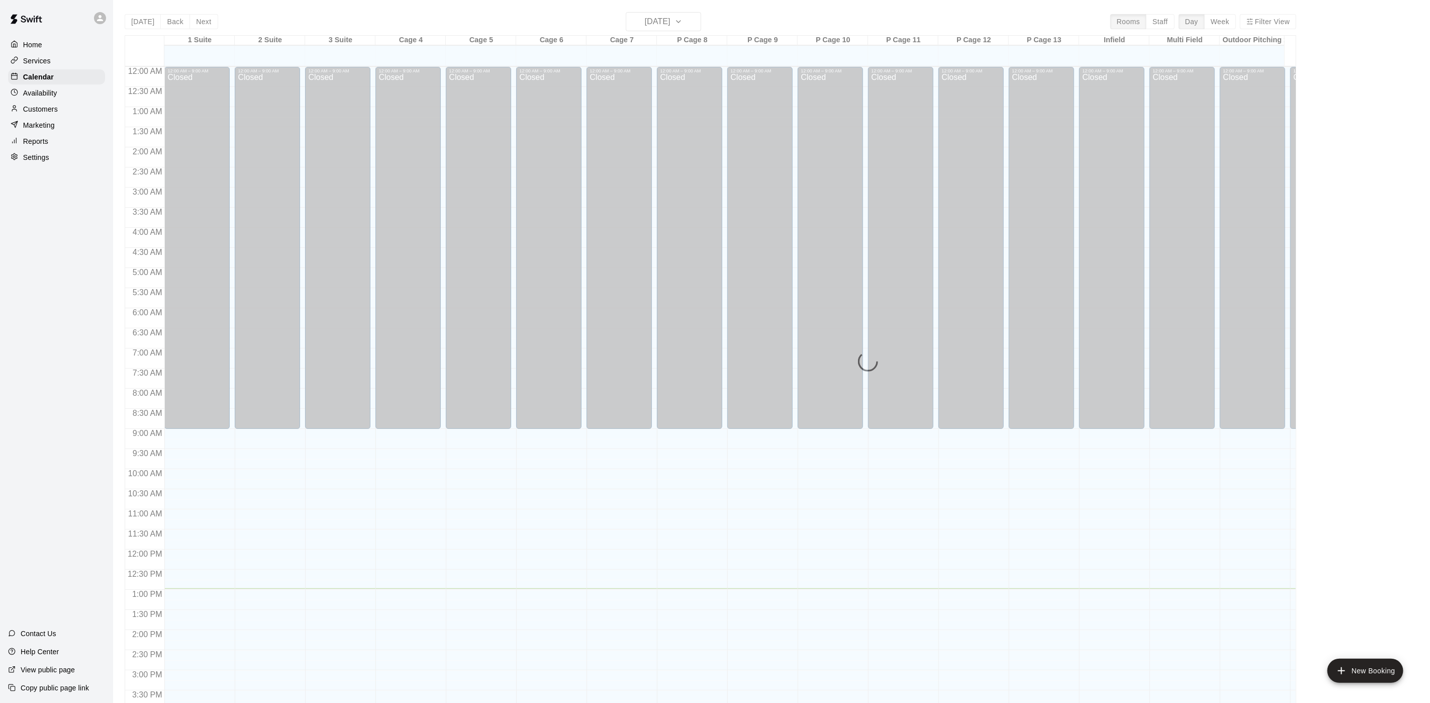
scroll to position [288, 0]
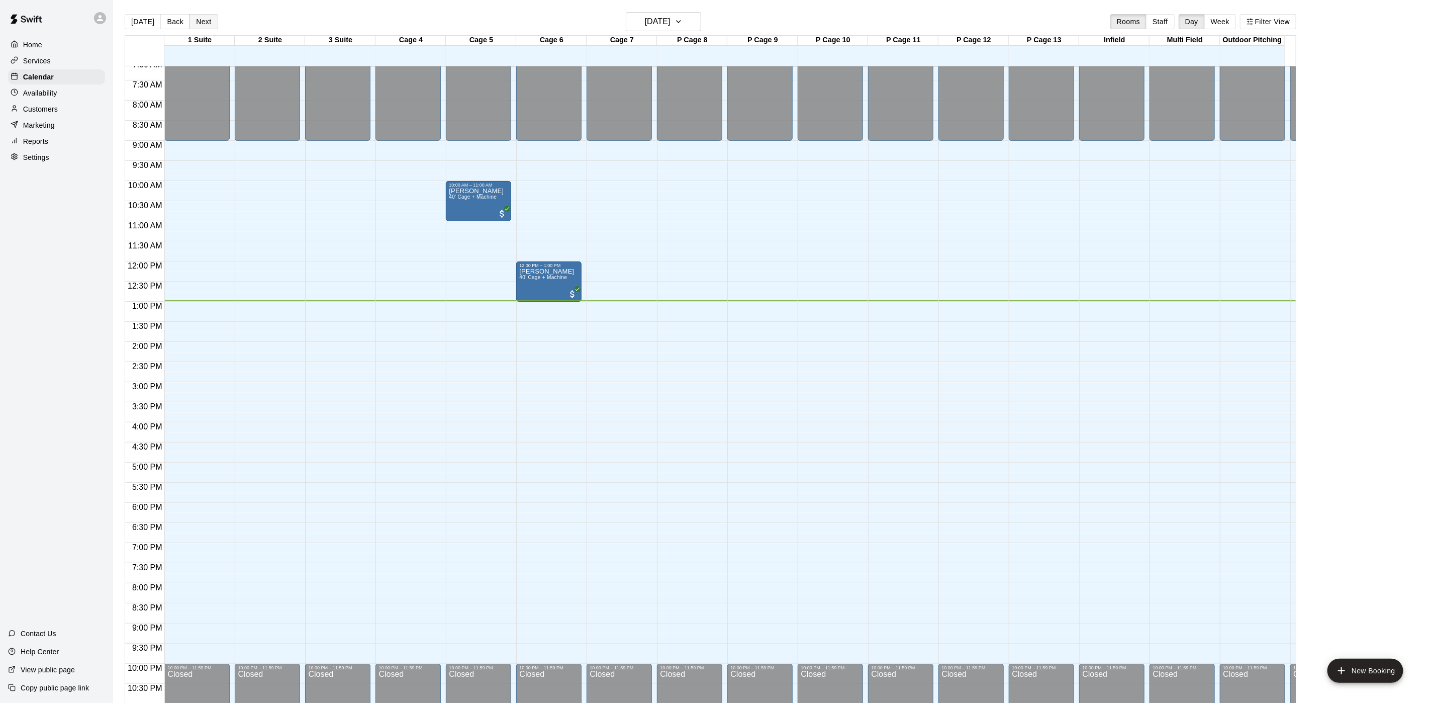
click at [204, 23] on button "Next" at bounding box center [204, 21] width 28 height 15
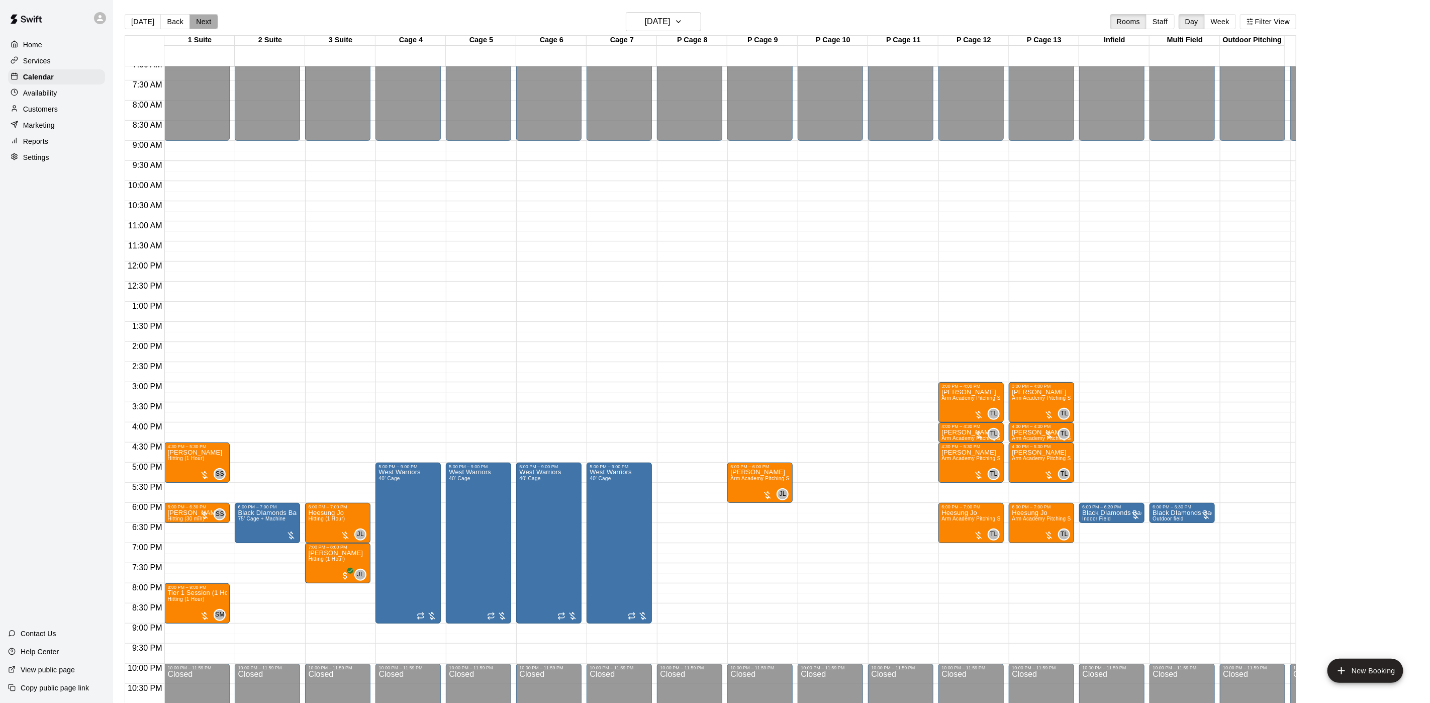
click at [208, 14] on button "Next" at bounding box center [204, 21] width 28 height 15
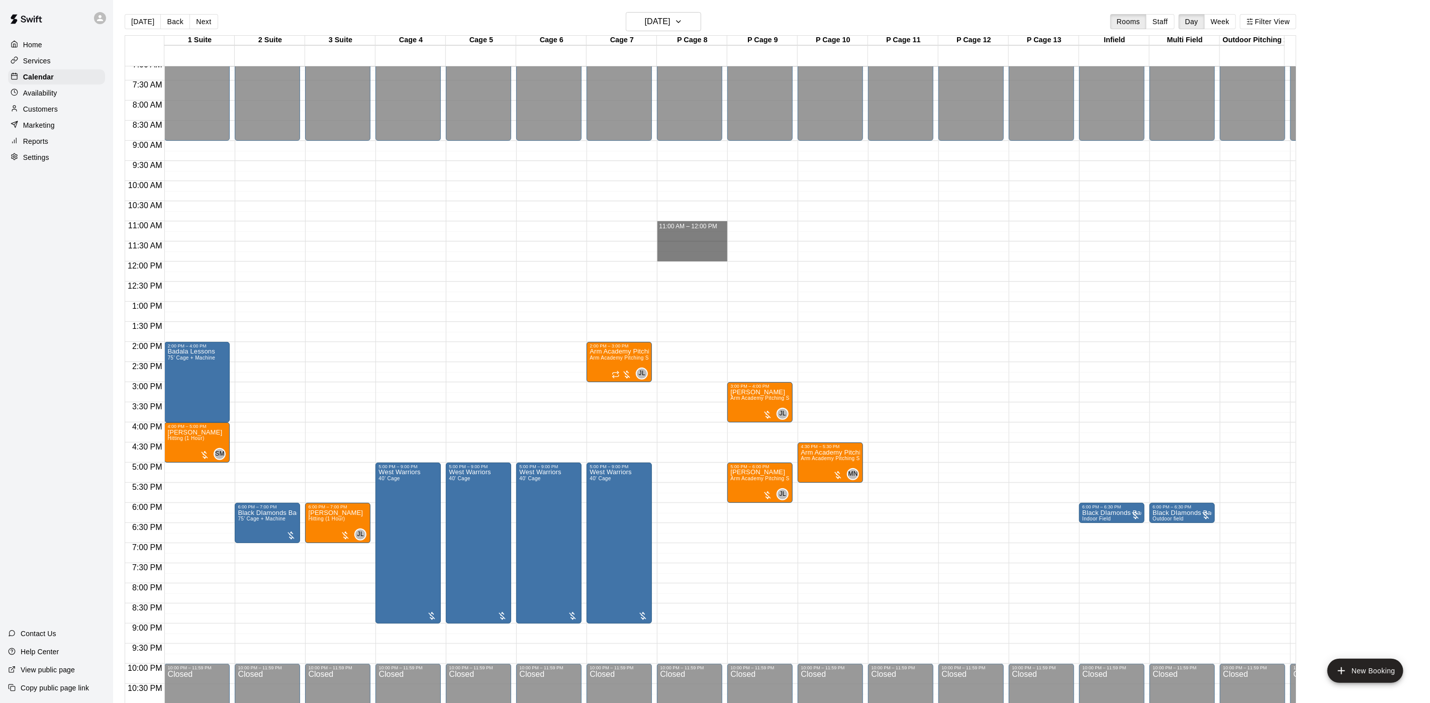
drag, startPoint x: 673, startPoint y: 227, endPoint x: 671, endPoint y: 255, distance: 28.7
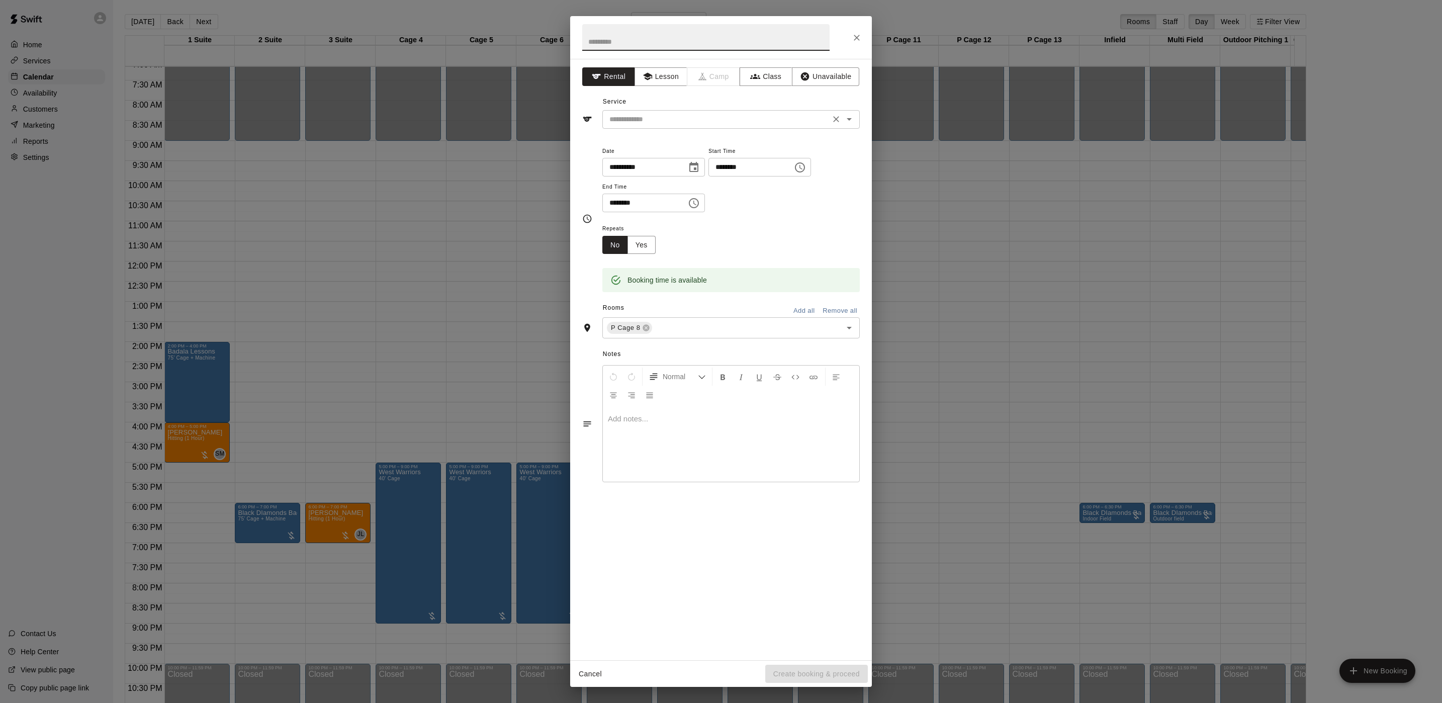
click at [647, 128] on div "​" at bounding box center [730, 119] width 257 height 19
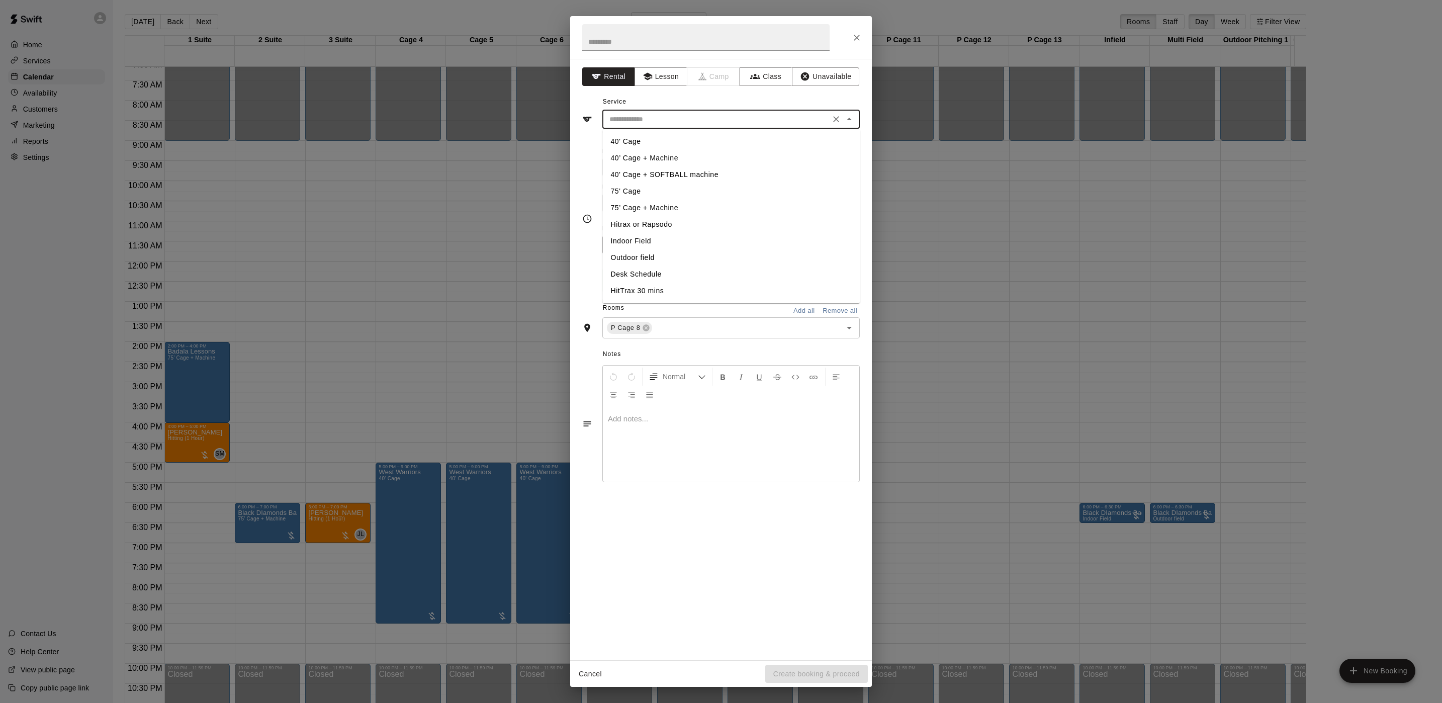
drag, startPoint x: 646, startPoint y: 68, endPoint x: 652, endPoint y: 126, distance: 58.1
click at [646, 68] on button "Lesson" at bounding box center [660, 76] width 53 height 19
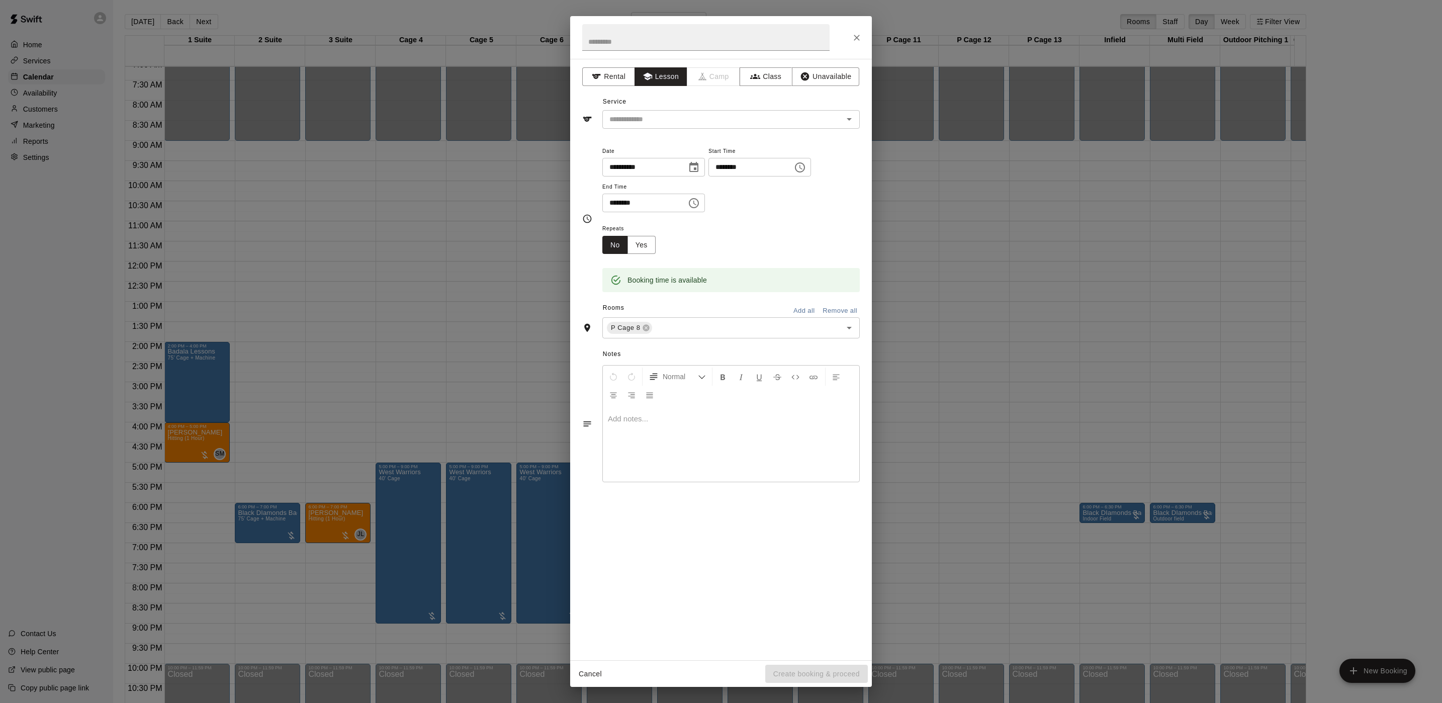
click at [646, 137] on div "**********" at bounding box center [721, 219] width 278 height 164
click at [644, 126] on div "​" at bounding box center [730, 119] width 257 height 19
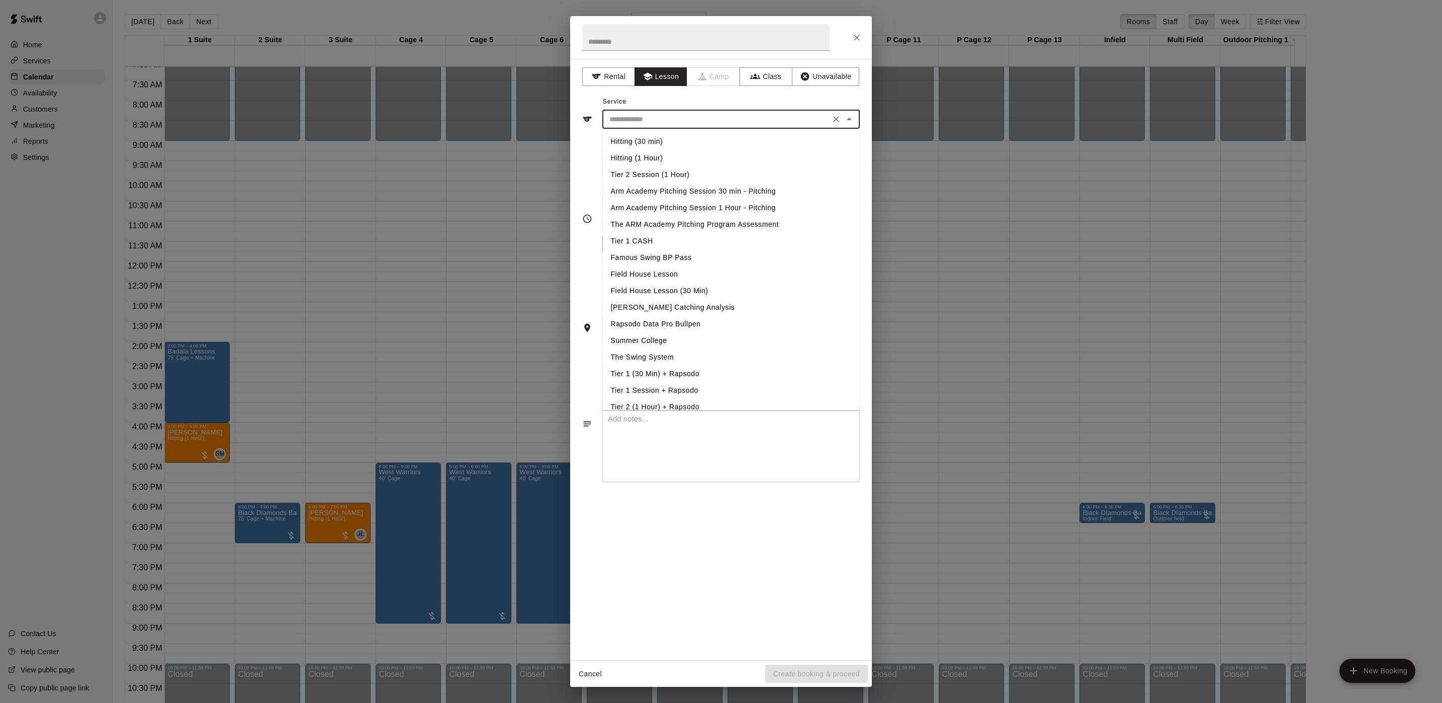
click at [643, 157] on li "Hitting (1 Hour)" at bounding box center [731, 158] width 257 height 17
click at [656, 115] on input "**********" at bounding box center [716, 119] width 222 height 13
click at [688, 207] on li "Arm Academy Pitching Session 1 Hour - Pitching" at bounding box center [731, 208] width 257 height 17
type input "**********"
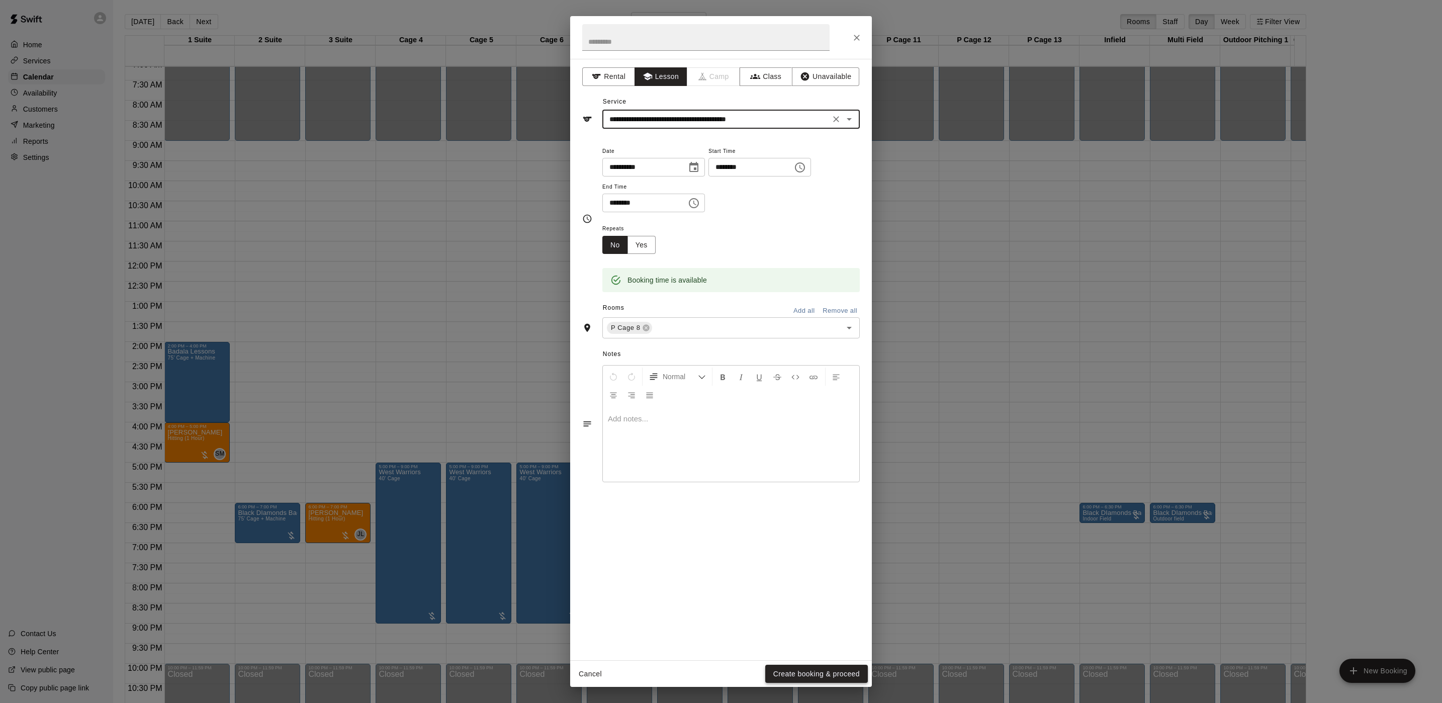
click at [822, 674] on button "Create booking & proceed" at bounding box center [816, 674] width 103 height 19
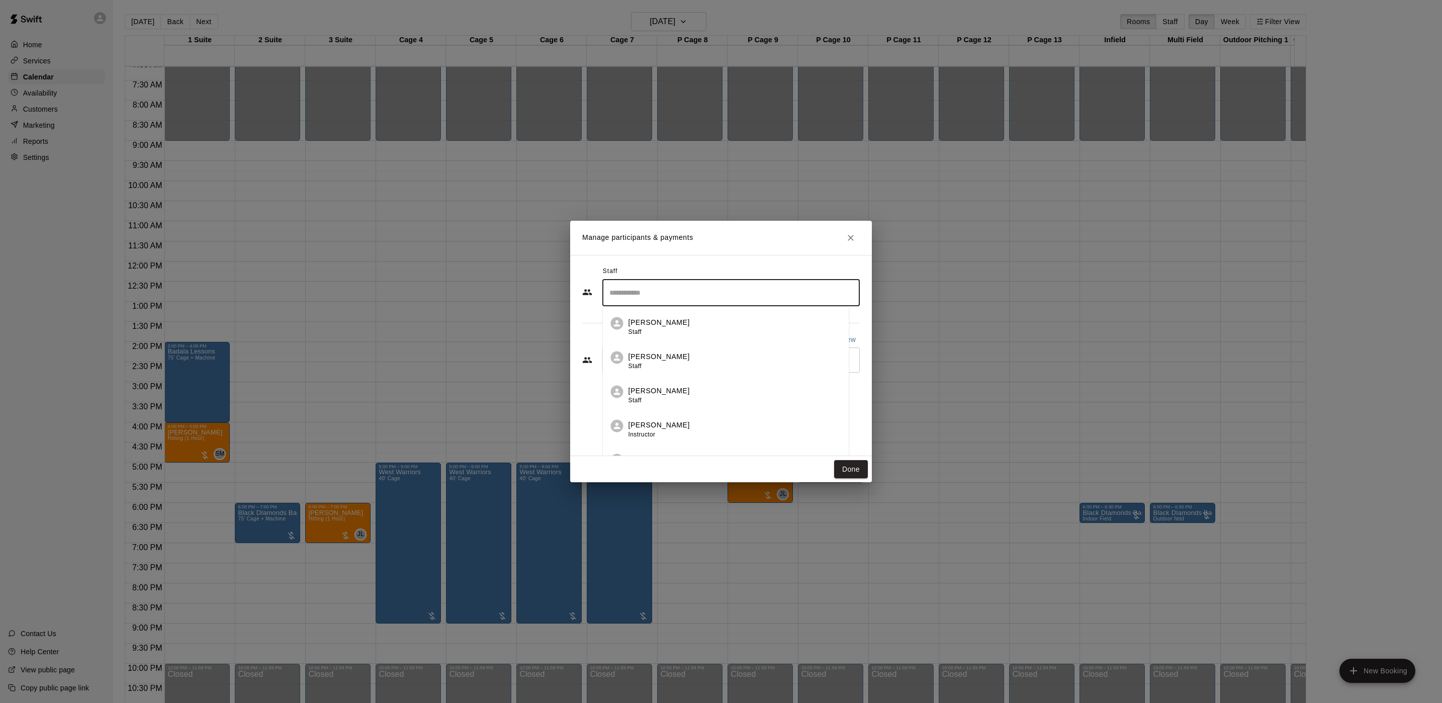
click at [643, 302] on input "Search staff" at bounding box center [731, 293] width 248 height 18
click at [731, 347] on li "[PERSON_NAME] Instructor" at bounding box center [731, 357] width 257 height 34
type input "****"
click at [706, 362] on input "Start typing to search customers..." at bounding box center [731, 360] width 248 height 10
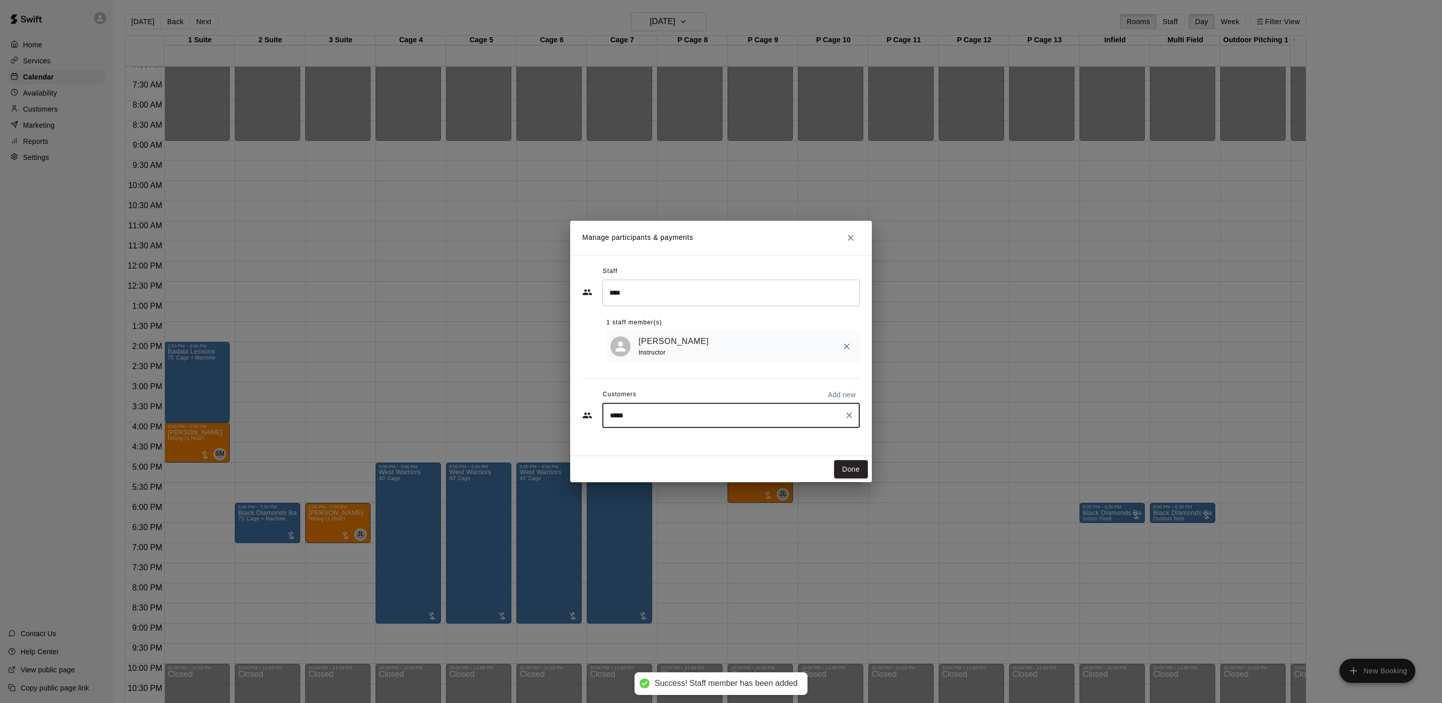
type input "******"
click at [682, 441] on p "[PERSON_NAME]/[PERSON_NAME]" at bounding box center [693, 440] width 125 height 11
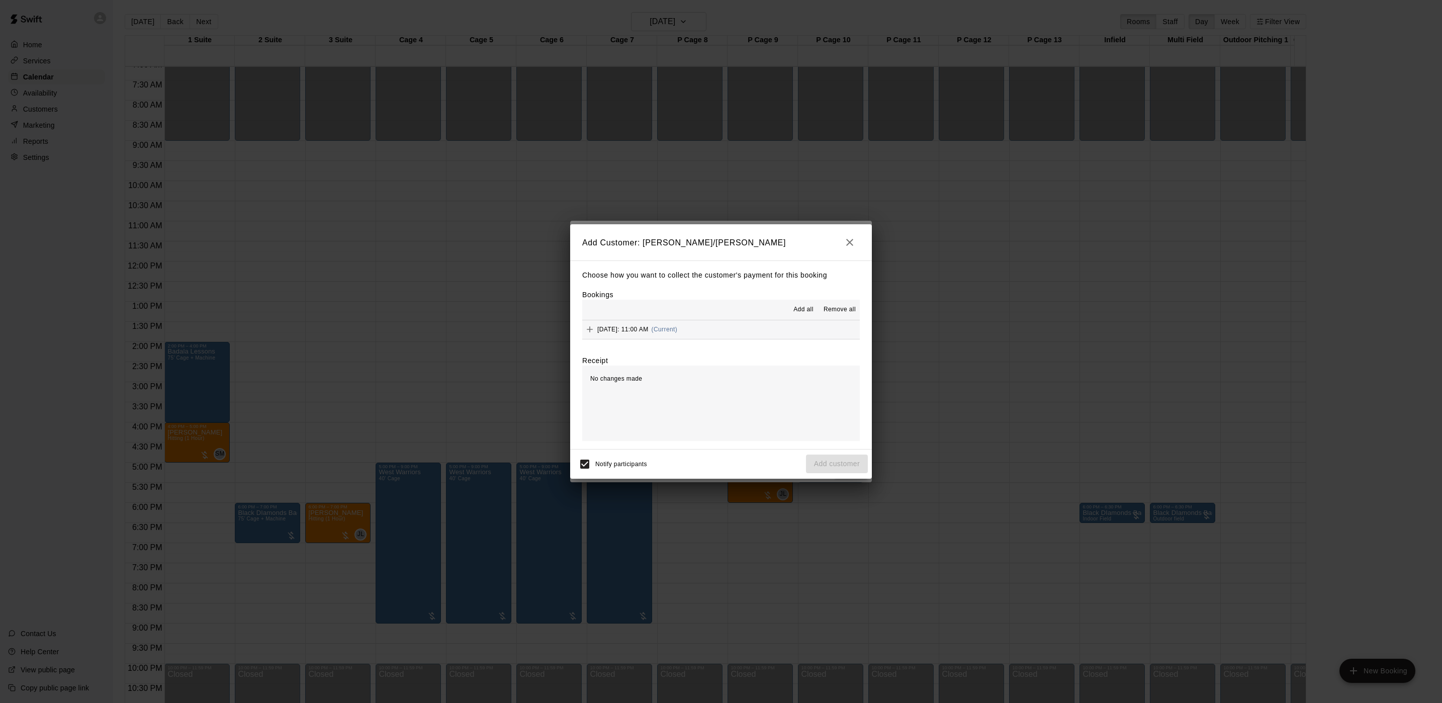
click at [677, 324] on div "[DATE]: 11:00 AM (Current)" at bounding box center [629, 329] width 95 height 15
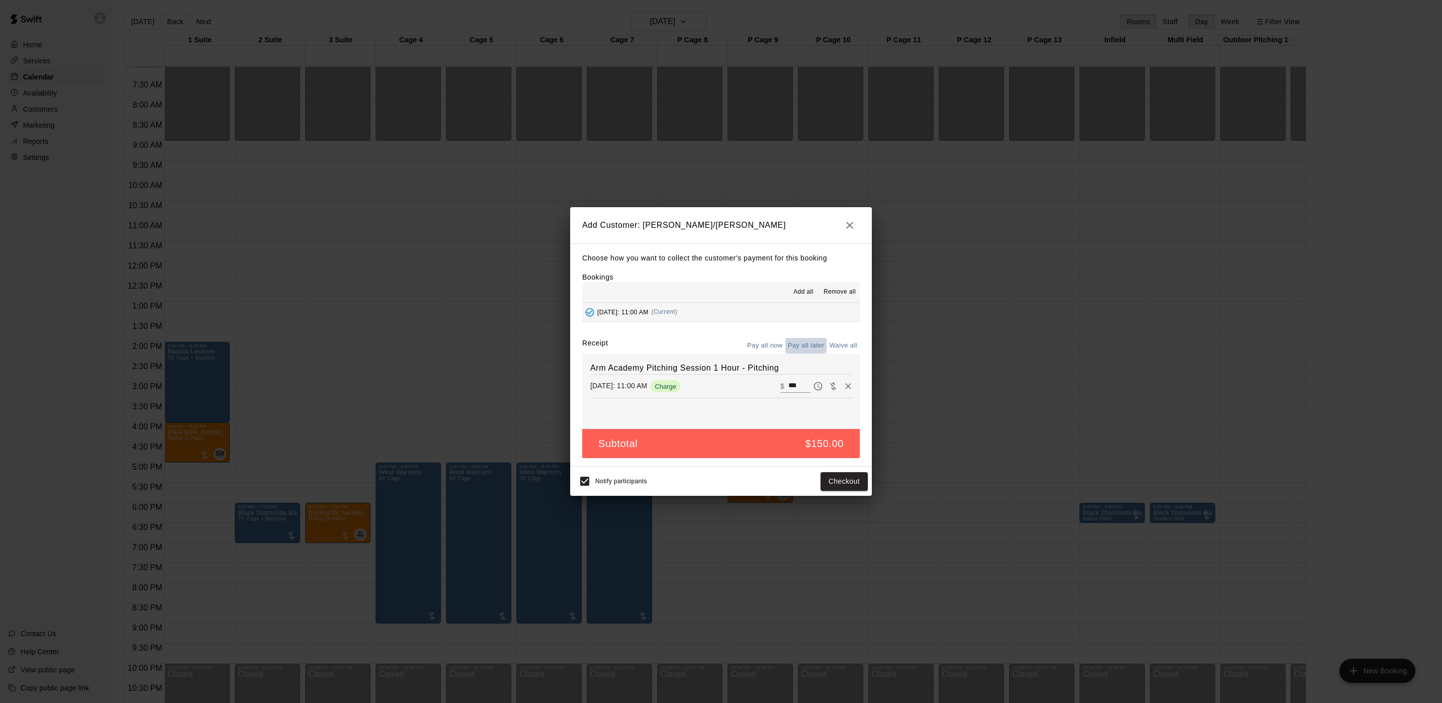
click at [807, 342] on button "Pay all later" at bounding box center [806, 346] width 42 height 16
click at [830, 476] on button "Add customer" at bounding box center [837, 481] width 62 height 19
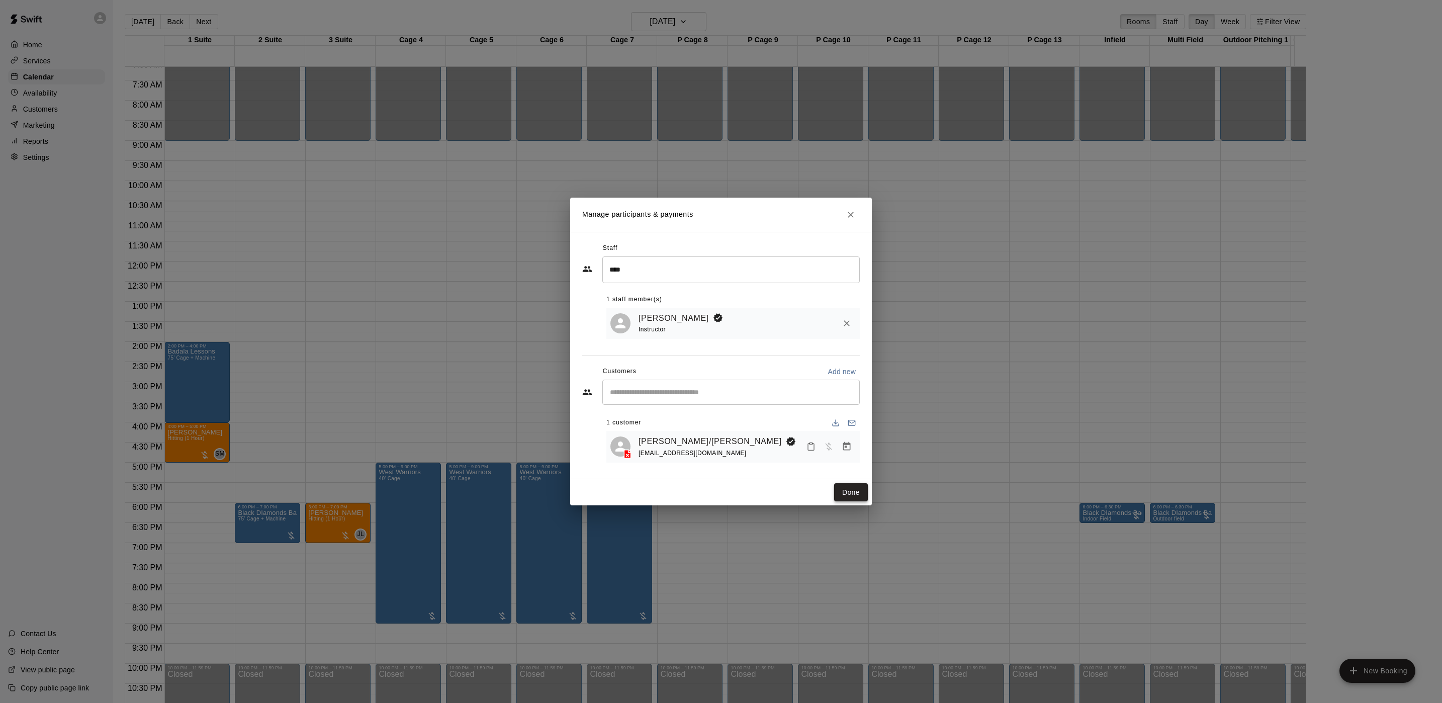
click at [850, 486] on button "Done" at bounding box center [851, 492] width 34 height 19
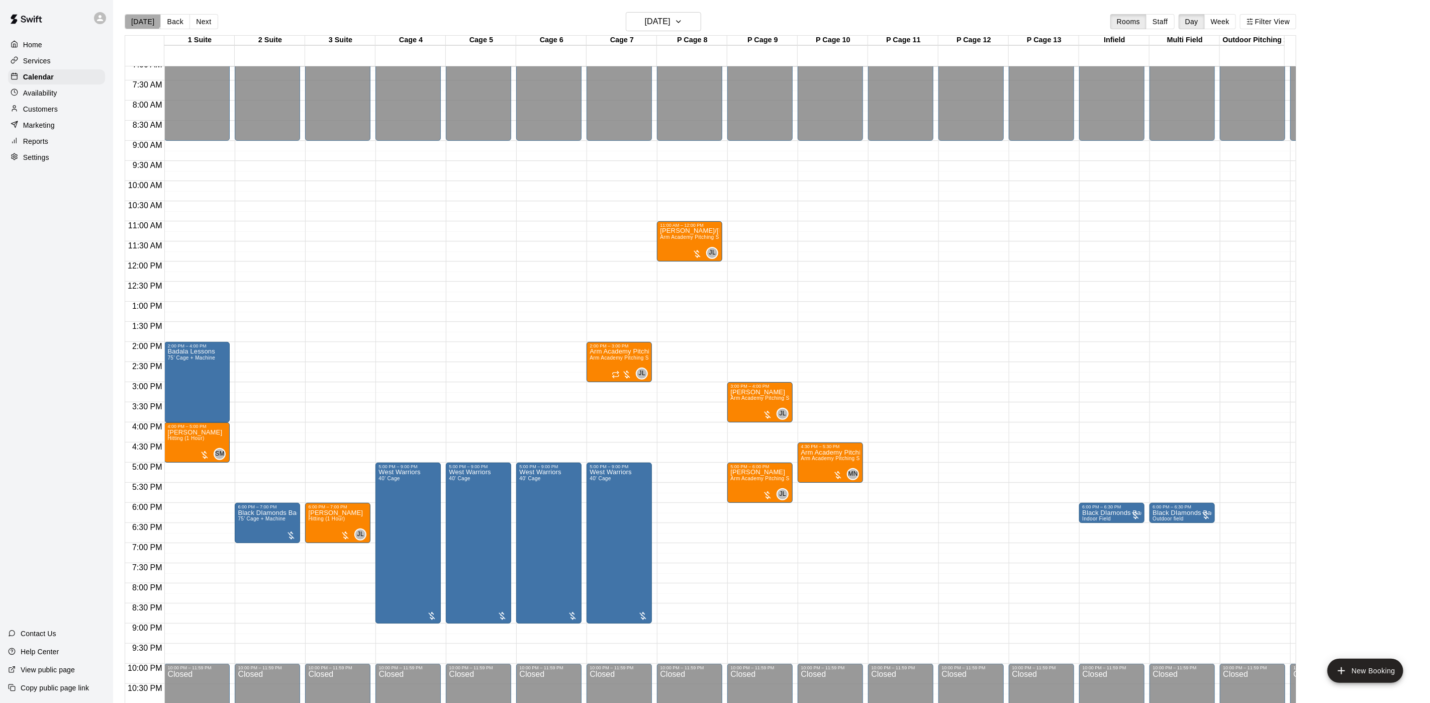
click at [140, 14] on button "[DATE]" at bounding box center [143, 21] width 36 height 15
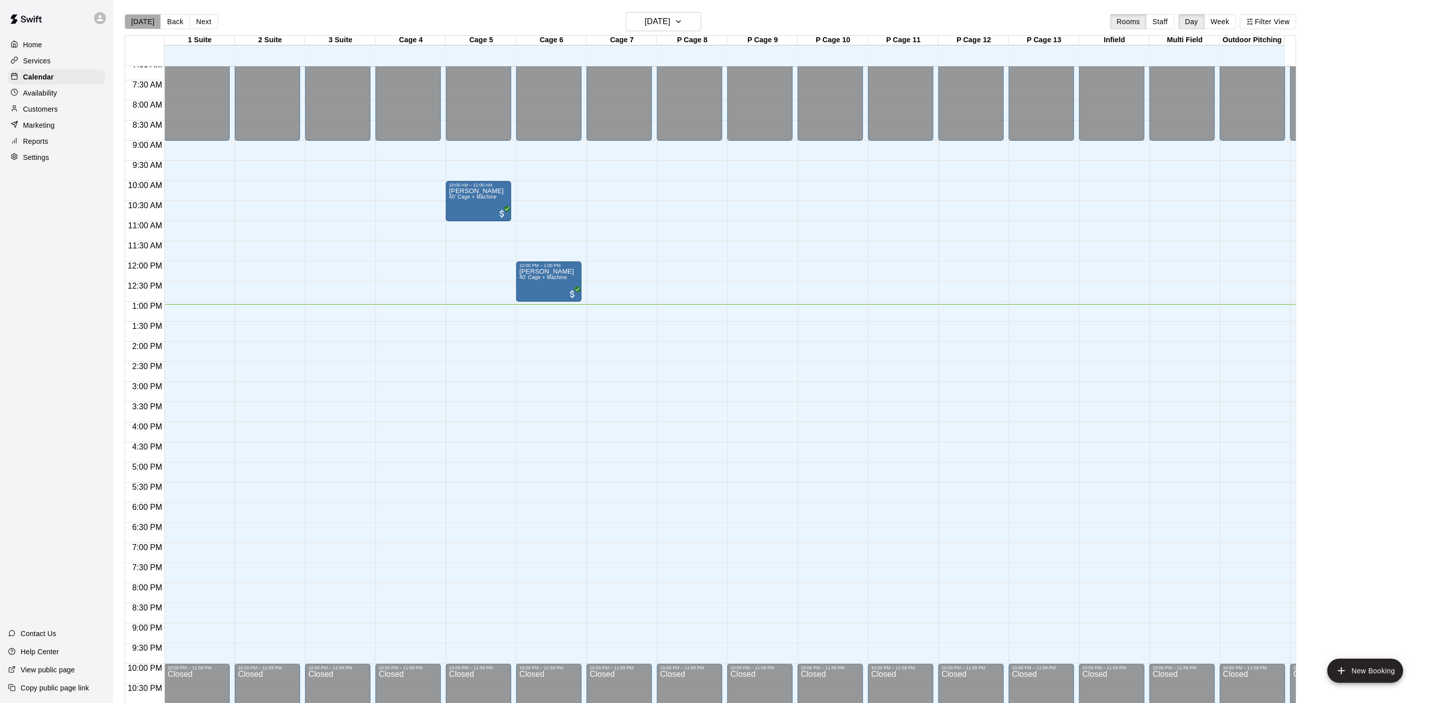
click at [144, 23] on button "[DATE]" at bounding box center [143, 21] width 36 height 15
click at [202, 23] on button "Next" at bounding box center [204, 21] width 28 height 15
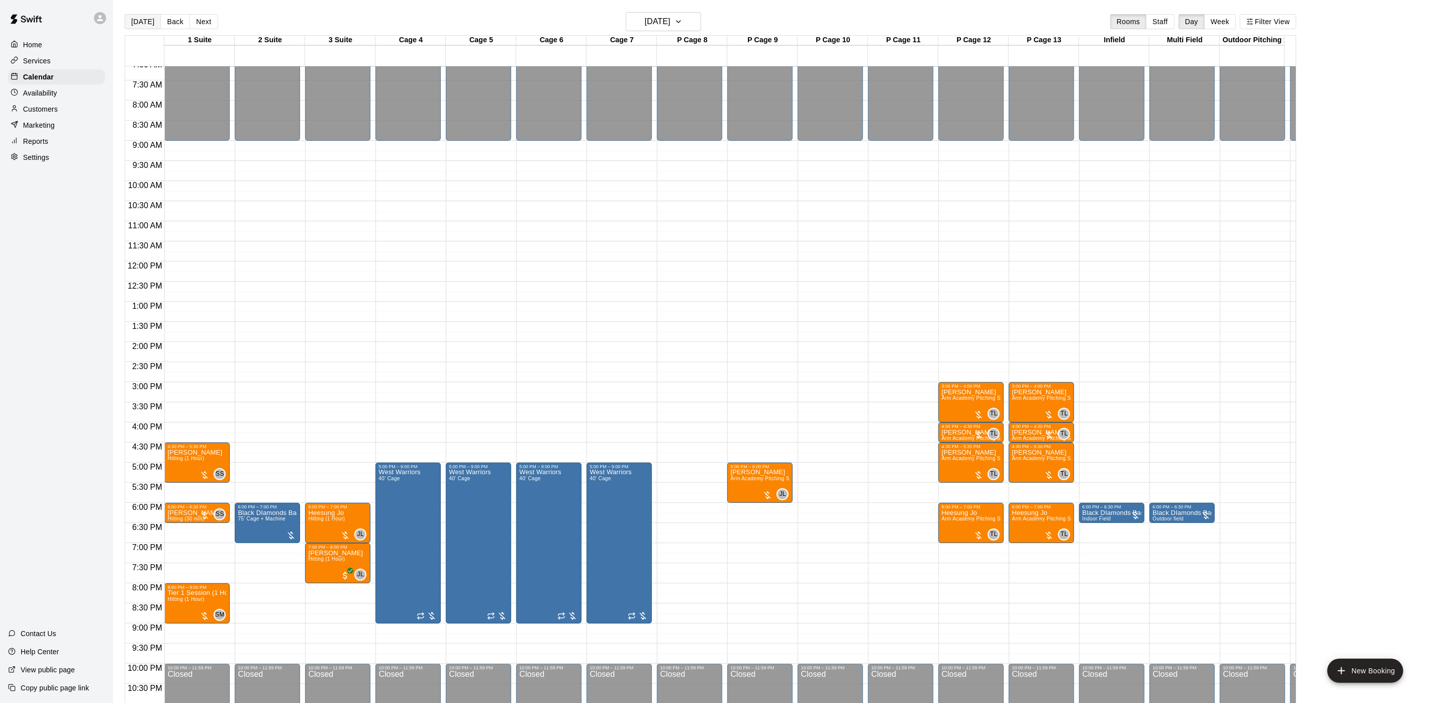
click at [142, 20] on button "[DATE]" at bounding box center [143, 21] width 36 height 15
